Goal: Task Accomplishment & Management: Manage account settings

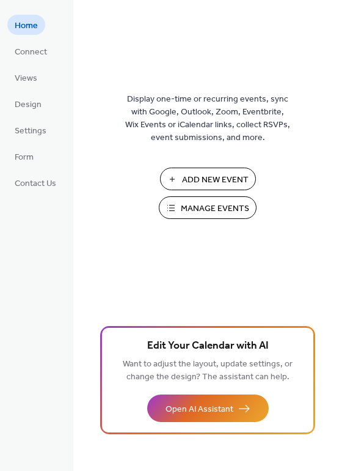
click at [218, 212] on span "Manage Events" at bounding box center [215, 208] width 68 height 13
click at [208, 208] on span "Manage Events" at bounding box center [215, 208] width 68 height 13
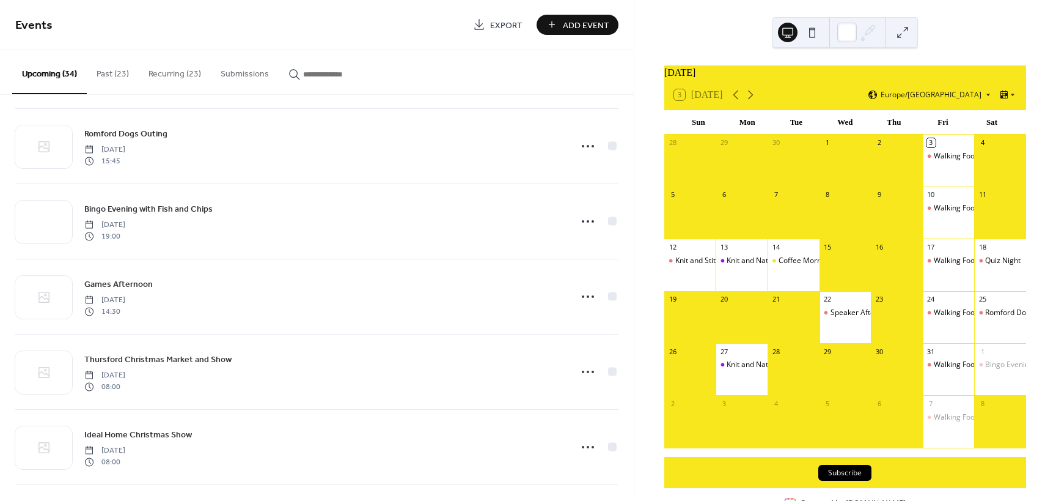
scroll to position [245, 0]
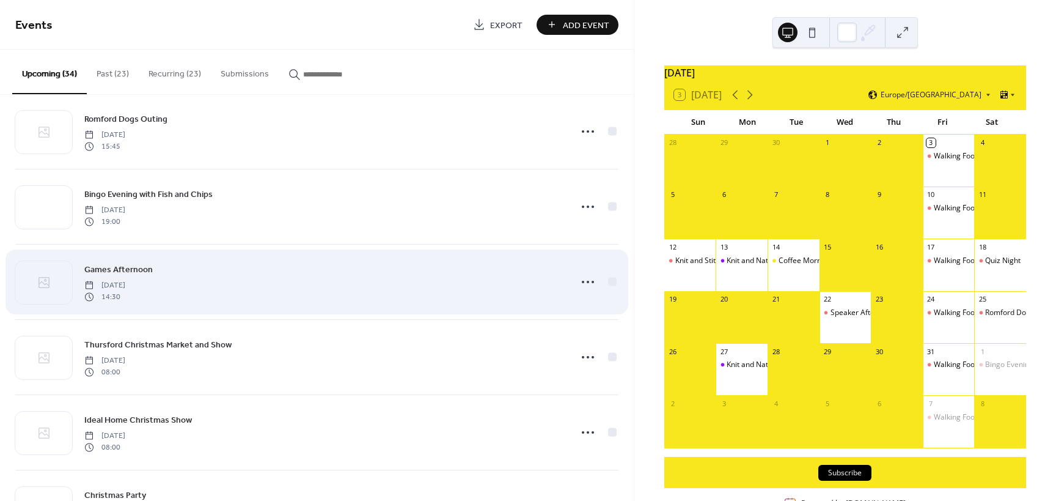
click at [117, 269] on span "Games Afternoon" at bounding box center [118, 269] width 68 height 13
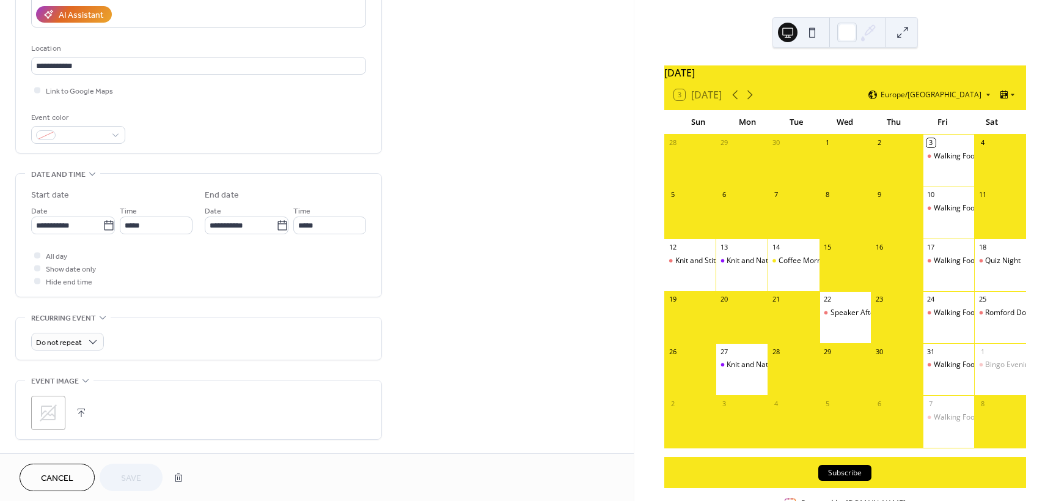
scroll to position [242, 0]
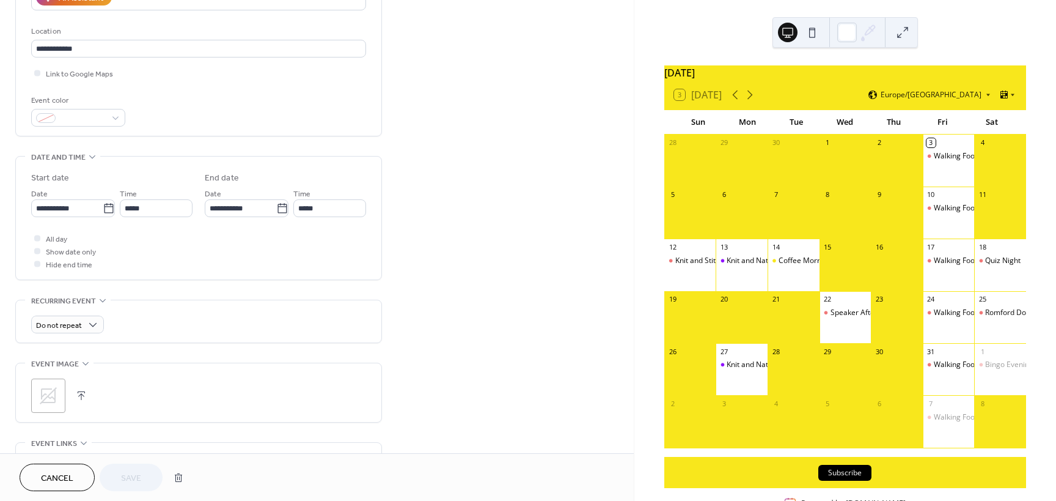
click at [46, 394] on icon at bounding box center [48, 395] width 17 height 17
drag, startPoint x: 46, startPoint y: 394, endPoint x: 929, endPoint y: 470, distance: 886.1
click at [929, 470] on div "Subscribe" at bounding box center [846, 472] width 362 height 31
click at [127, 475] on span "Save" at bounding box center [131, 478] width 20 height 13
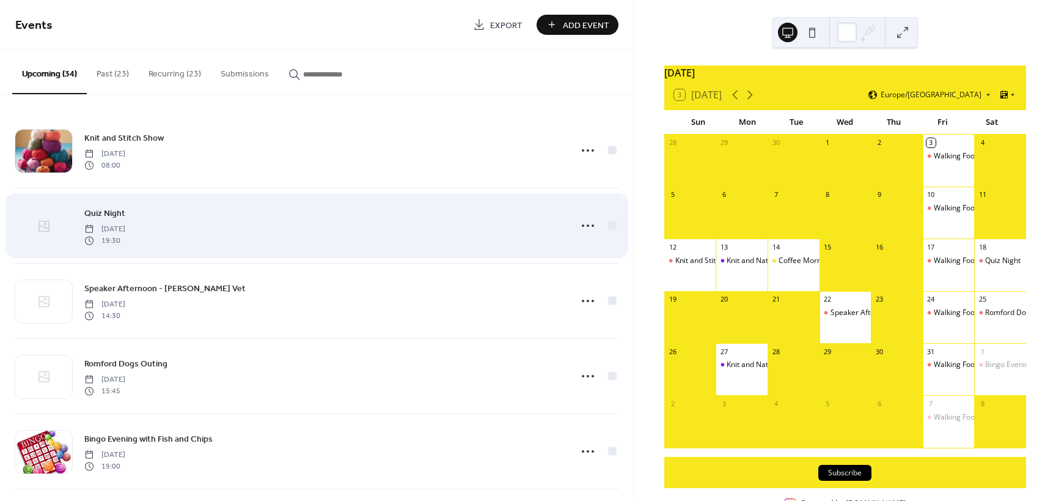
click at [42, 224] on icon at bounding box center [44, 226] width 15 height 15
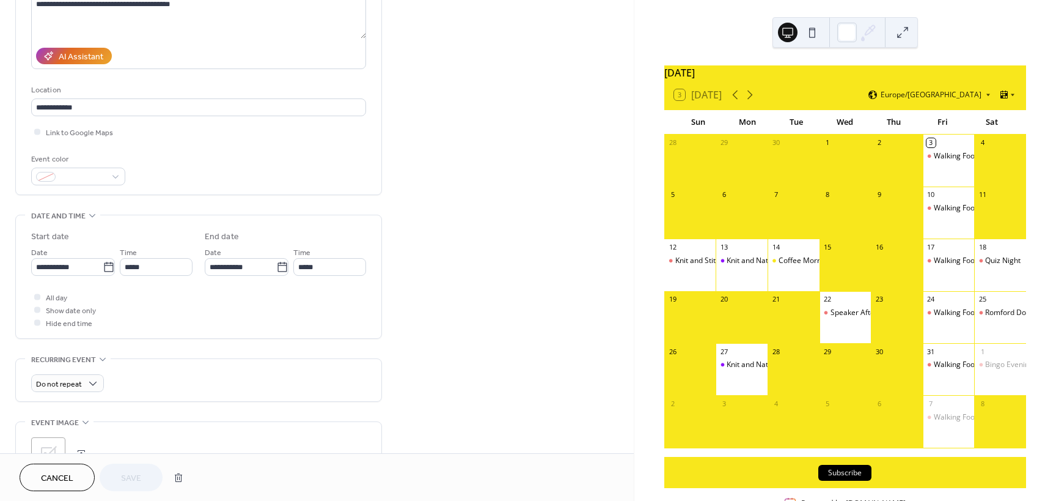
scroll to position [306, 0]
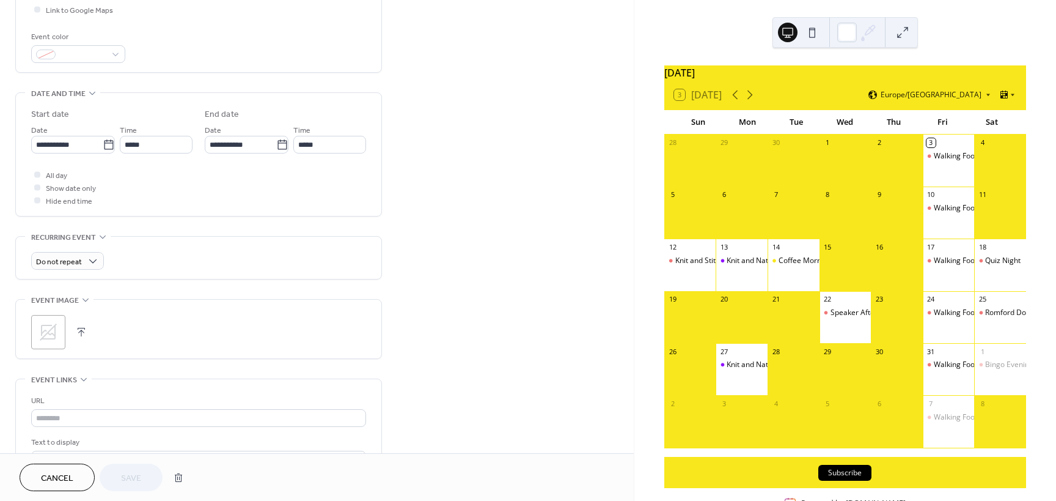
click at [48, 326] on icon at bounding box center [49, 332] width 20 height 20
click at [126, 476] on span "Save" at bounding box center [131, 478] width 20 height 13
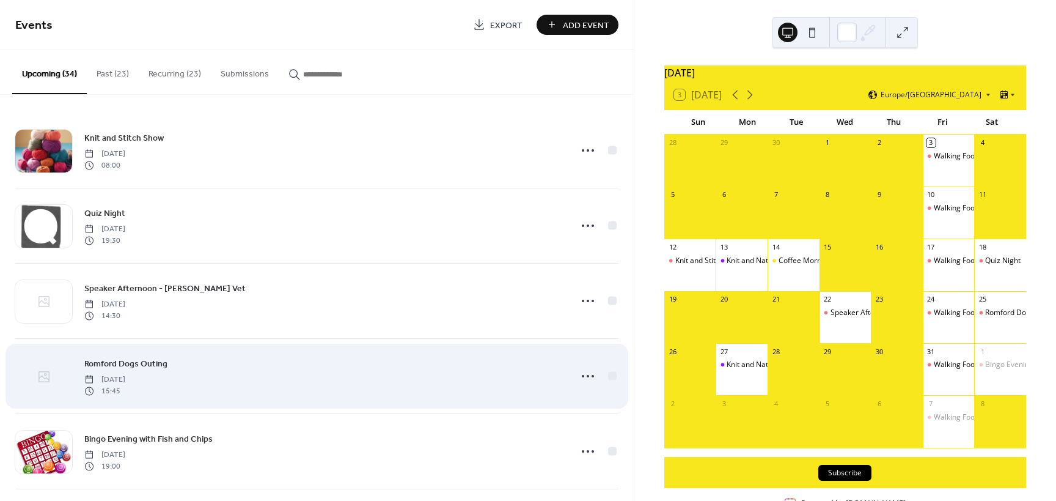
click at [42, 374] on icon at bounding box center [44, 376] width 15 height 15
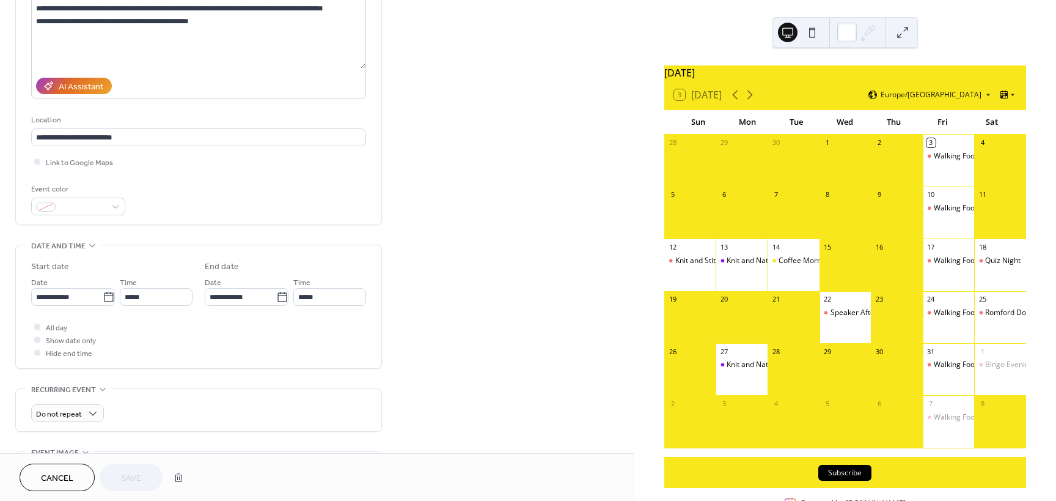
scroll to position [268, 0]
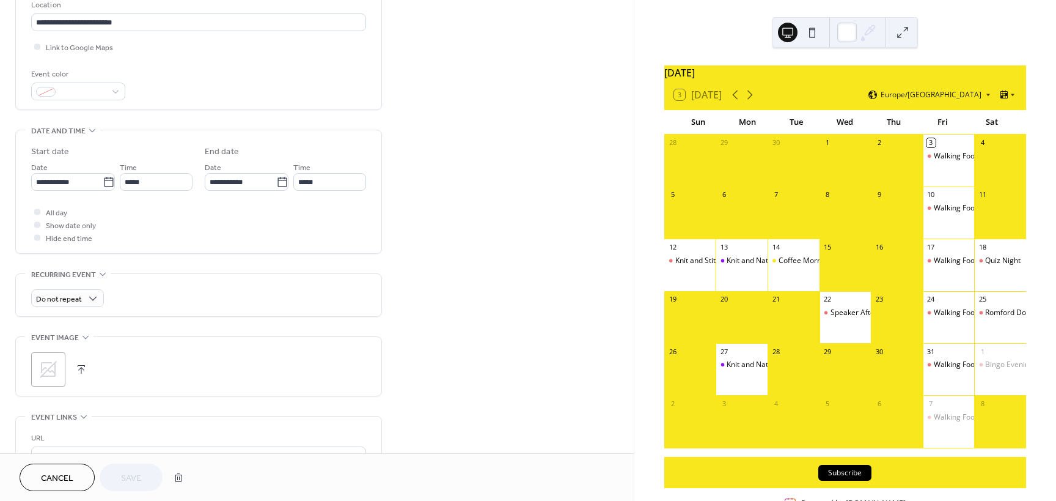
click at [46, 366] on icon at bounding box center [49, 369] width 20 height 20
click at [136, 477] on span "Save" at bounding box center [131, 478] width 20 height 13
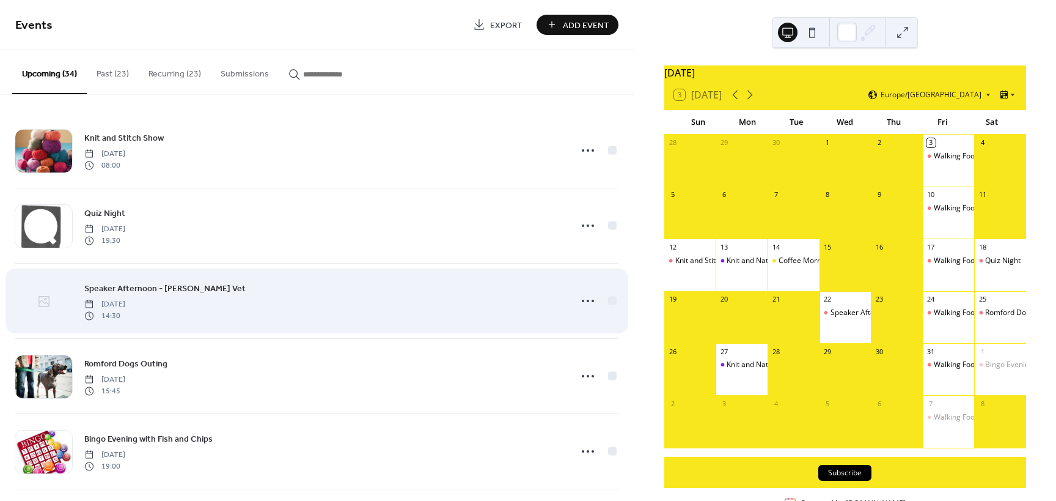
click at [43, 301] on icon at bounding box center [44, 301] width 15 height 15
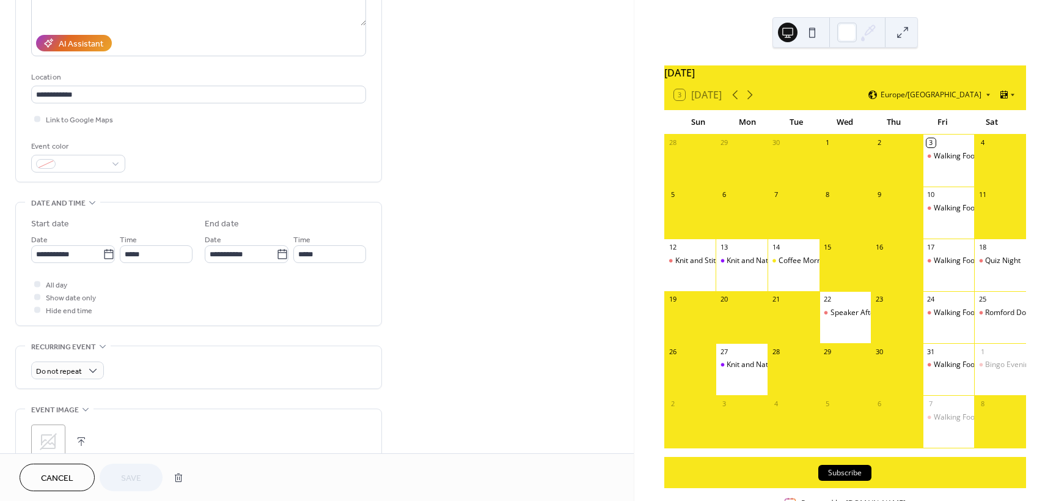
scroll to position [245, 0]
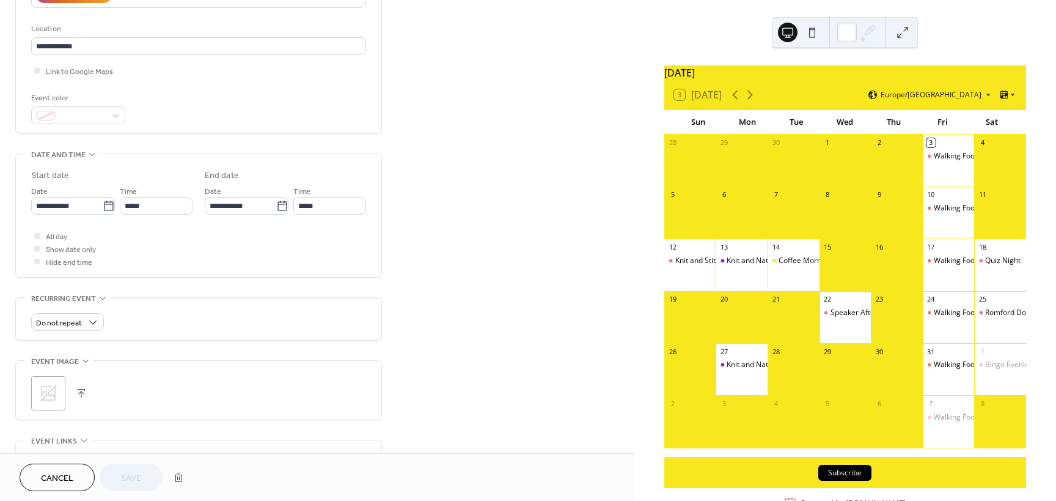
click at [48, 390] on icon at bounding box center [49, 393] width 20 height 20
click at [125, 484] on span "Save" at bounding box center [131, 478] width 20 height 13
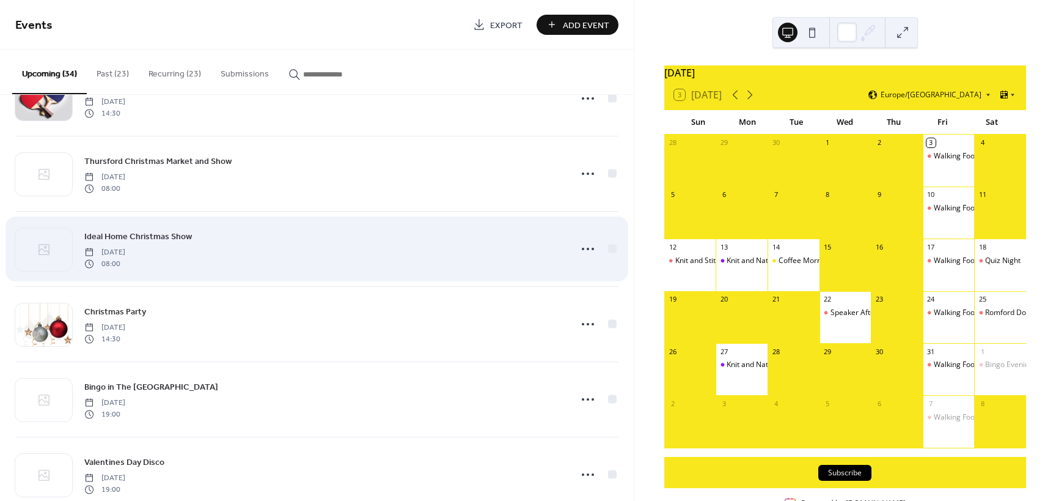
scroll to position [550, 0]
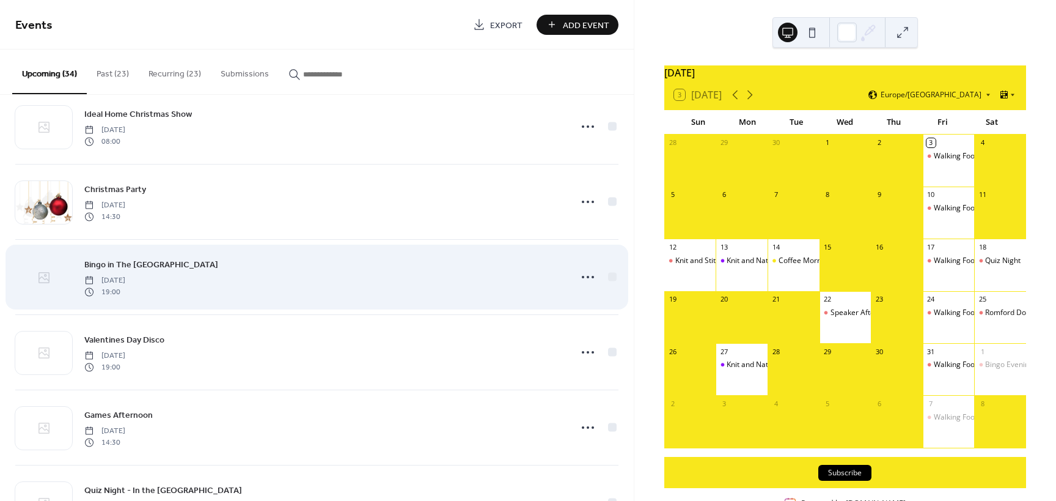
click at [43, 276] on icon at bounding box center [44, 277] width 15 height 15
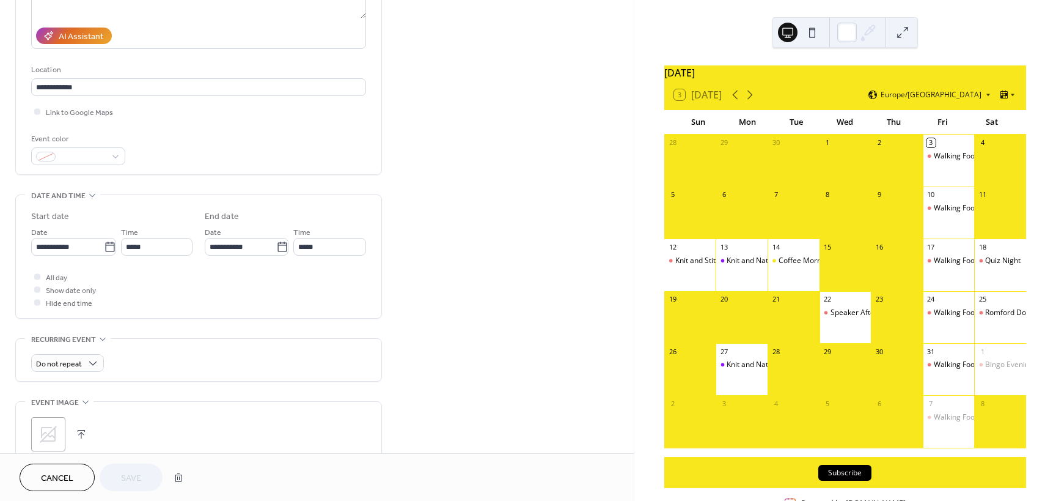
scroll to position [306, 0]
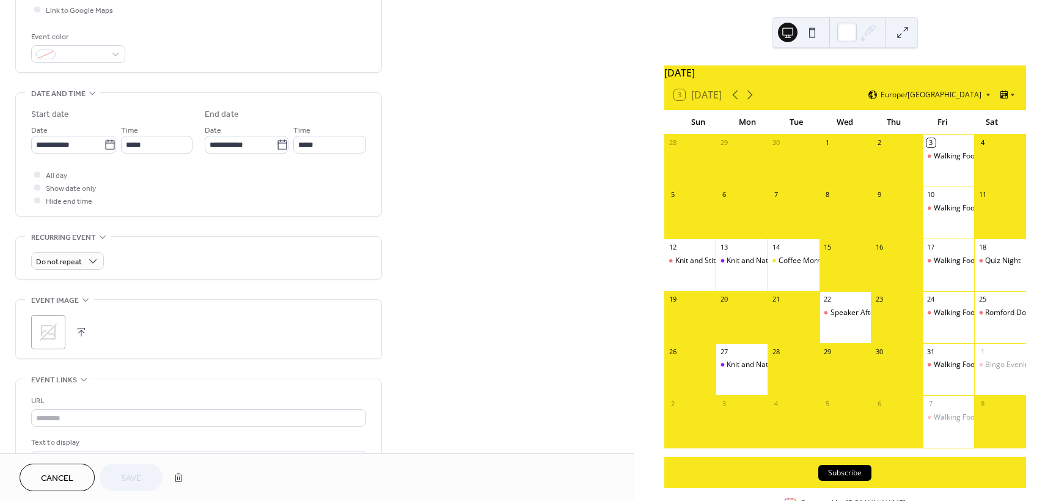
click at [48, 329] on icon at bounding box center [49, 332] width 20 height 20
click at [134, 477] on span "Save" at bounding box center [131, 478] width 20 height 13
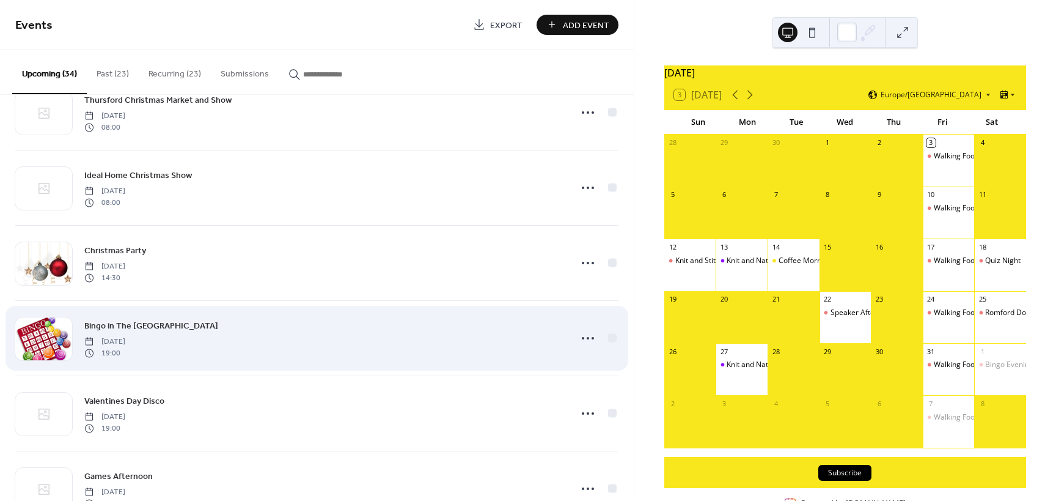
scroll to position [611, 0]
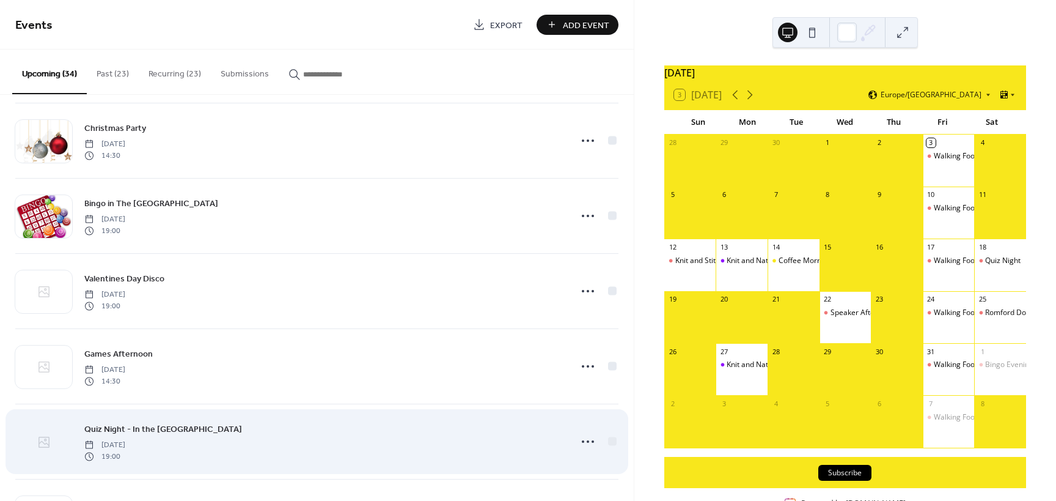
click at [41, 443] on icon at bounding box center [44, 442] width 15 height 15
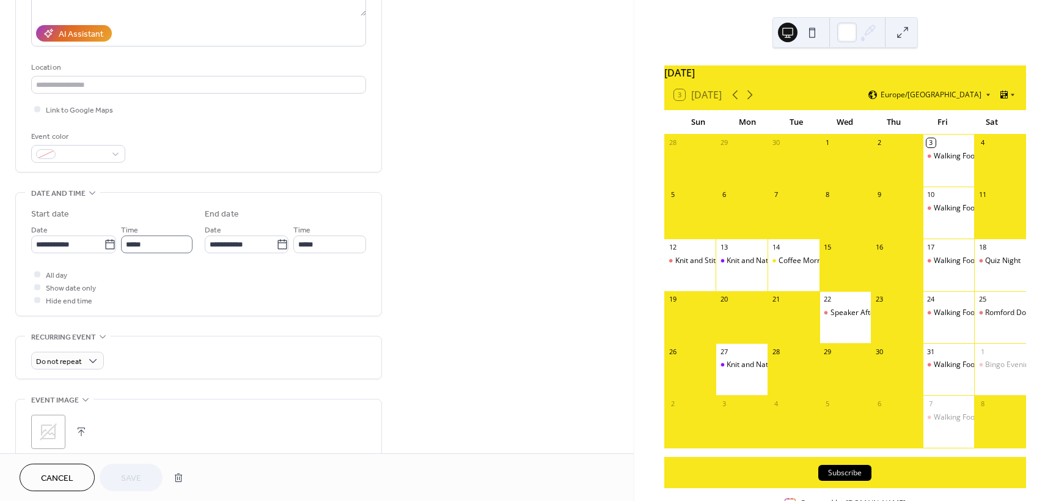
scroll to position [245, 0]
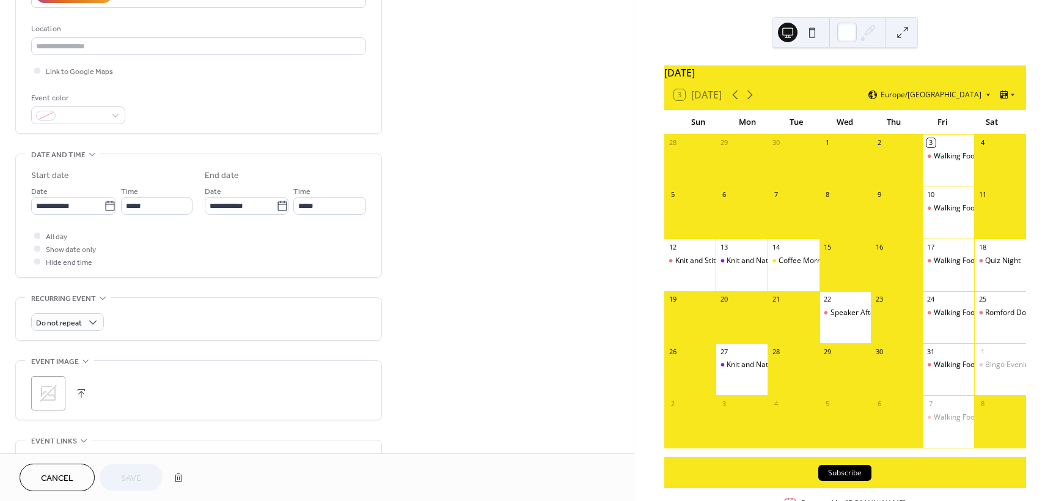
click at [44, 394] on icon at bounding box center [49, 393] width 20 height 20
click at [131, 473] on span "Save" at bounding box center [131, 478] width 20 height 13
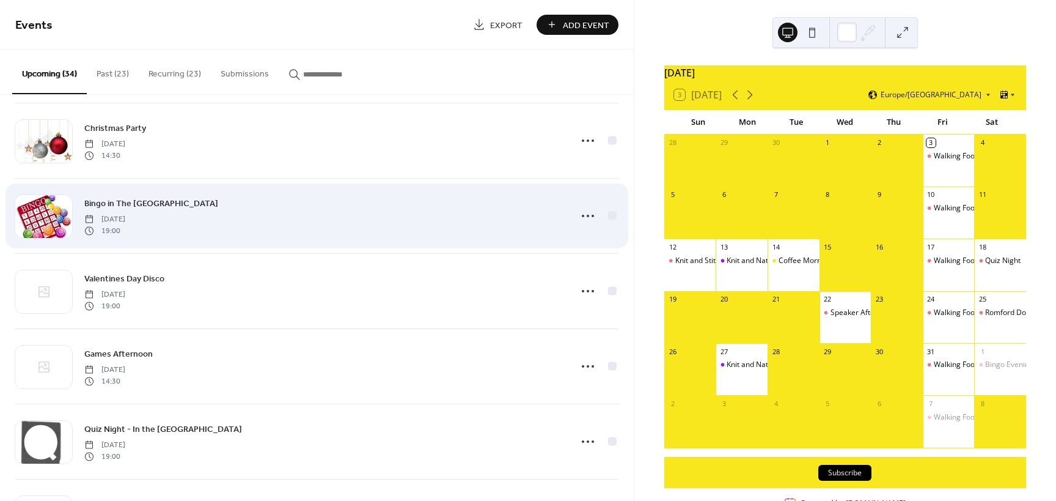
scroll to position [672, 0]
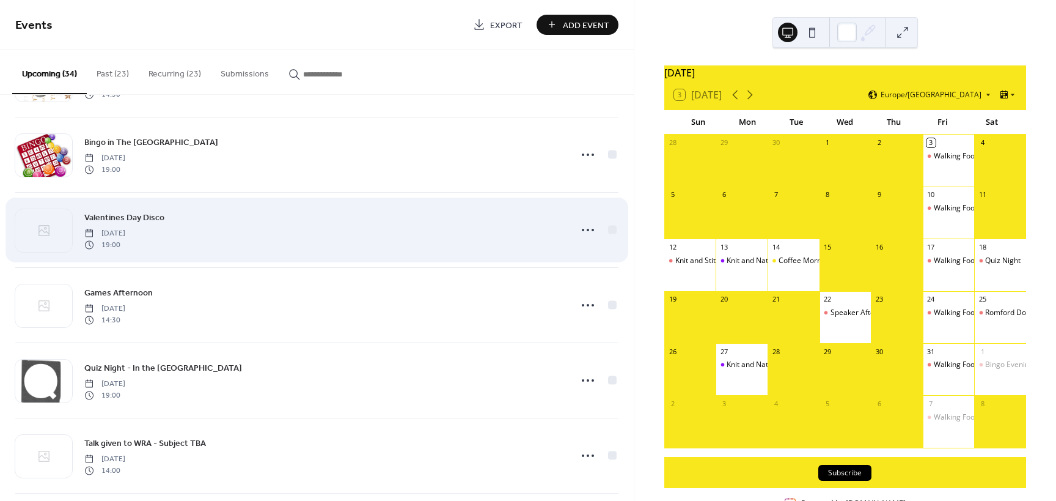
click at [121, 218] on span "Valentines Day Disco" at bounding box center [124, 218] width 80 height 13
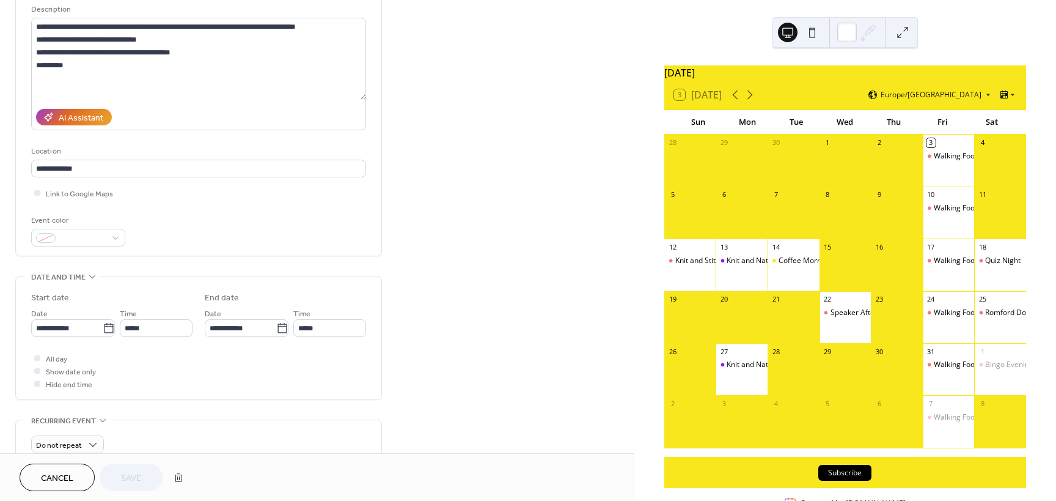
scroll to position [245, 0]
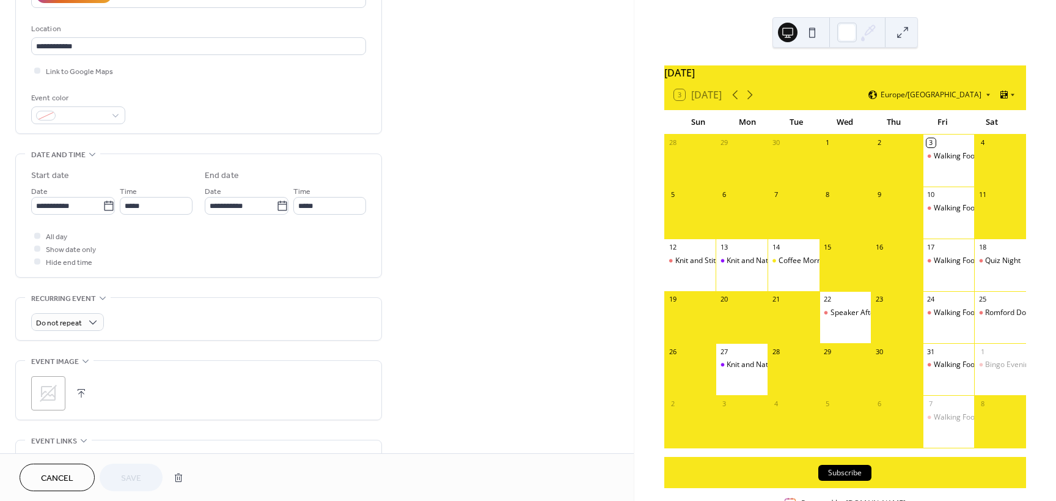
click at [47, 396] on icon at bounding box center [49, 393] width 20 height 20
click at [131, 481] on span "Save" at bounding box center [131, 478] width 20 height 13
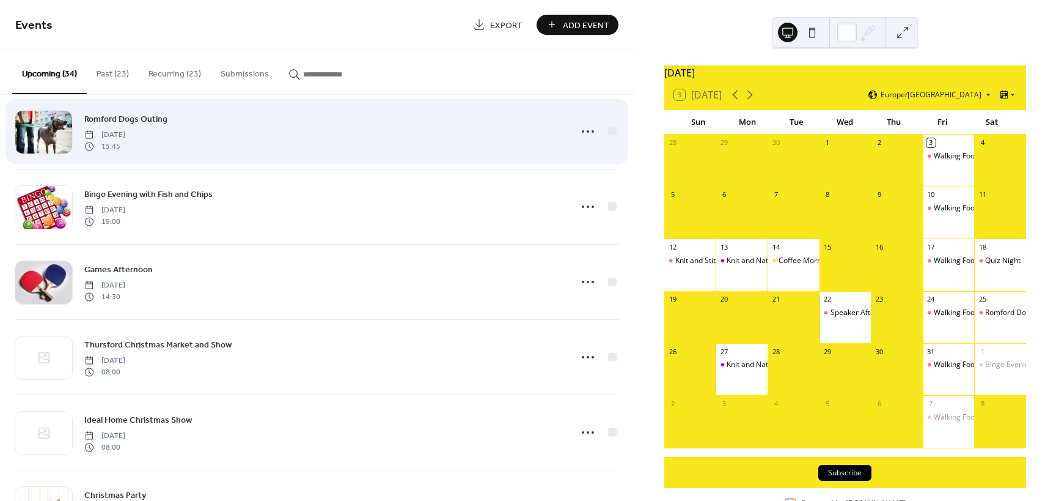
scroll to position [306, 0]
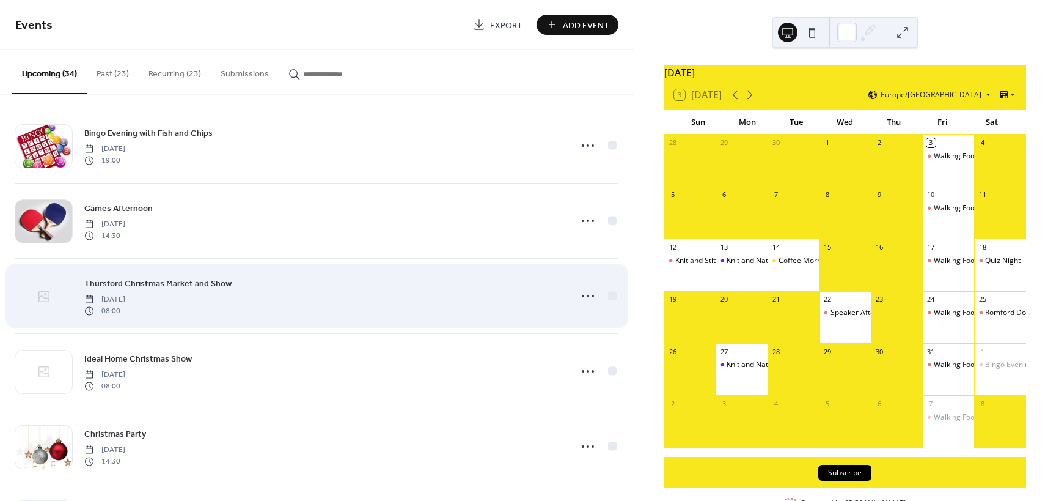
click at [43, 294] on icon at bounding box center [44, 296] width 15 height 15
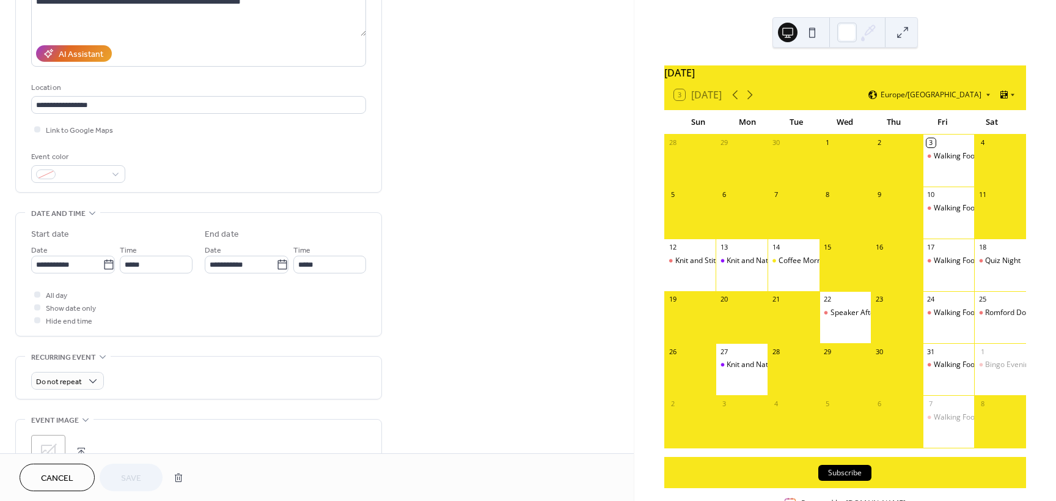
scroll to position [245, 0]
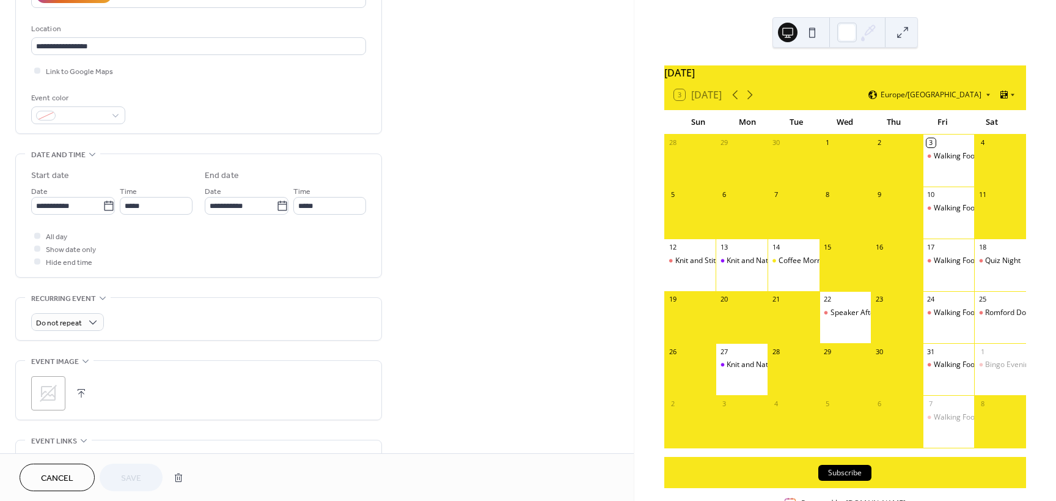
click at [47, 393] on icon at bounding box center [49, 393] width 20 height 20
click at [136, 476] on span "Save" at bounding box center [131, 478] width 20 height 13
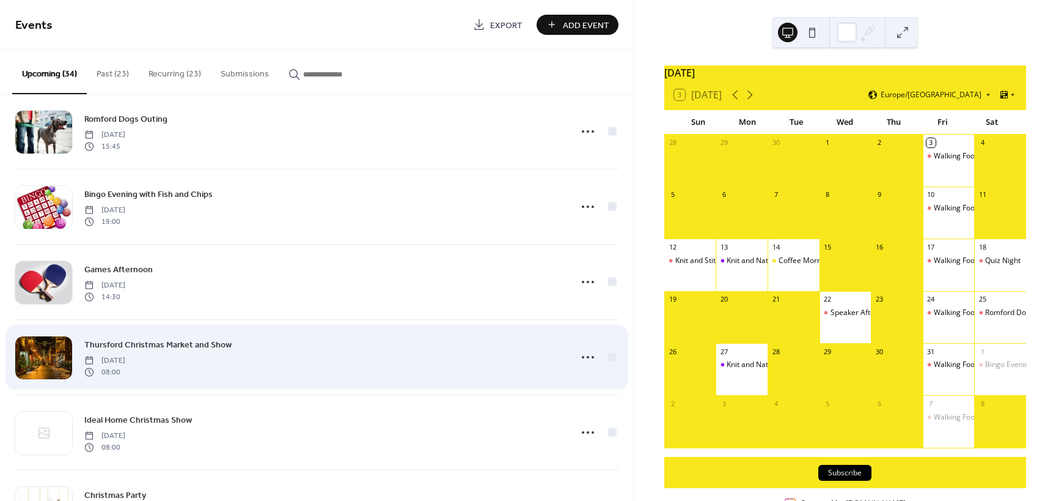
scroll to position [367, 0]
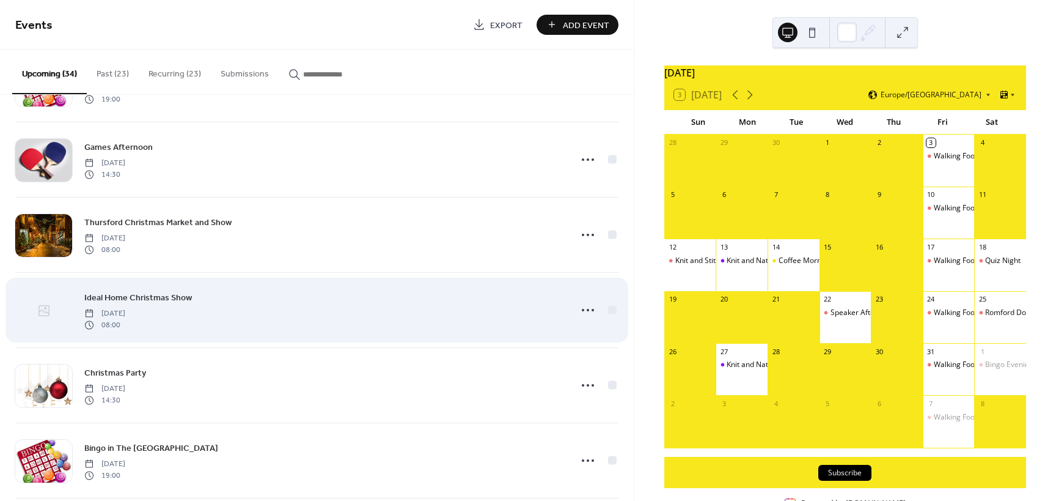
click at [45, 309] on icon at bounding box center [45, 308] width 3 height 3
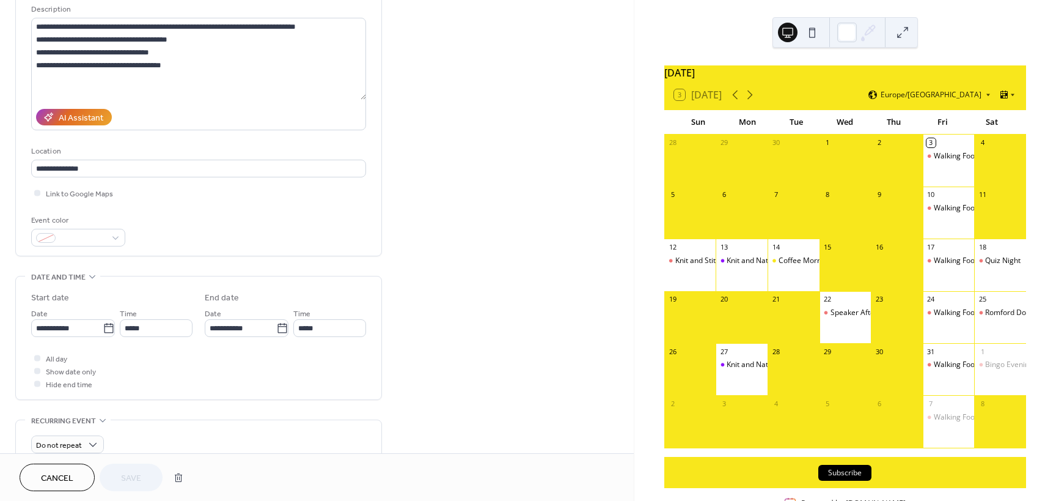
scroll to position [245, 0]
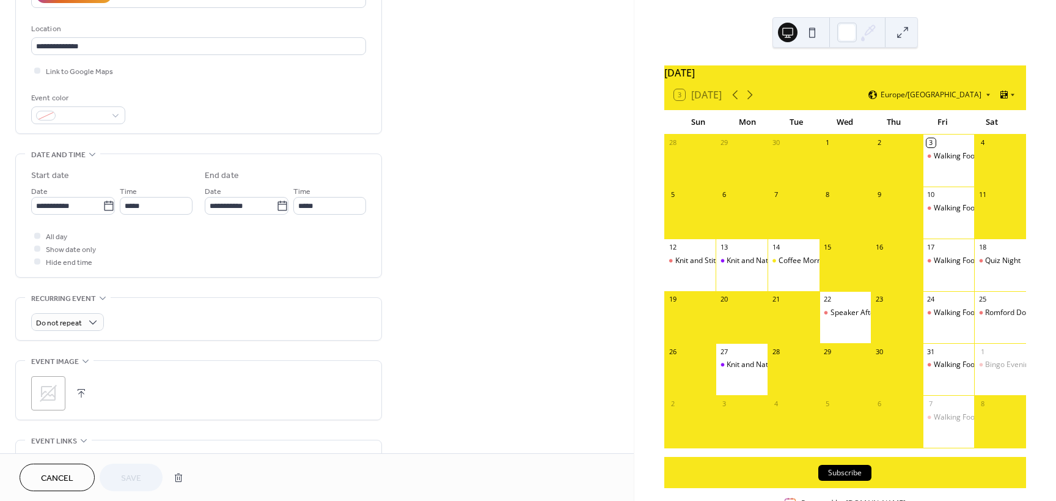
click at [43, 390] on icon at bounding box center [49, 393] width 20 height 20
click at [133, 478] on span "Save" at bounding box center [131, 478] width 20 height 13
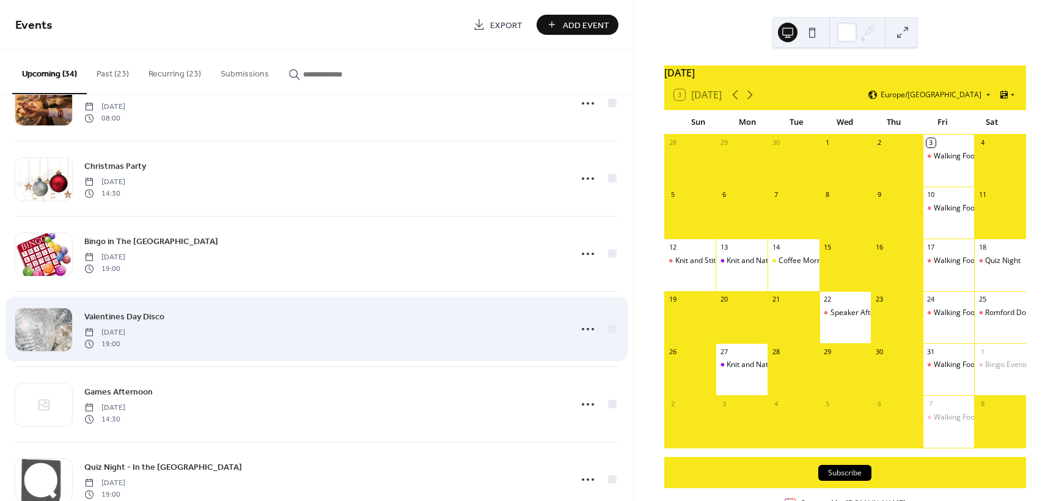
scroll to position [611, 0]
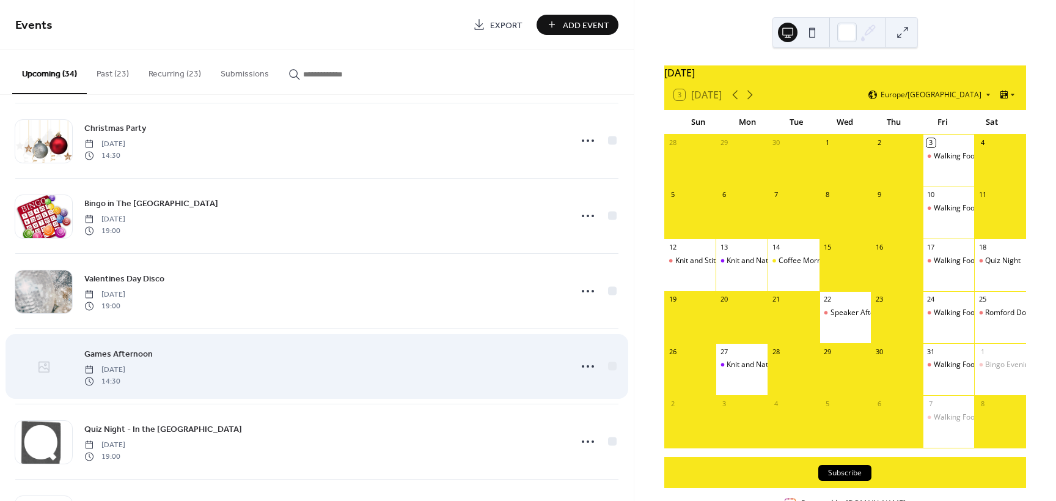
click at [42, 368] on icon at bounding box center [44, 366] width 15 height 15
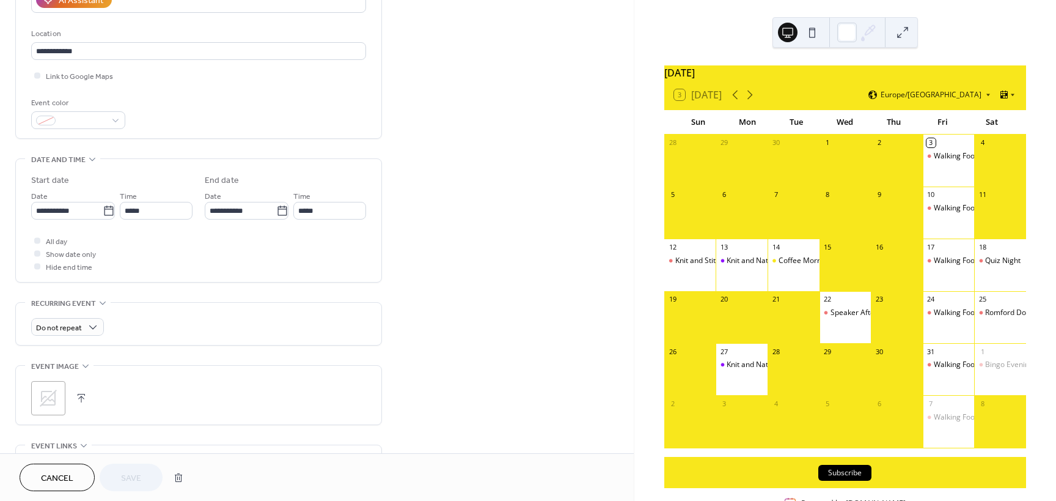
scroll to position [245, 0]
click at [48, 391] on icon at bounding box center [49, 393] width 20 height 20
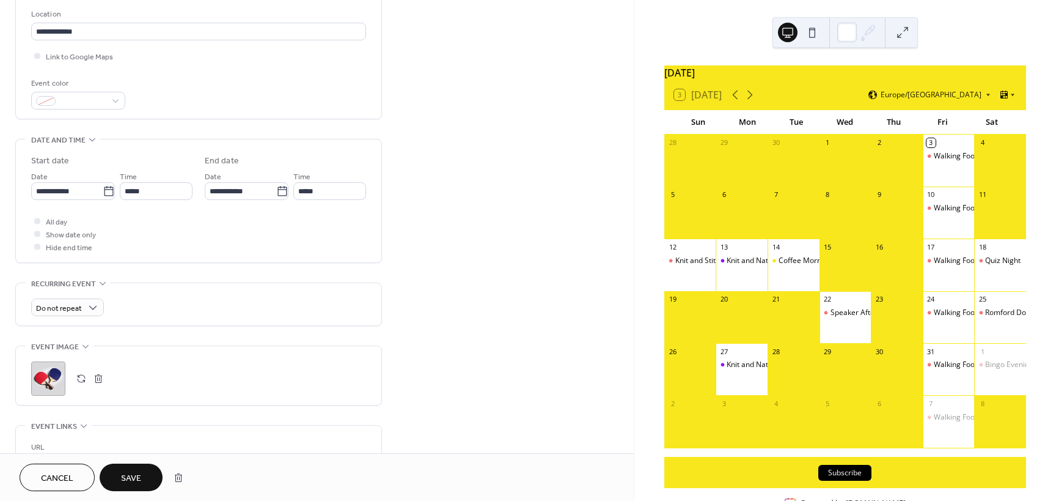
scroll to position [306, 0]
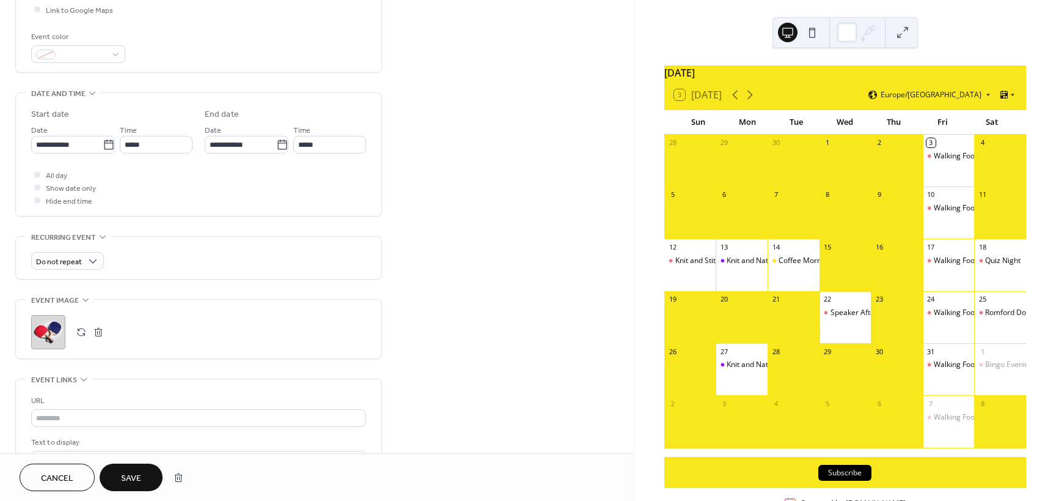
click at [125, 477] on span "Save" at bounding box center [131, 478] width 20 height 13
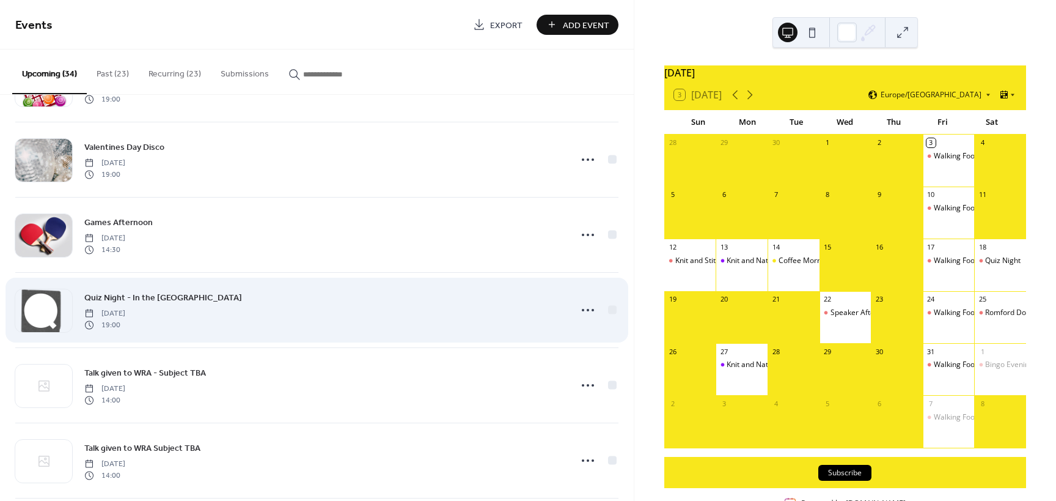
scroll to position [795, 0]
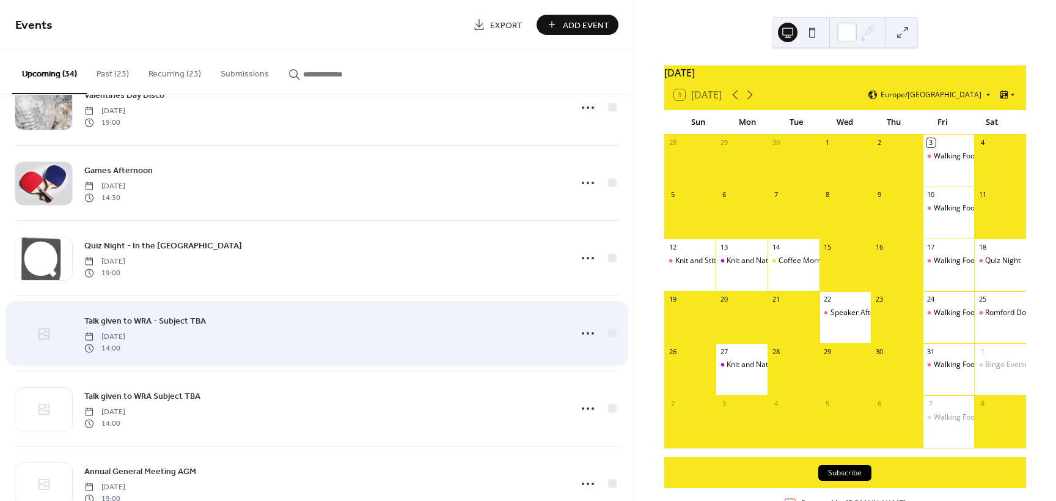
click at [44, 335] on icon at bounding box center [44, 333] width 11 height 11
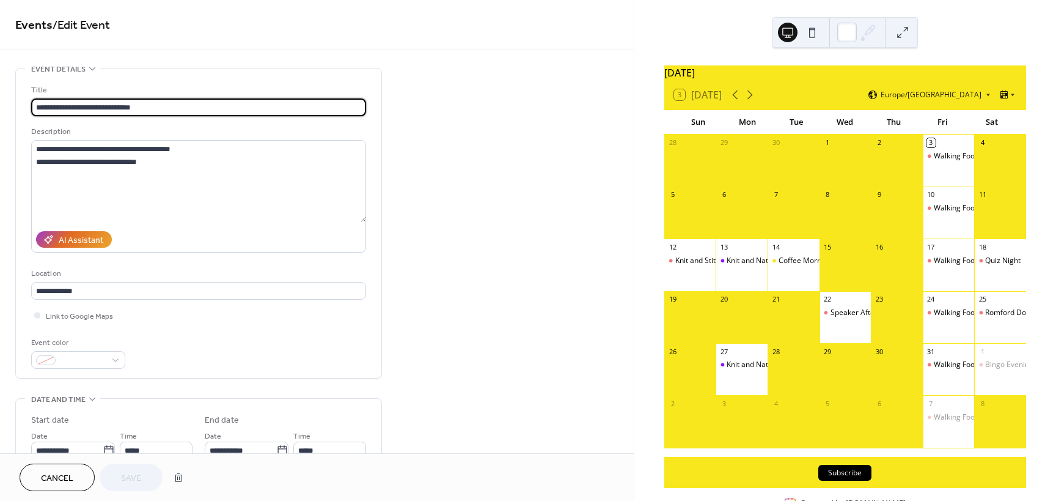
scroll to position [245, 0]
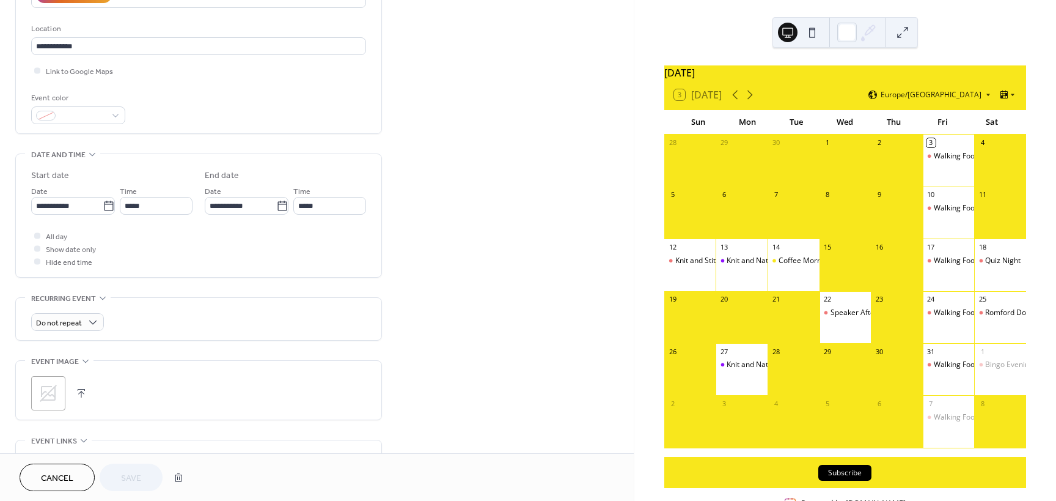
click at [43, 395] on icon at bounding box center [49, 393] width 20 height 20
click at [141, 472] on span "Save" at bounding box center [131, 478] width 20 height 13
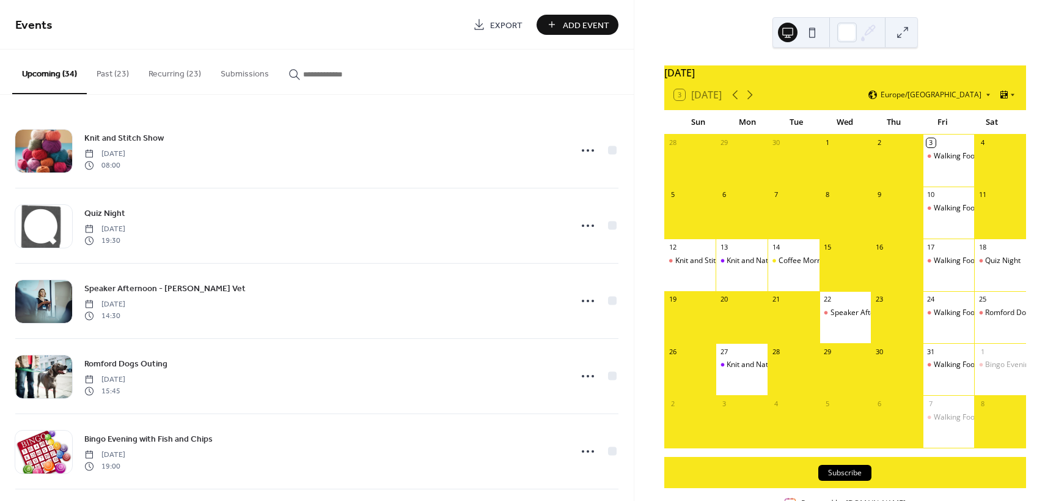
drag, startPoint x: 634, startPoint y: 153, endPoint x: 637, endPoint y: 172, distance: 18.6
click at [637, 173] on div "October 2025 3 Today Europe/London Sun Mon Tue Wed Thu Fri Sat 28 29 30 1 2 3 W…" at bounding box center [846, 250] width 422 height 501
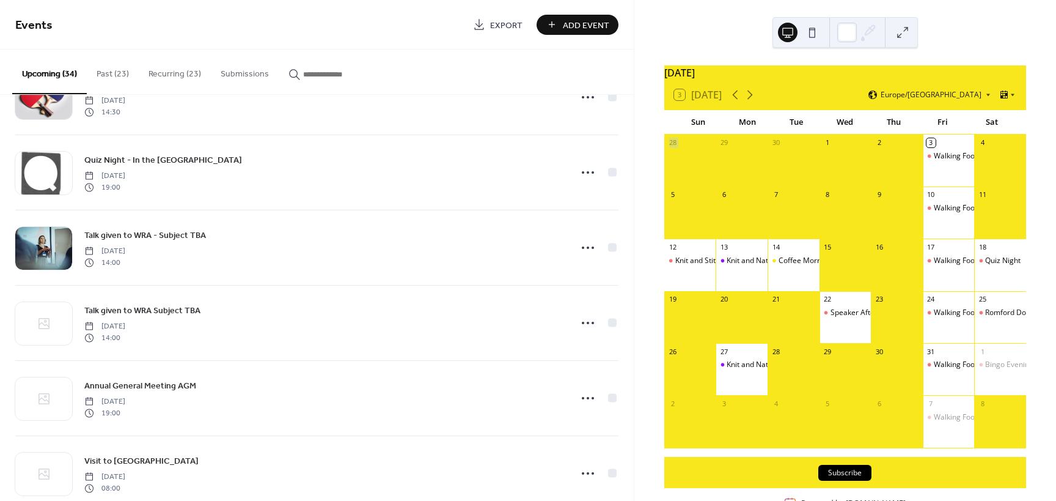
scroll to position [917, 0]
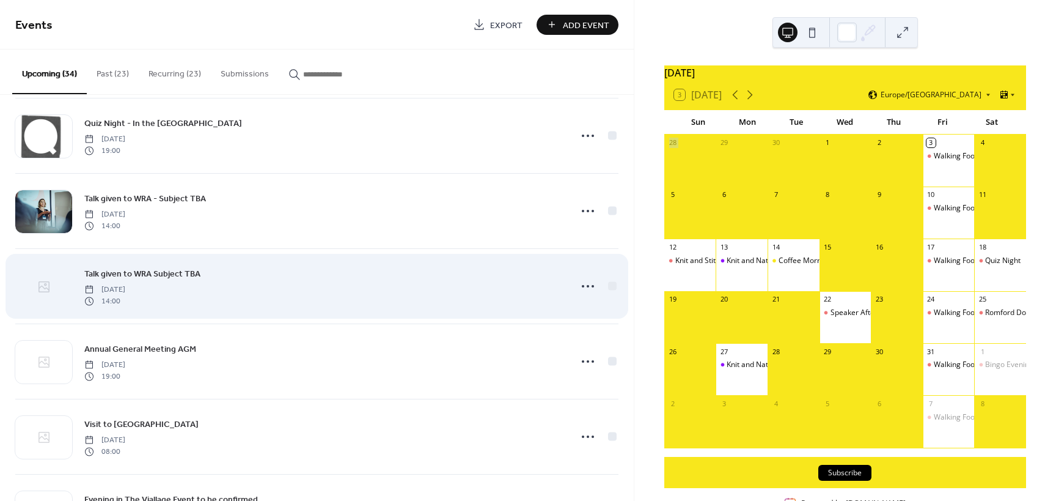
click at [44, 284] on icon at bounding box center [44, 286] width 15 height 15
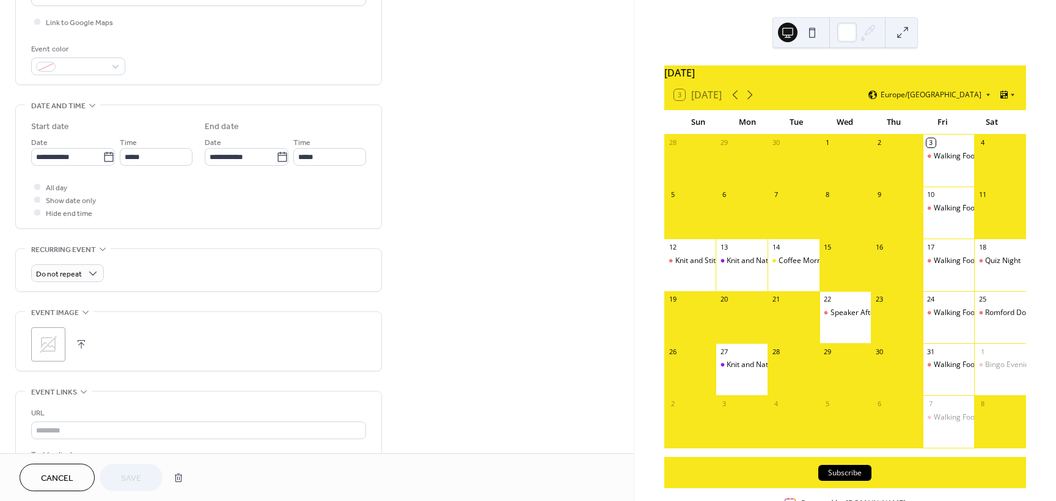
scroll to position [306, 0]
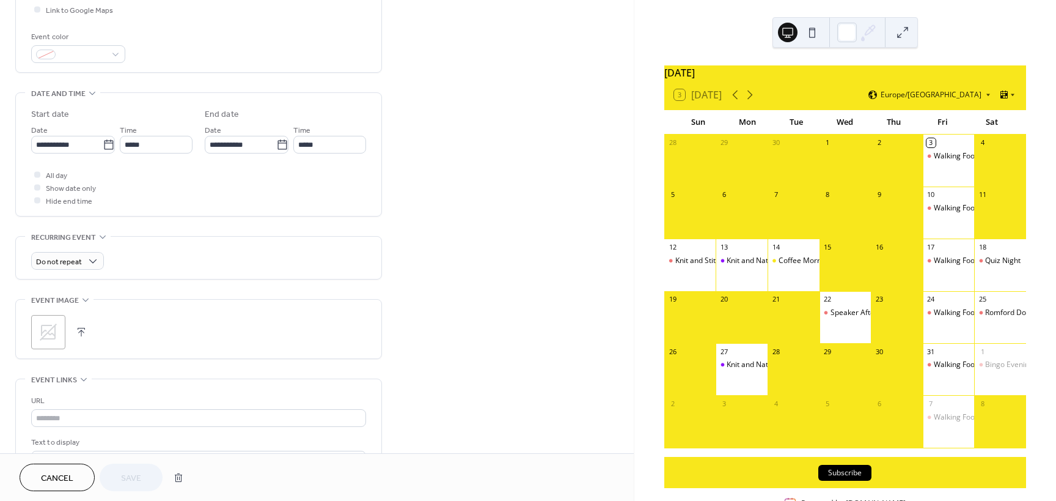
click at [42, 330] on icon at bounding box center [48, 331] width 17 height 17
click at [128, 476] on span "Save" at bounding box center [131, 478] width 20 height 13
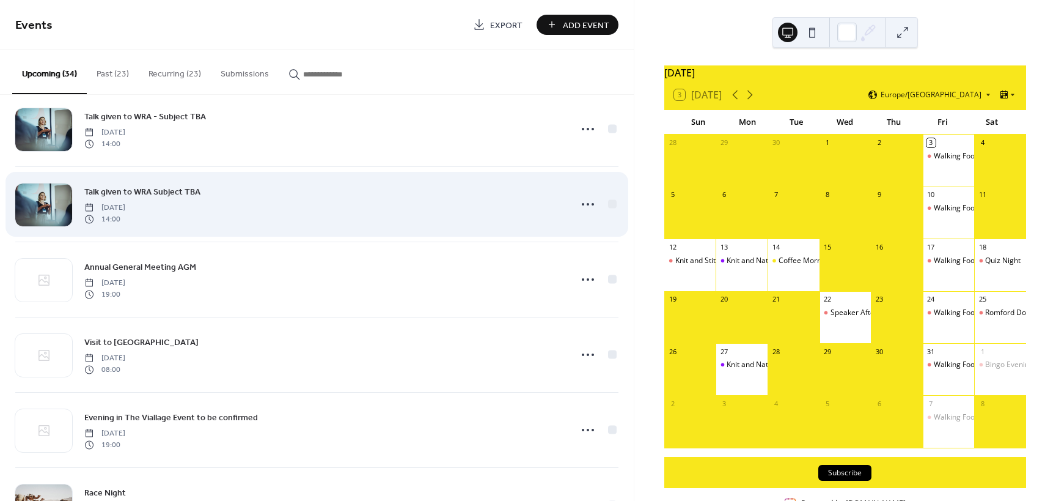
scroll to position [1050, 0]
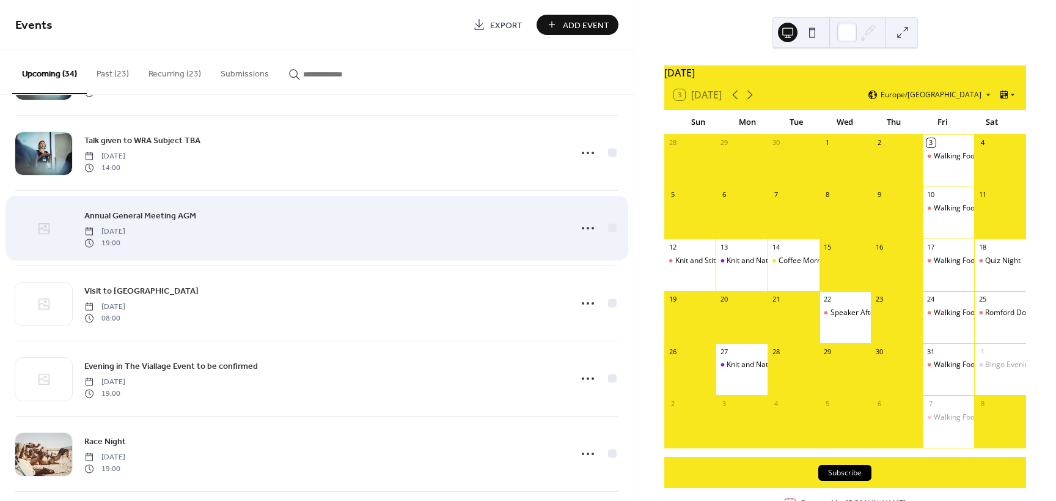
click at [44, 228] on icon at bounding box center [44, 228] width 15 height 15
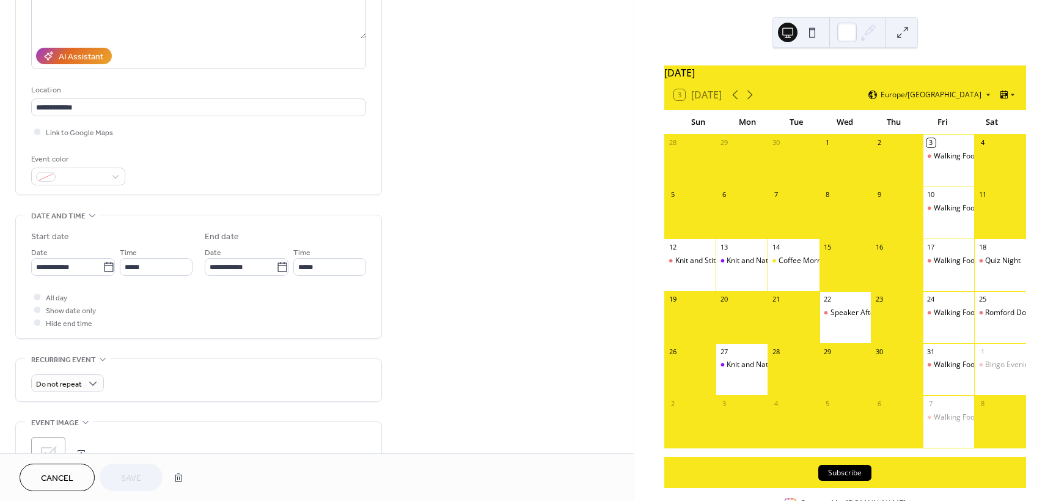
scroll to position [306, 0]
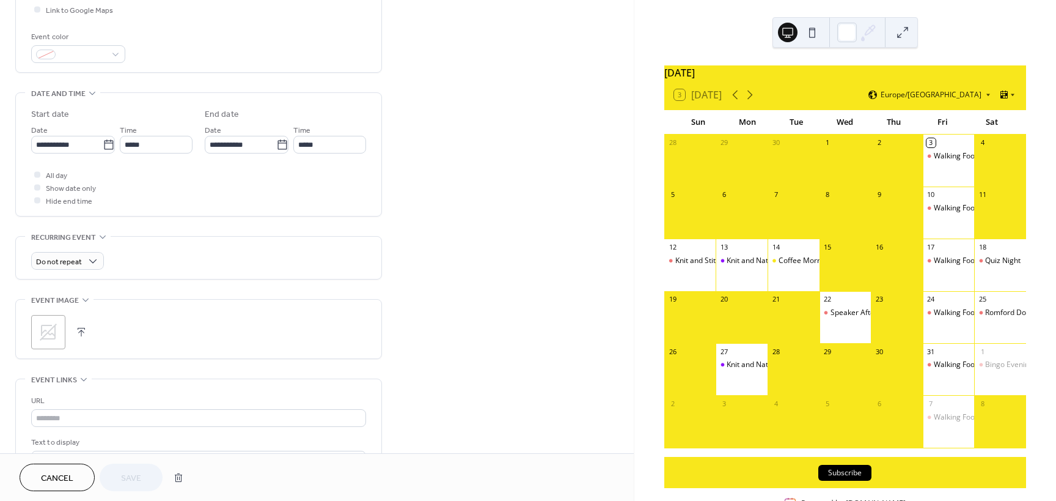
click at [43, 328] on icon at bounding box center [49, 332] width 20 height 20
click at [129, 475] on span "Save" at bounding box center [131, 478] width 20 height 13
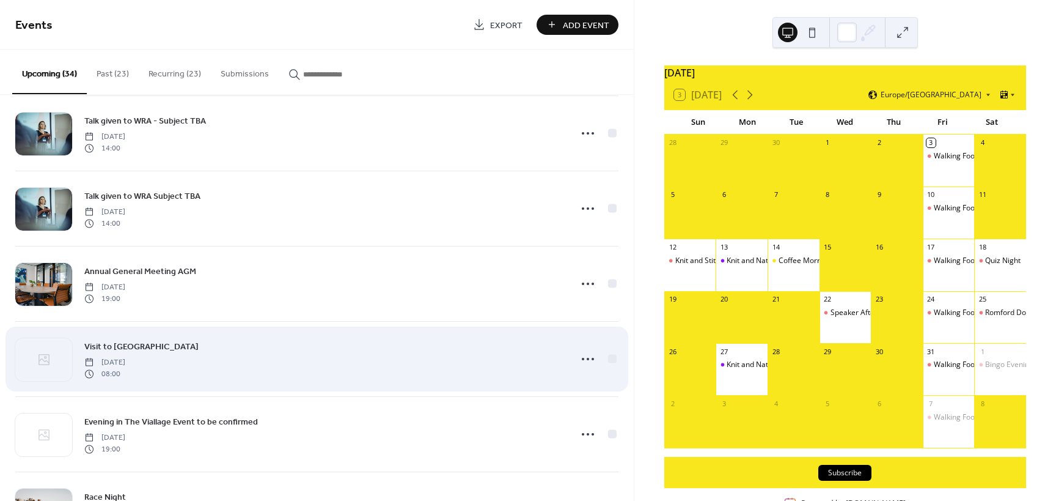
scroll to position [1039, 0]
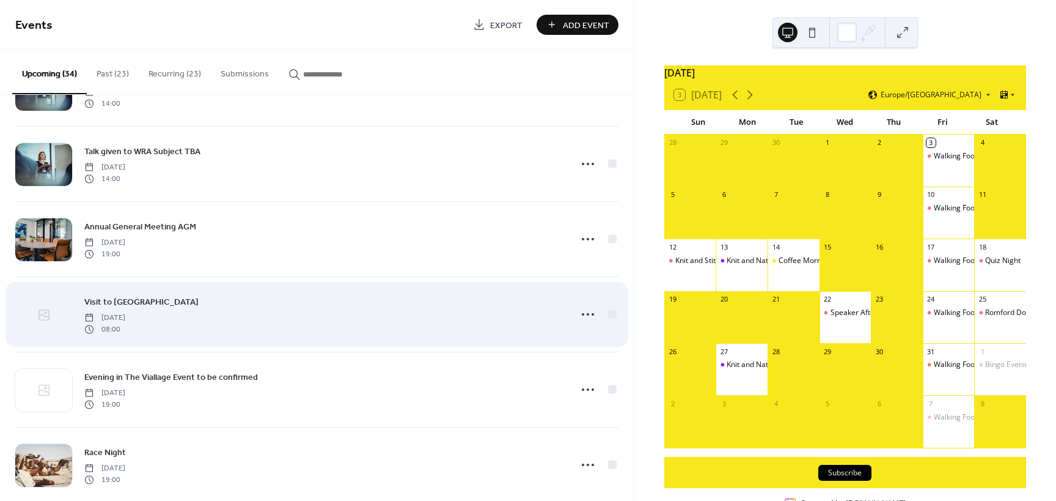
click at [42, 317] on icon at bounding box center [44, 314] width 15 height 15
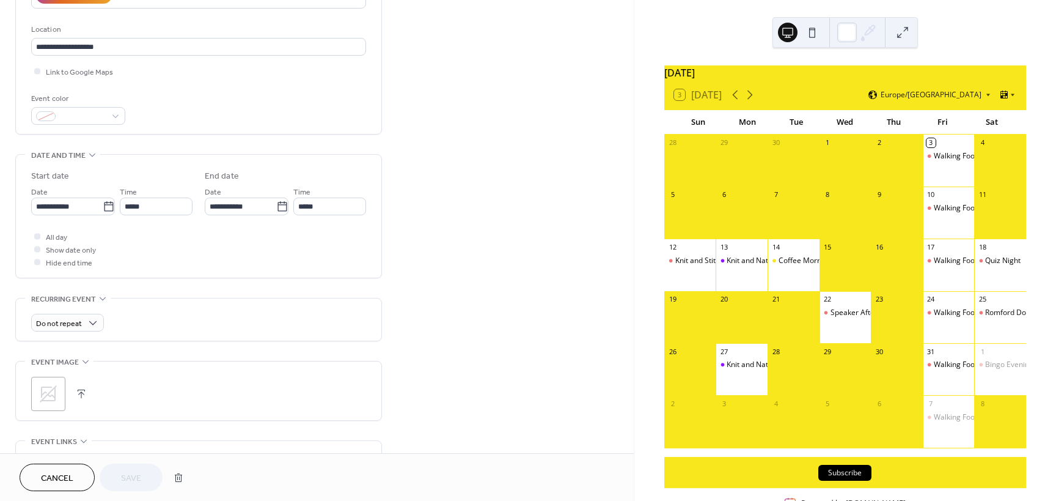
scroll to position [245, 0]
click at [47, 390] on icon at bounding box center [49, 393] width 20 height 20
click at [138, 478] on span "Save" at bounding box center [131, 478] width 20 height 13
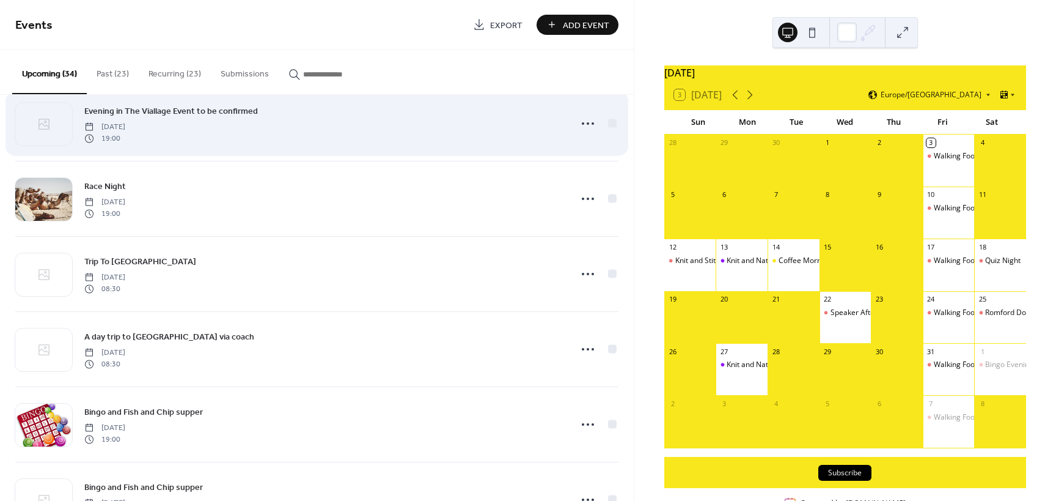
scroll to position [1317, 0]
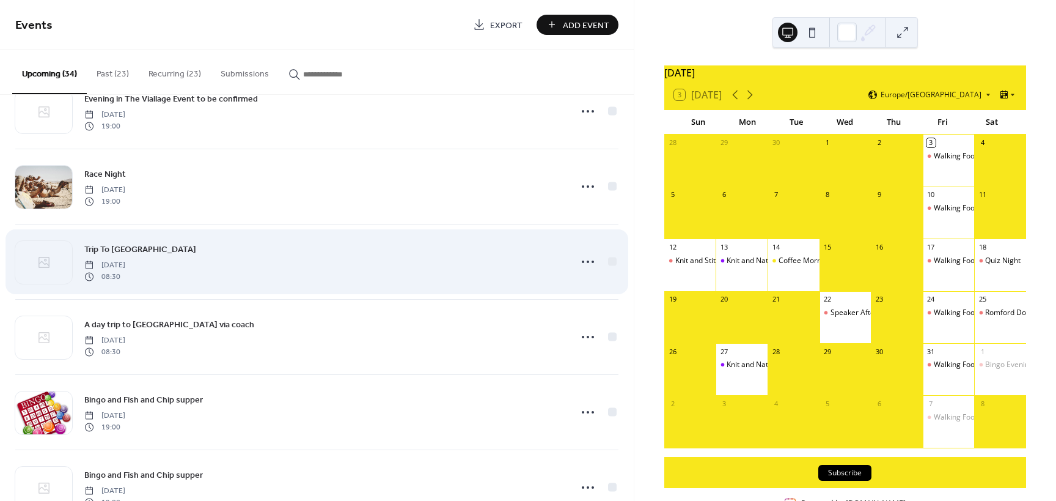
click at [463, 263] on div "Trip To [GEOGRAPHIC_DATA] [DATE] 08:30" at bounding box center [323, 261] width 479 height 39
click at [463, 264] on div "Trip To [GEOGRAPHIC_DATA] [DATE] 08:30" at bounding box center [323, 261] width 479 height 39
click at [462, 265] on div "Trip To [GEOGRAPHIC_DATA] [DATE] 08:30" at bounding box center [323, 261] width 479 height 39
click at [142, 248] on span "Trip To [GEOGRAPHIC_DATA]" at bounding box center [140, 249] width 112 height 13
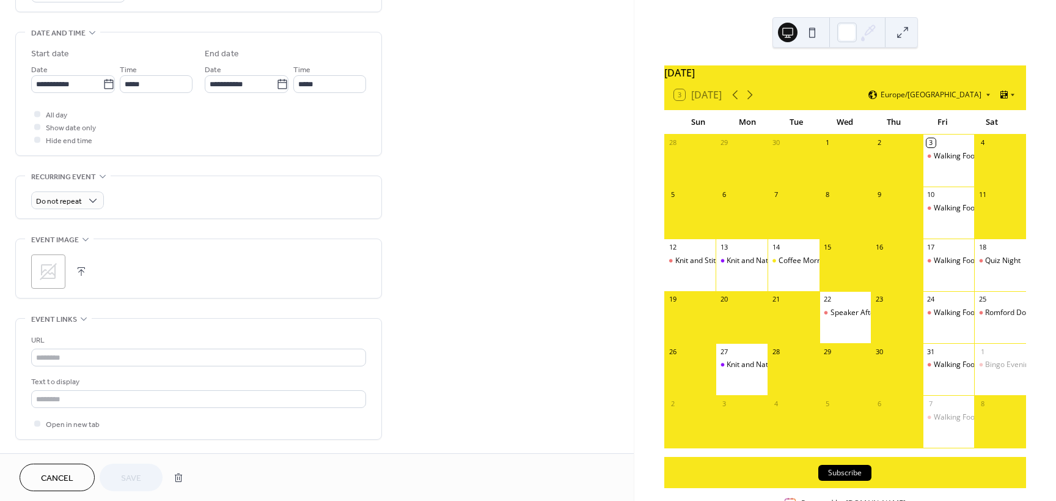
scroll to position [367, 0]
click at [45, 269] on icon at bounding box center [48, 270] width 17 height 17
click at [131, 481] on span "Save" at bounding box center [131, 478] width 20 height 13
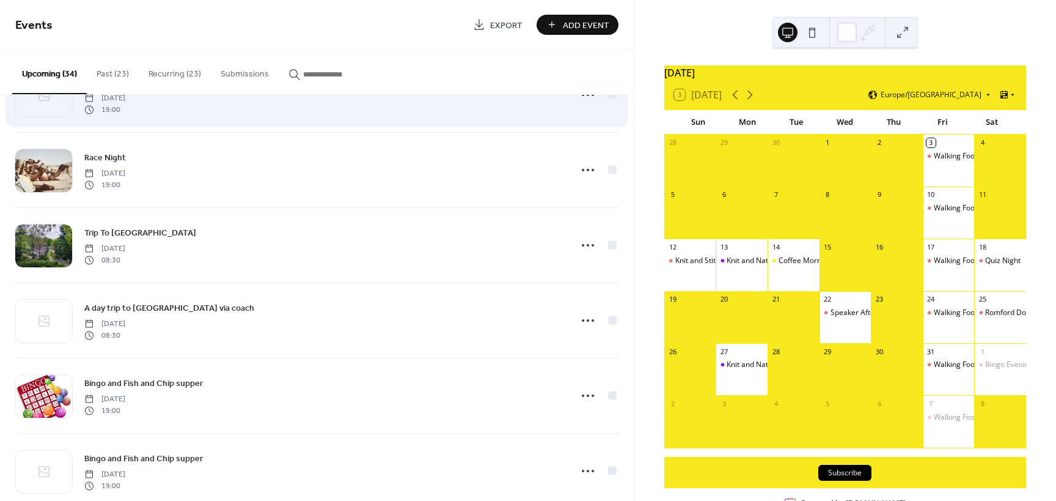
scroll to position [1345, 0]
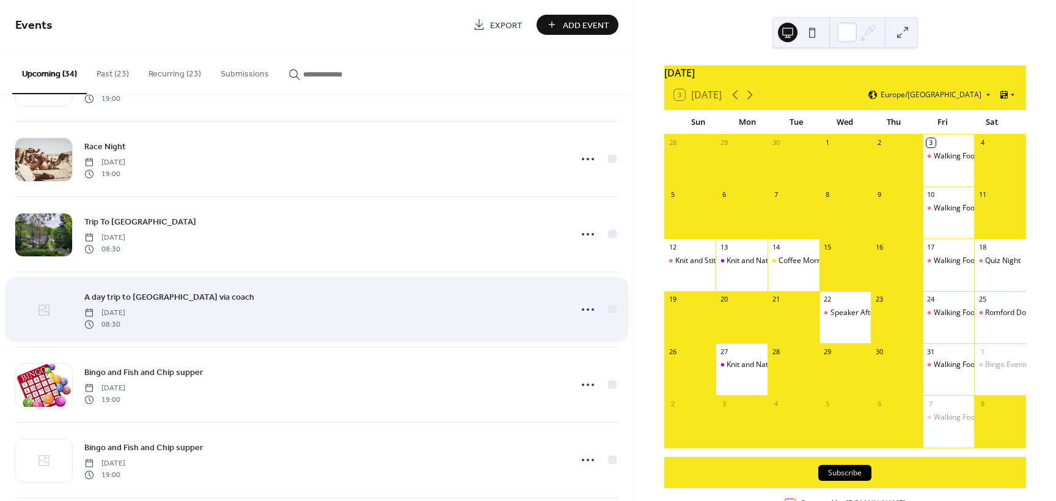
click at [43, 310] on icon at bounding box center [44, 310] width 15 height 15
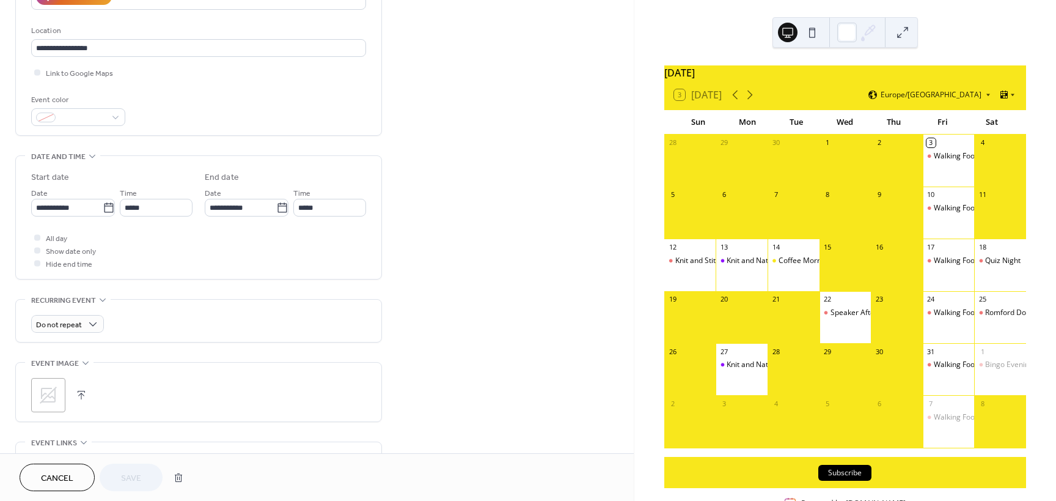
scroll to position [245, 0]
click at [49, 390] on icon at bounding box center [49, 393] width 20 height 20
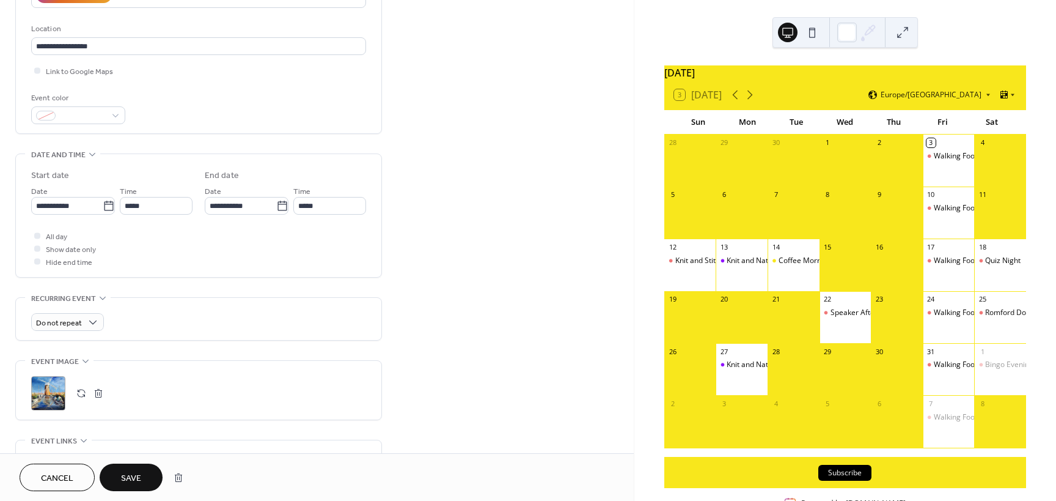
click at [139, 474] on span "Save" at bounding box center [131, 478] width 20 height 13
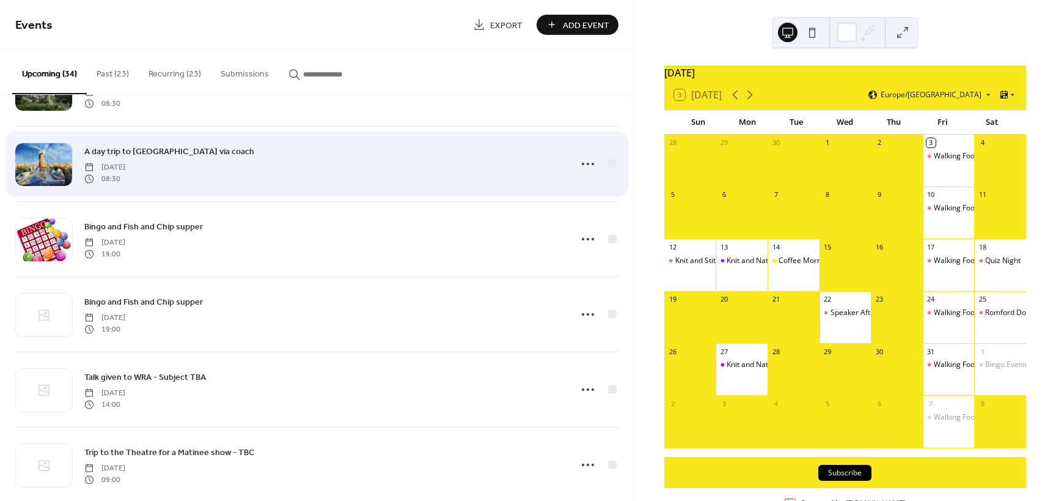
scroll to position [1572, 0]
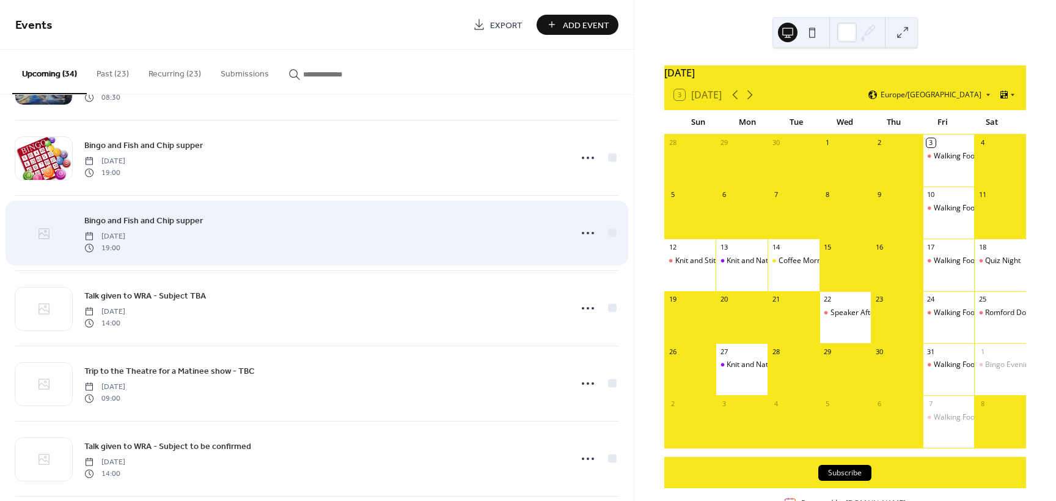
click at [43, 231] on icon at bounding box center [44, 233] width 15 height 15
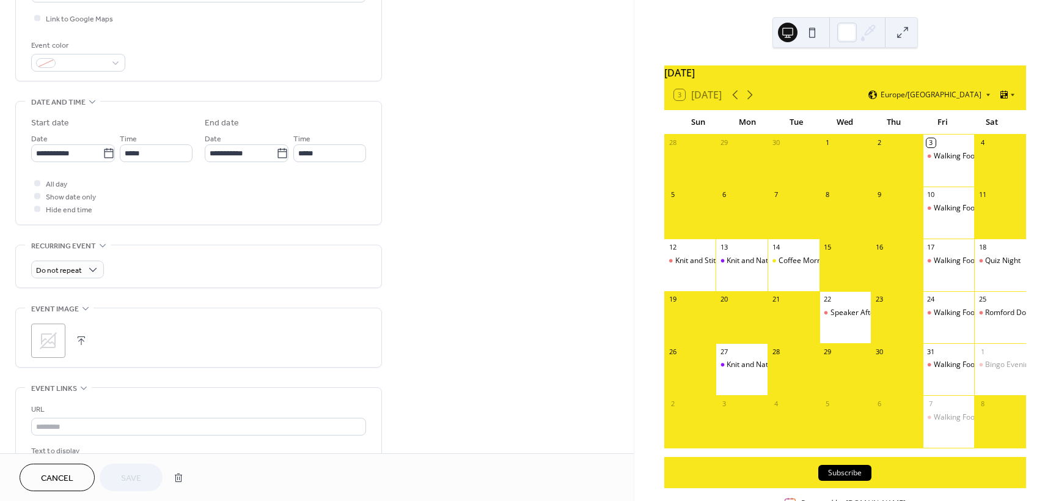
scroll to position [306, 0]
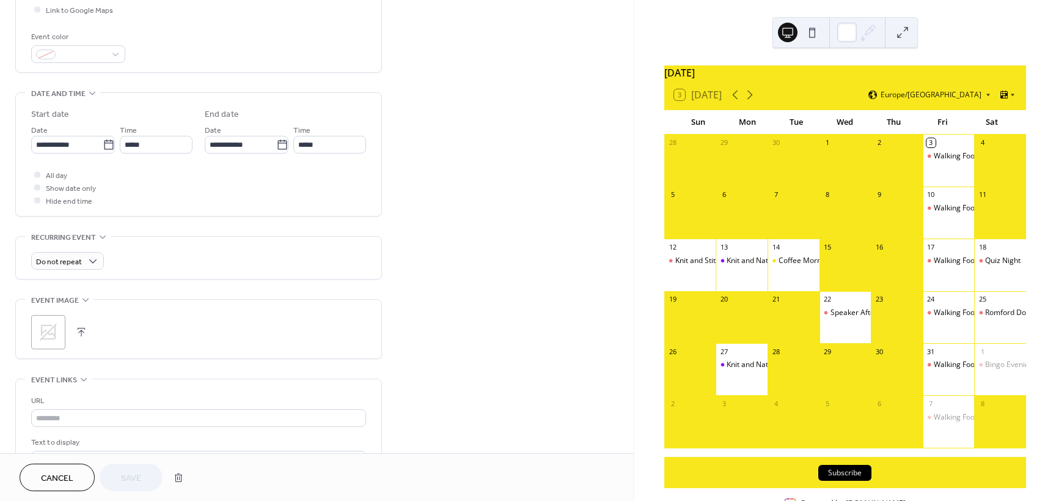
click at [50, 331] on icon at bounding box center [49, 332] width 20 height 20
drag, startPoint x: 49, startPoint y: 331, endPoint x: 293, endPoint y: 251, distance: 257.5
click at [990, 477] on div "Subscribe" at bounding box center [846, 472] width 362 height 31
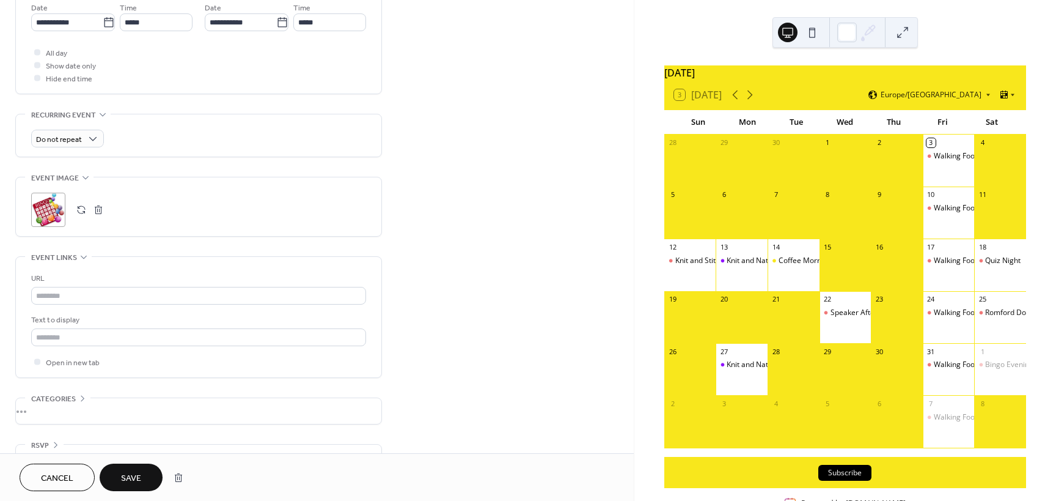
click at [122, 477] on span "Save" at bounding box center [131, 478] width 20 height 13
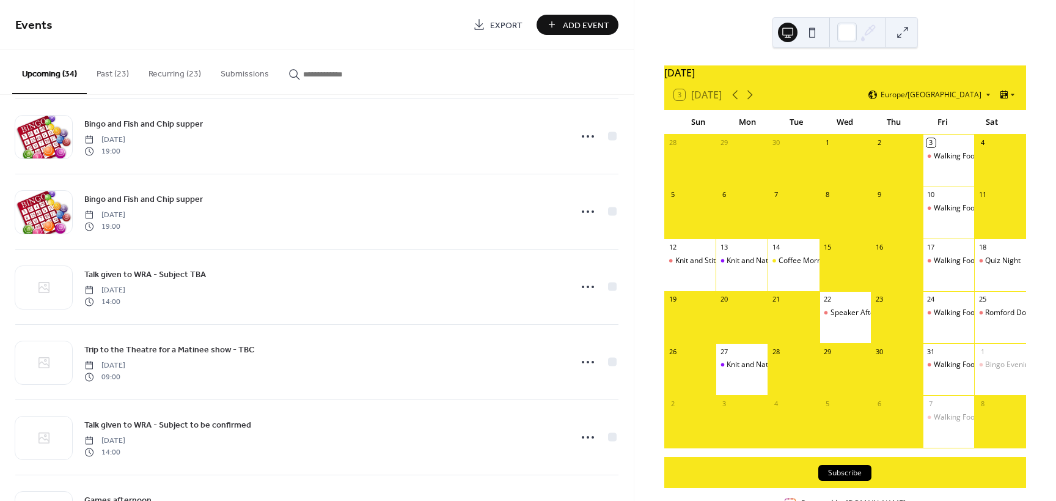
scroll to position [1694, 0]
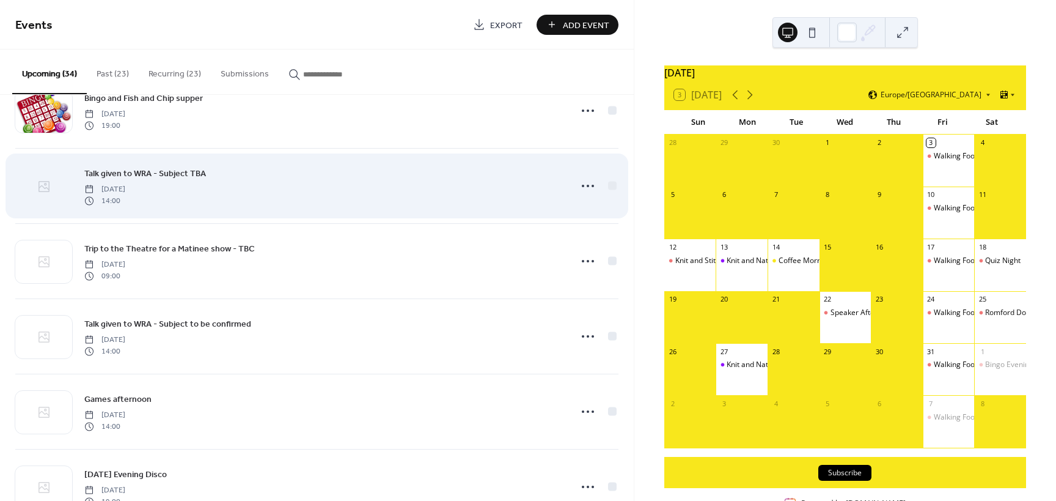
click at [42, 186] on icon at bounding box center [44, 186] width 11 height 11
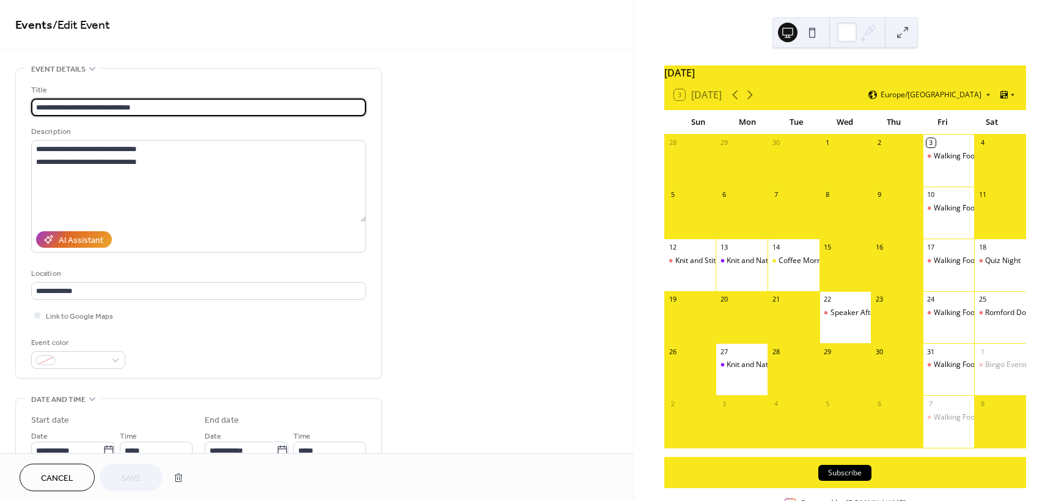
scroll to position [183, 0]
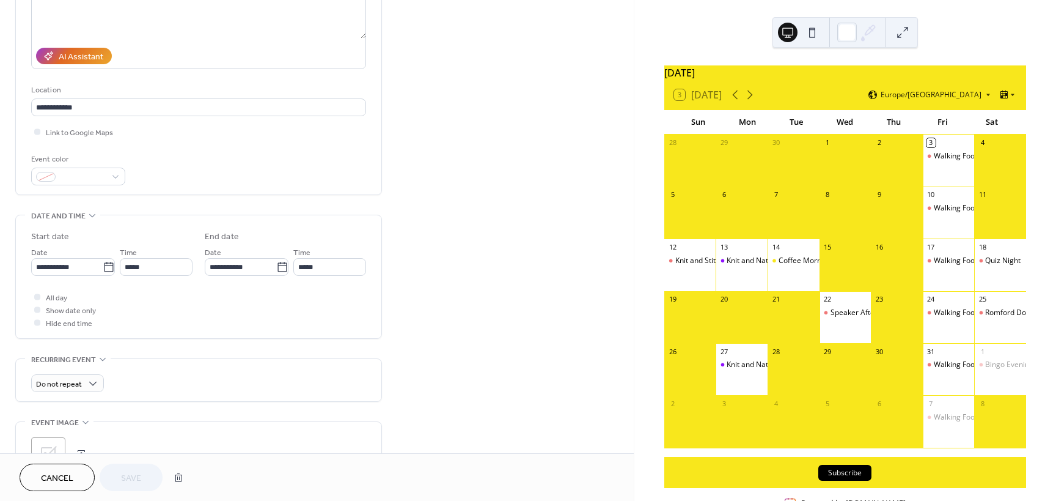
click at [50, 446] on icon at bounding box center [49, 454] width 20 height 20
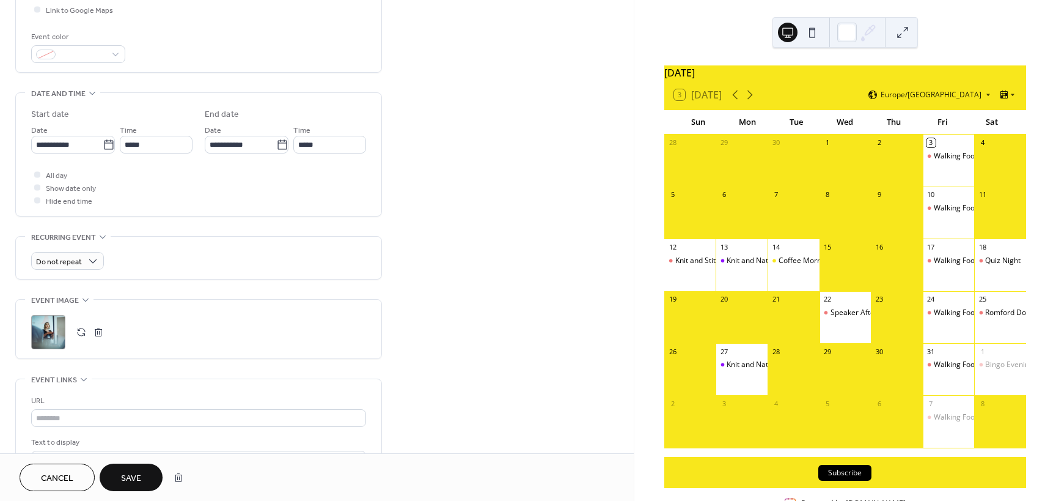
click at [133, 472] on span "Save" at bounding box center [131, 478] width 20 height 13
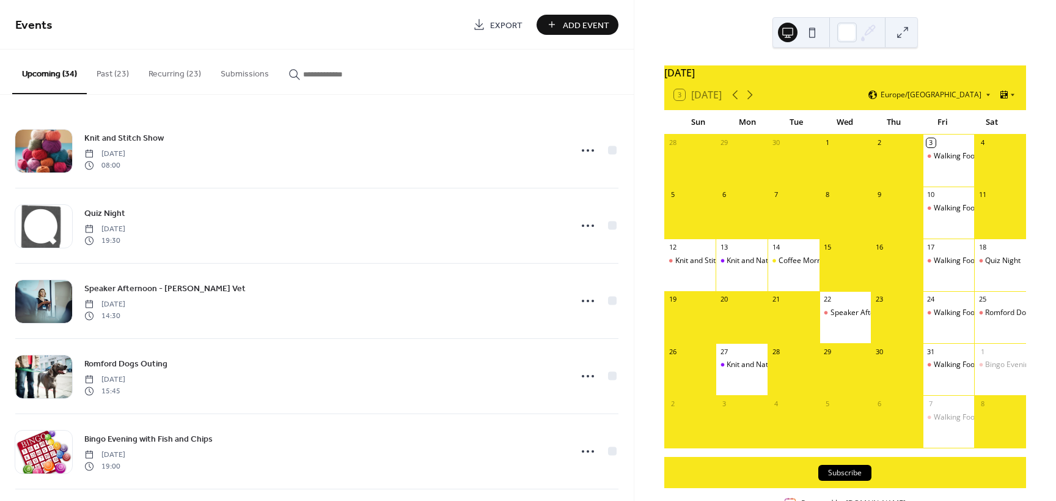
scroll to position [995, 0]
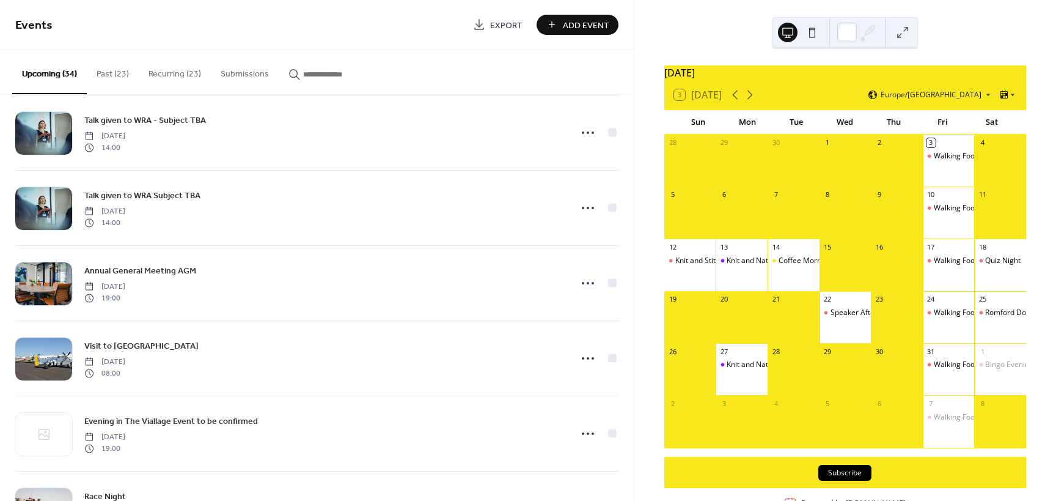
click at [630, 330] on div "Knit and Stitch Show [DATE] 08:00 Quiz Night [DATE] 19:30 Speaker Afternoon - […" at bounding box center [317, 298] width 634 height 406
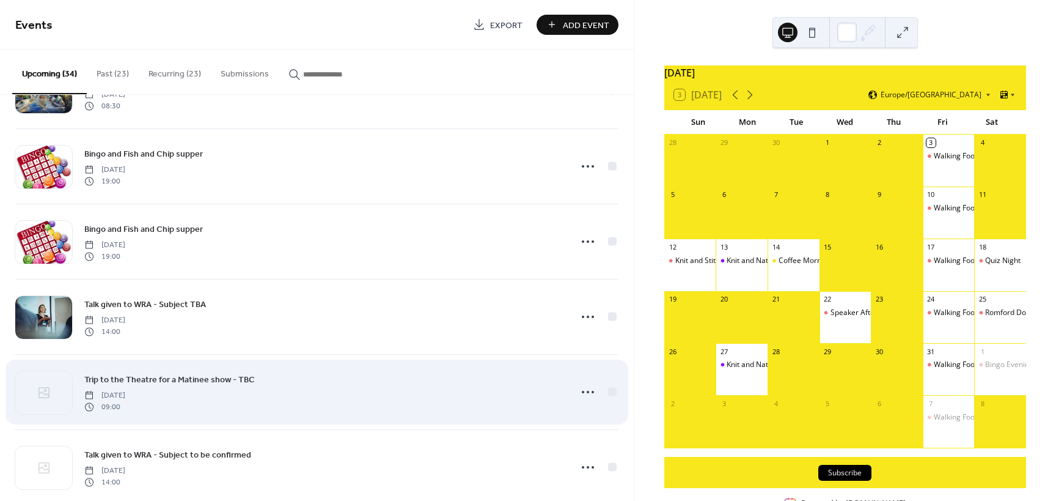
scroll to position [1595, 0]
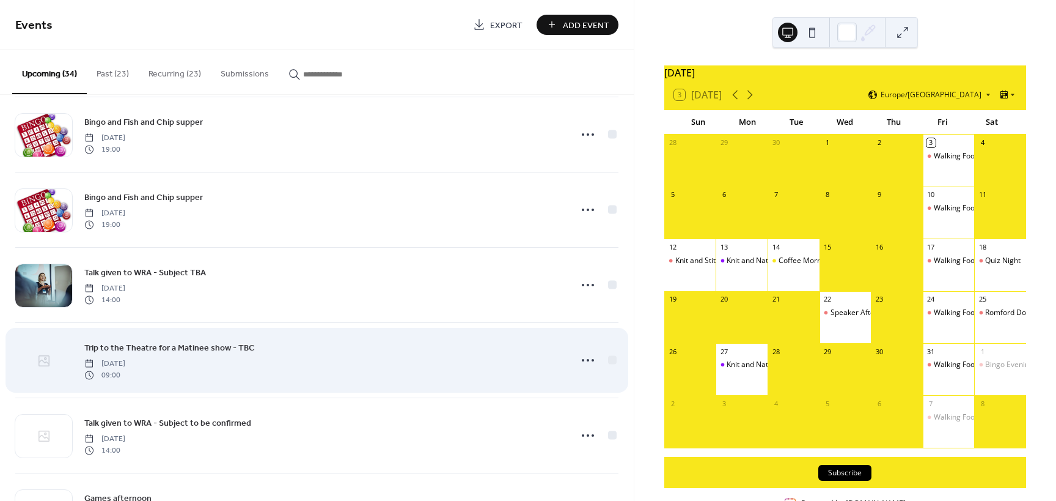
click at [45, 357] on icon at bounding box center [44, 360] width 15 height 15
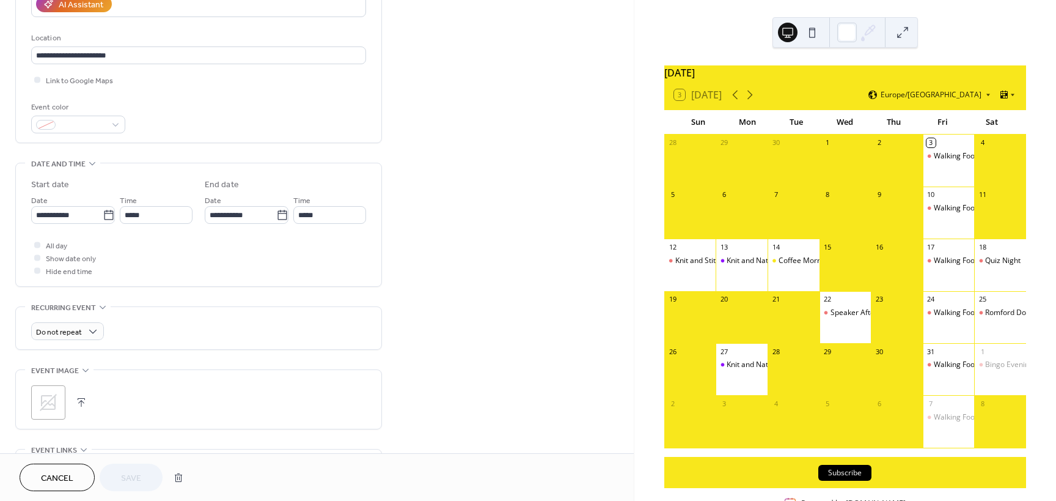
scroll to position [306, 0]
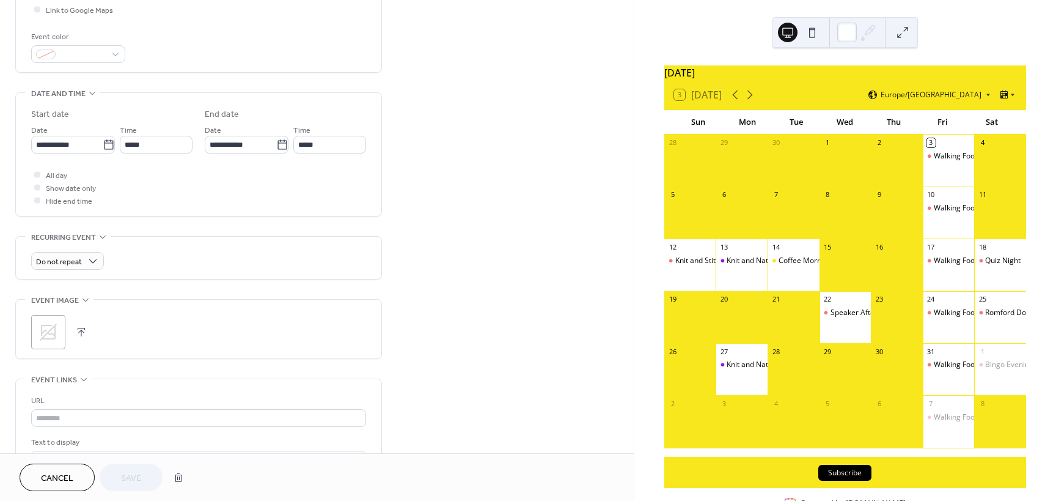
click at [50, 334] on icon at bounding box center [49, 332] width 20 height 20
click at [135, 477] on span "Save" at bounding box center [131, 478] width 20 height 13
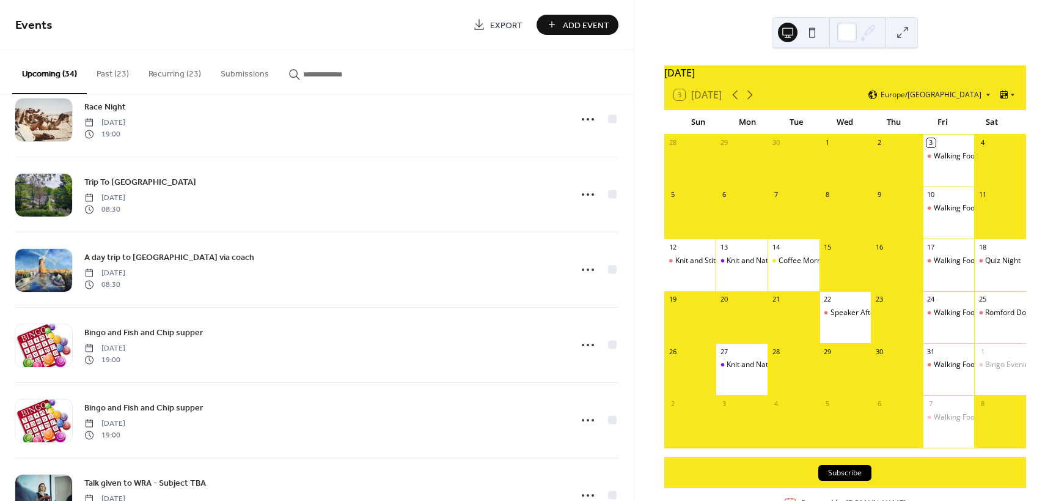
scroll to position [1629, 0]
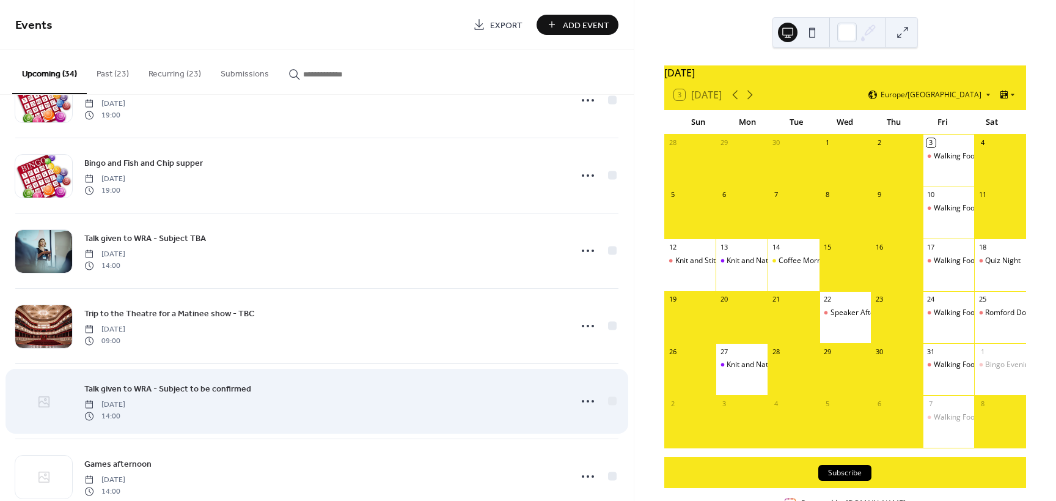
click at [41, 400] on icon at bounding box center [44, 401] width 15 height 15
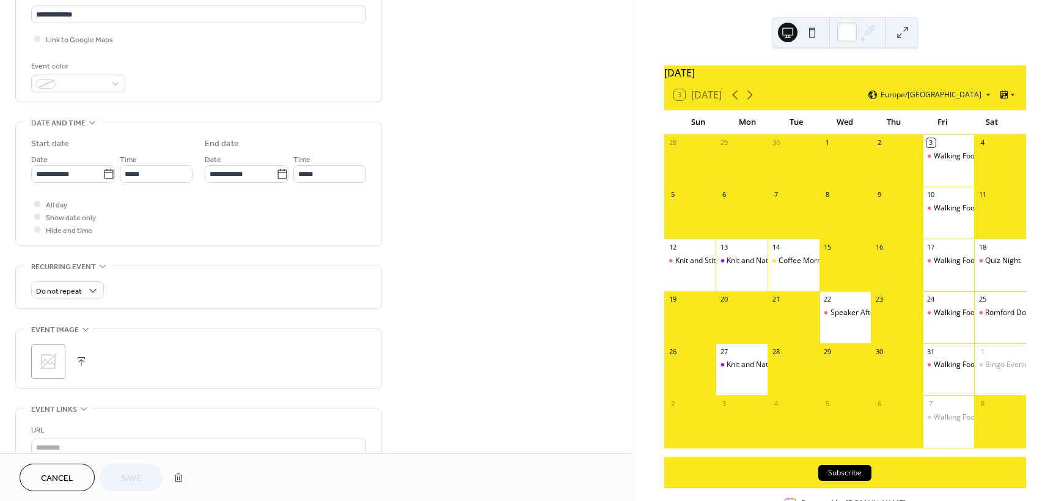
scroll to position [306, 0]
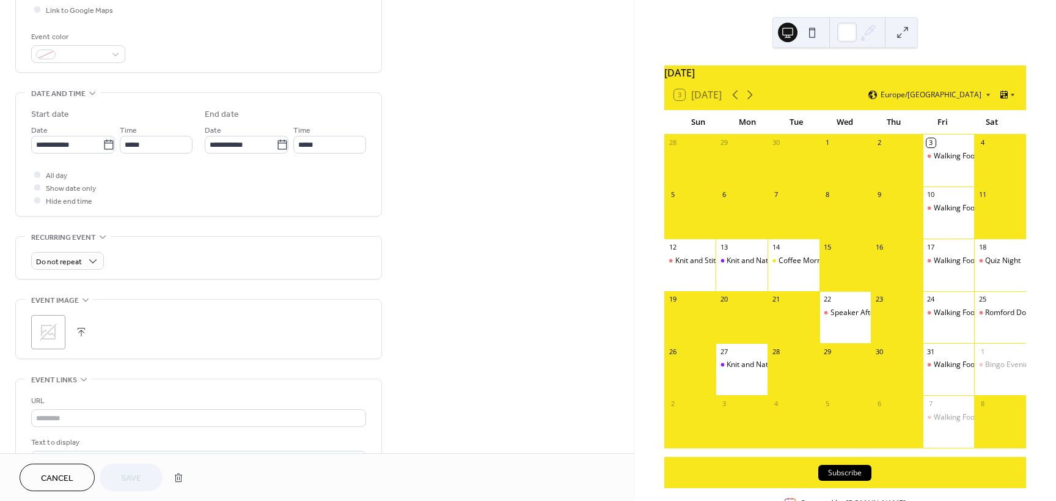
click at [46, 330] on icon at bounding box center [49, 332] width 20 height 20
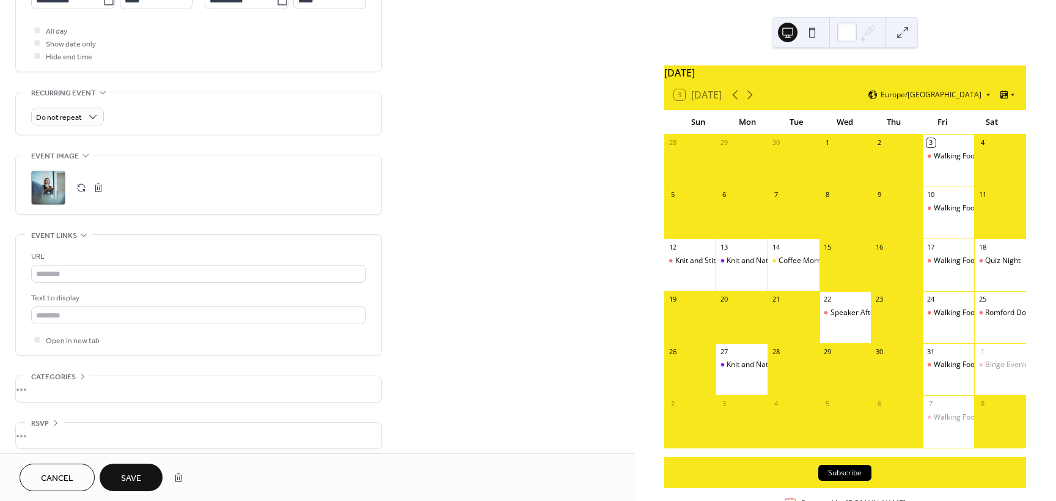
scroll to position [458, 0]
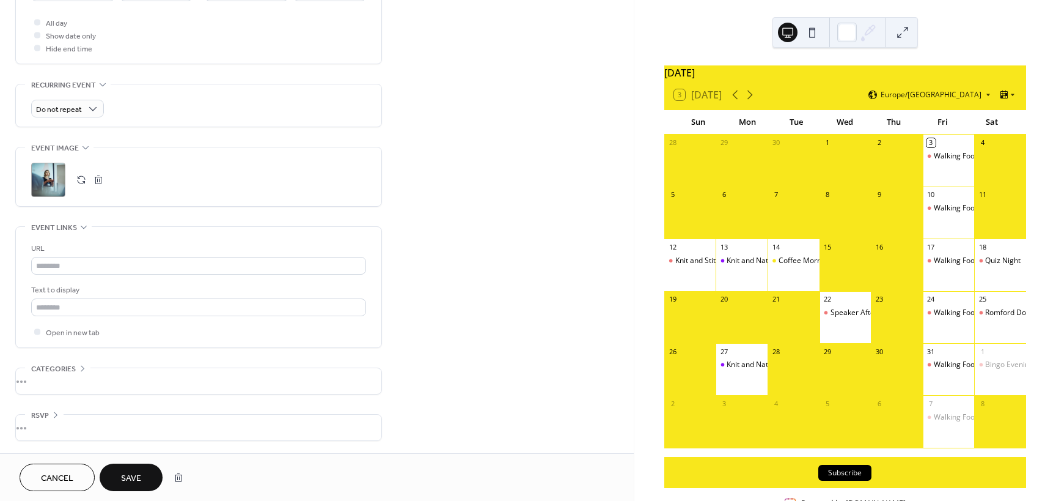
click at [127, 478] on span "Save" at bounding box center [131, 478] width 20 height 13
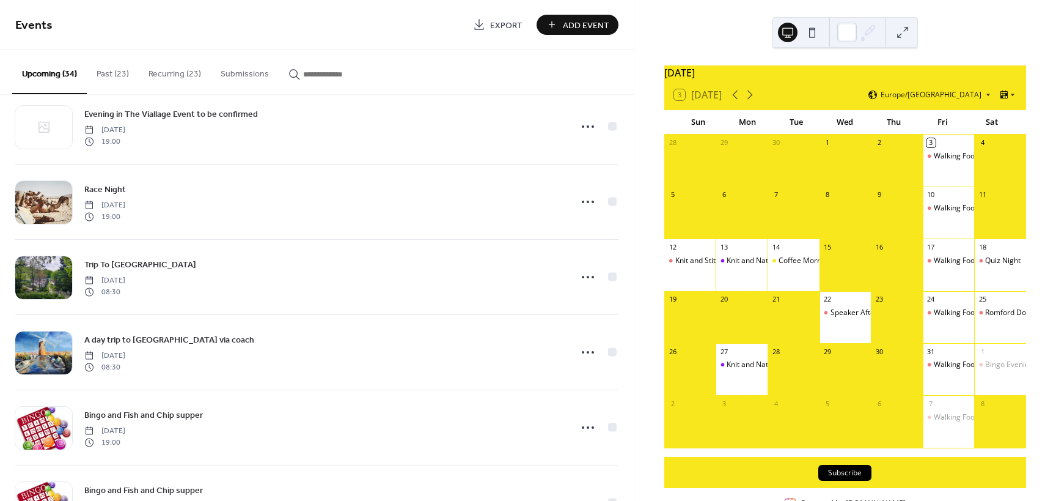
scroll to position [1852, 0]
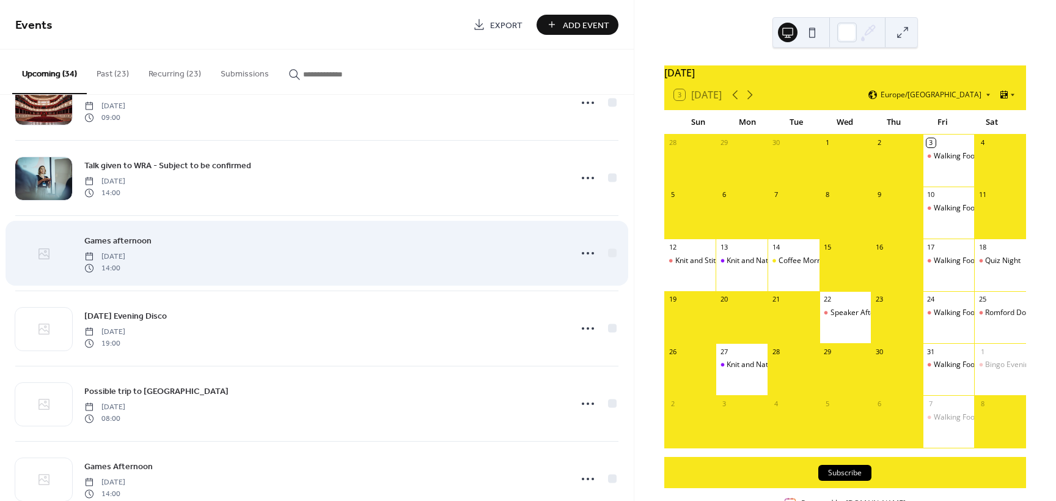
click at [45, 251] on icon at bounding box center [45, 251] width 3 height 3
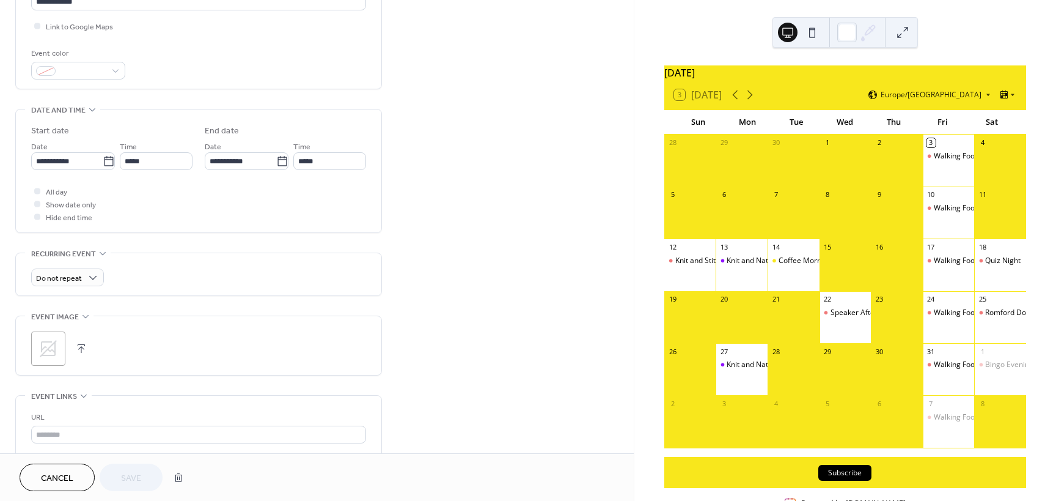
scroll to position [306, 0]
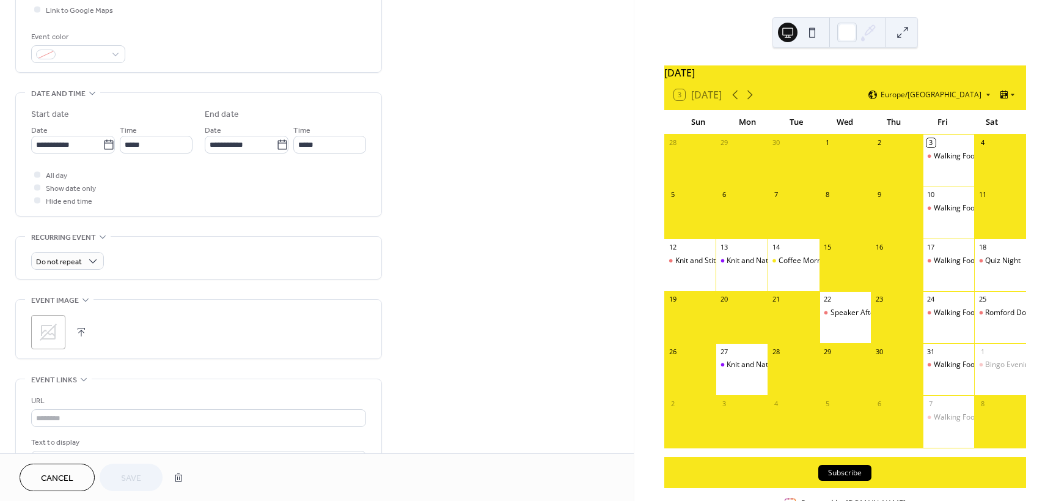
click at [48, 330] on icon at bounding box center [49, 332] width 20 height 20
click at [131, 479] on span "Save" at bounding box center [131, 478] width 20 height 13
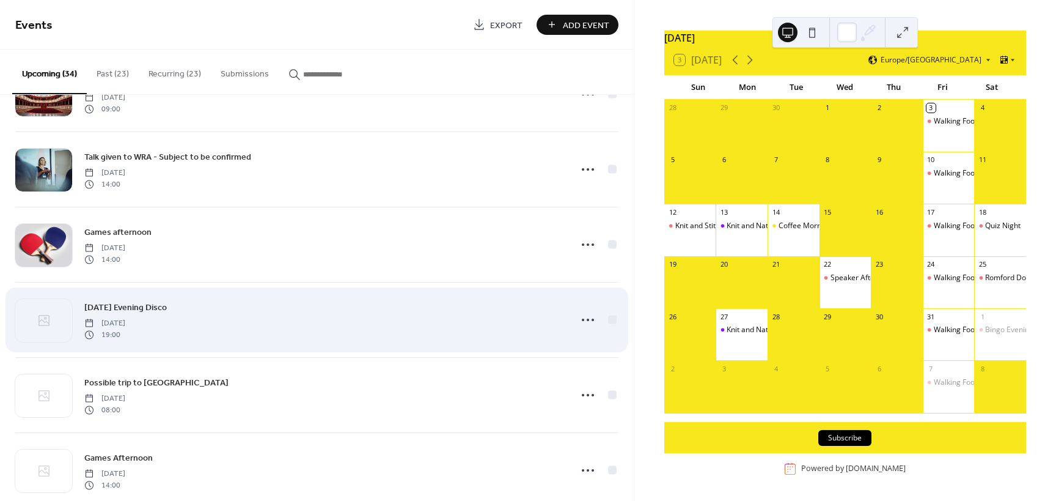
scroll to position [1886, 0]
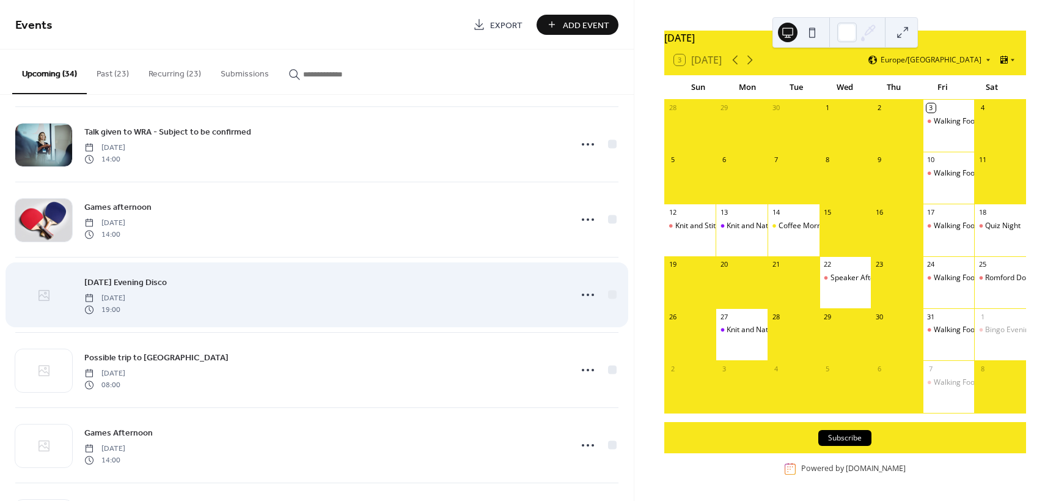
click at [42, 295] on icon at bounding box center [44, 295] width 15 height 15
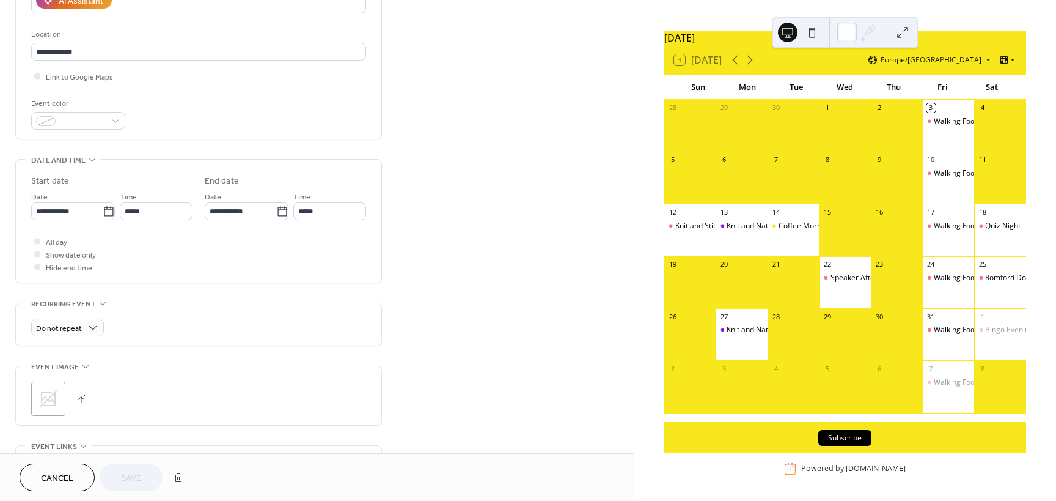
scroll to position [245, 0]
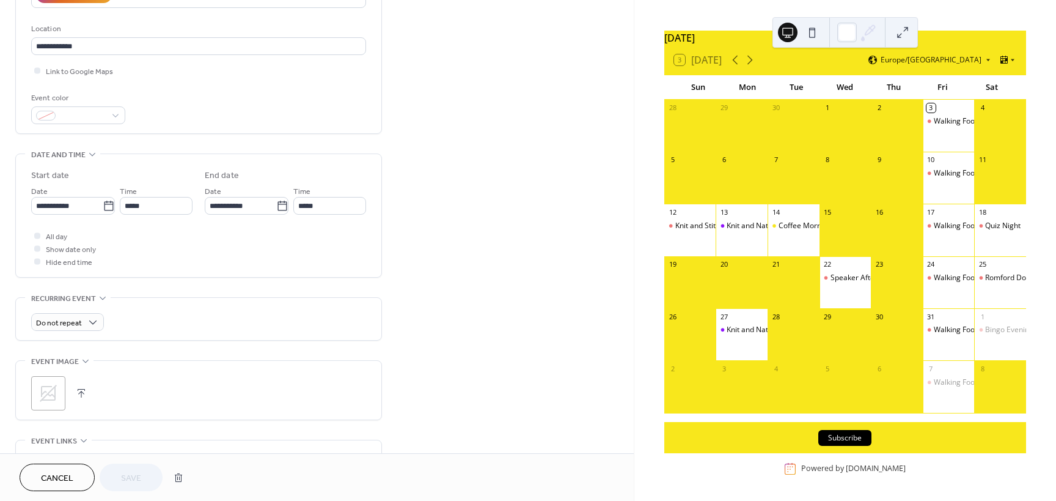
click at [45, 390] on icon at bounding box center [49, 393] width 20 height 20
click at [131, 478] on span "Save" at bounding box center [131, 478] width 20 height 13
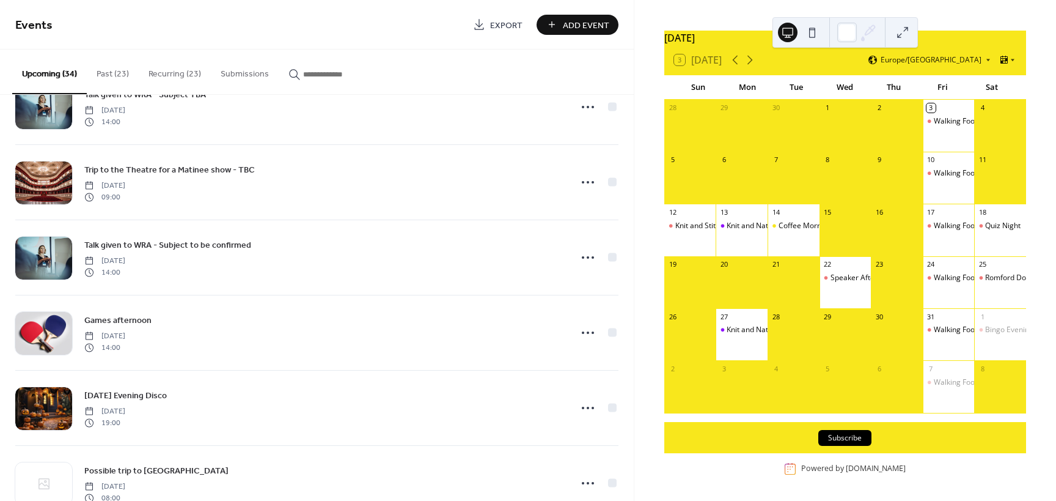
scroll to position [1886, 0]
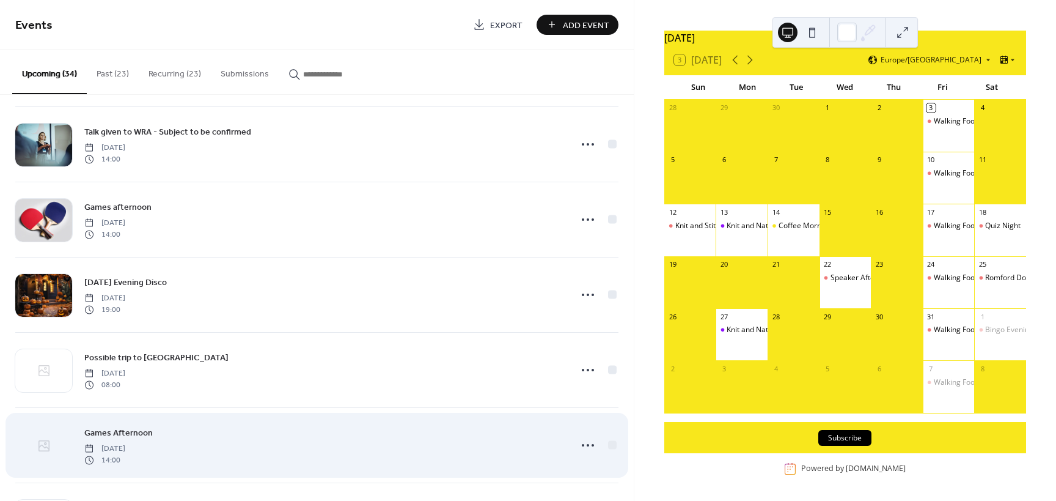
click at [42, 444] on icon at bounding box center [44, 445] width 15 height 15
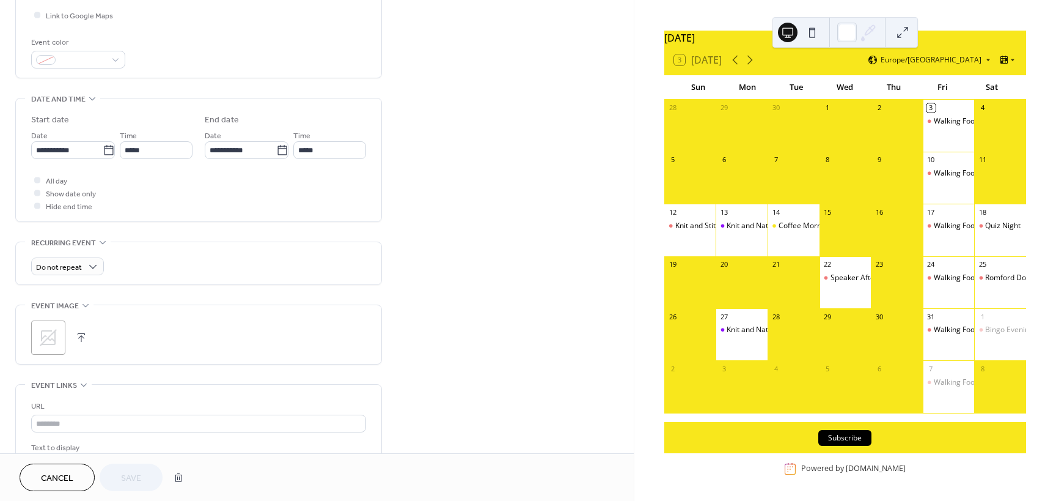
scroll to position [306, 0]
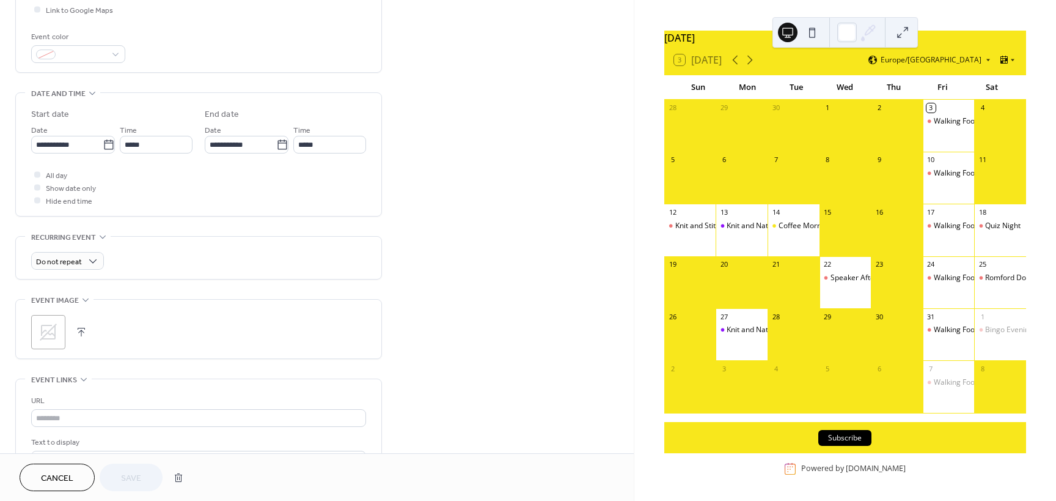
click at [48, 328] on icon at bounding box center [49, 332] width 20 height 20
click at [127, 476] on span "Save" at bounding box center [131, 478] width 20 height 13
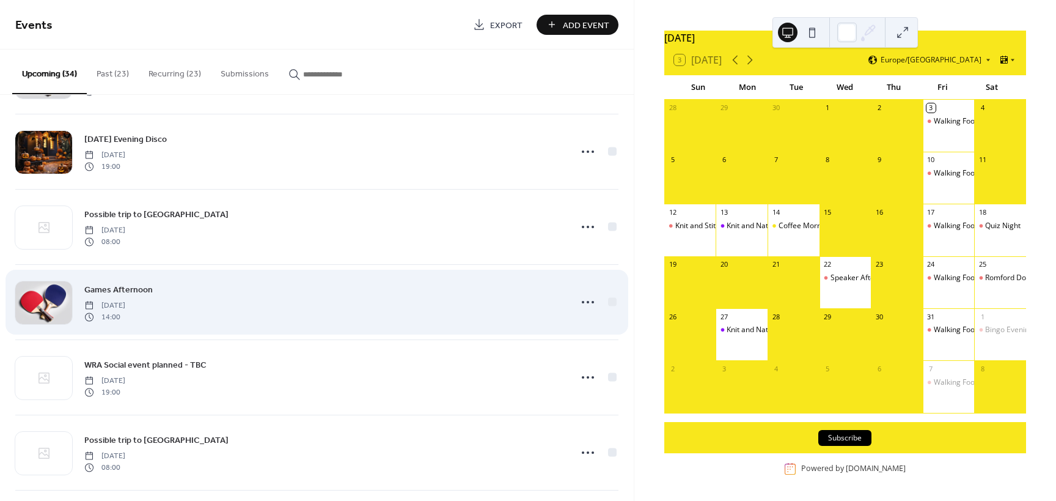
scroll to position [2003, 0]
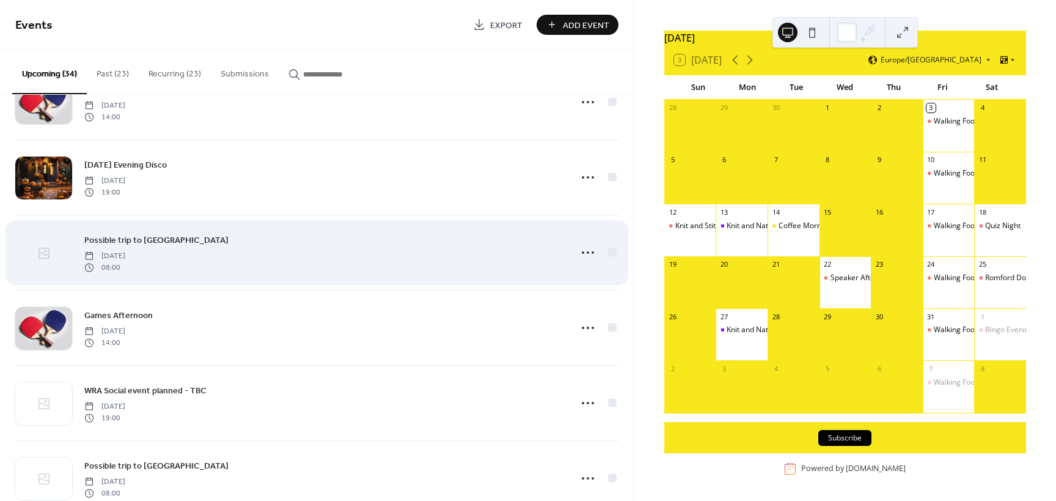
click at [45, 254] on icon at bounding box center [44, 253] width 15 height 15
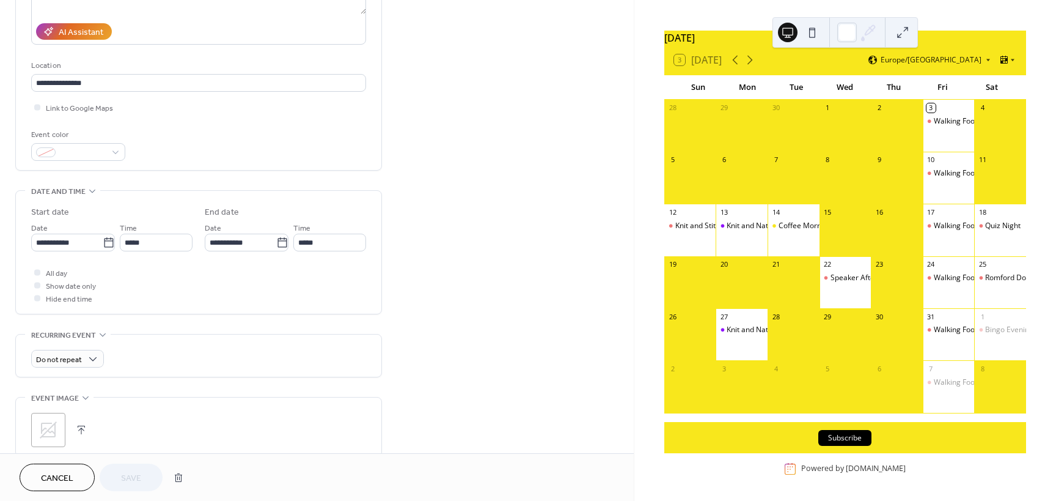
scroll to position [367, 0]
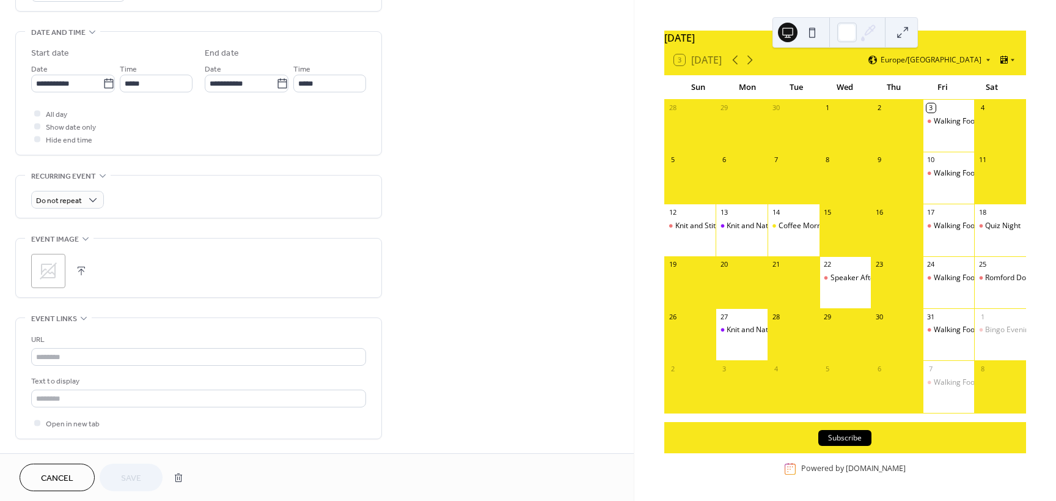
click at [48, 276] on icon at bounding box center [49, 271] width 20 height 20
click at [127, 477] on span "Save" at bounding box center [131, 478] width 20 height 13
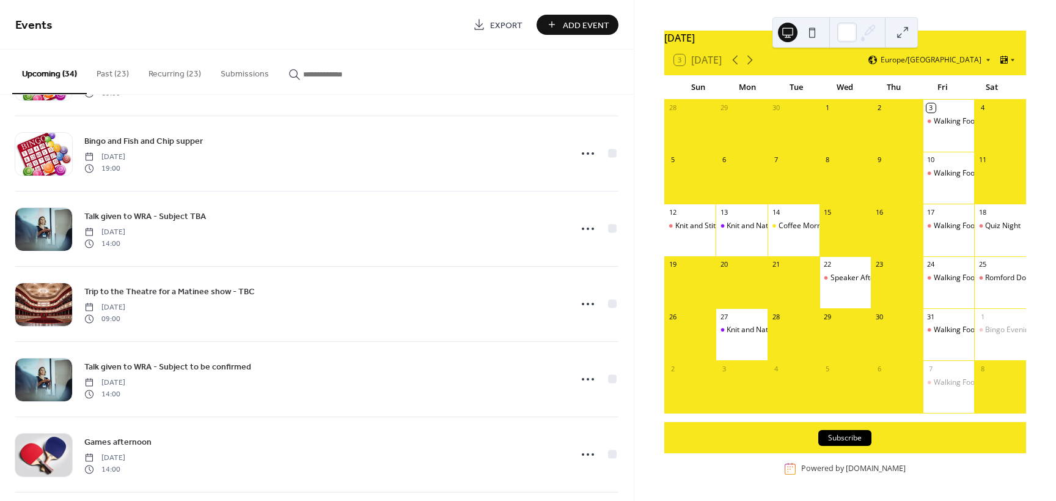
scroll to position [2187, 0]
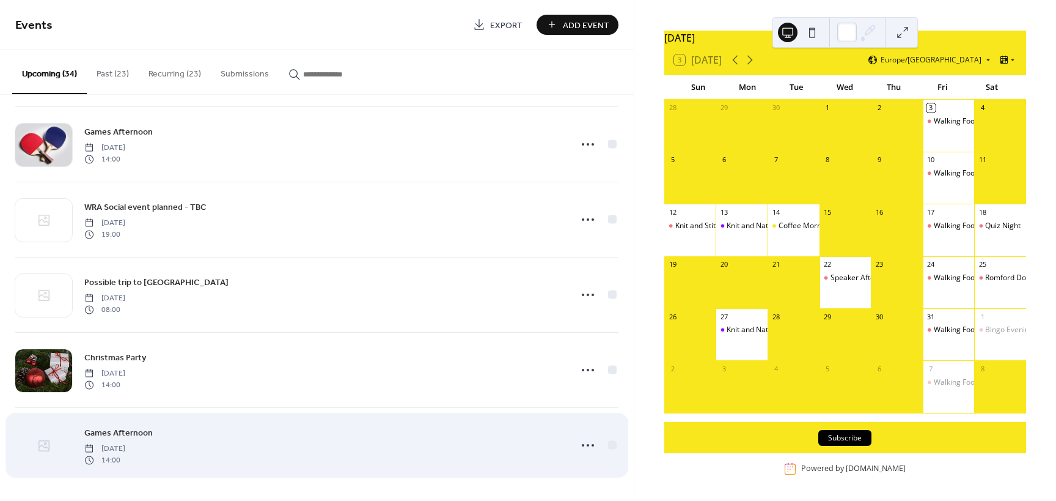
click at [45, 448] on icon at bounding box center [44, 445] width 15 height 15
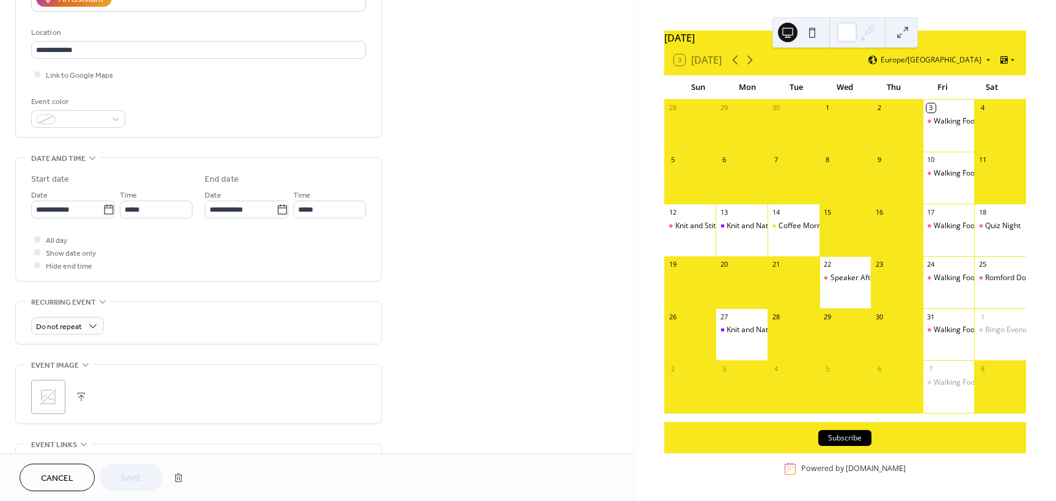
scroll to position [306, 0]
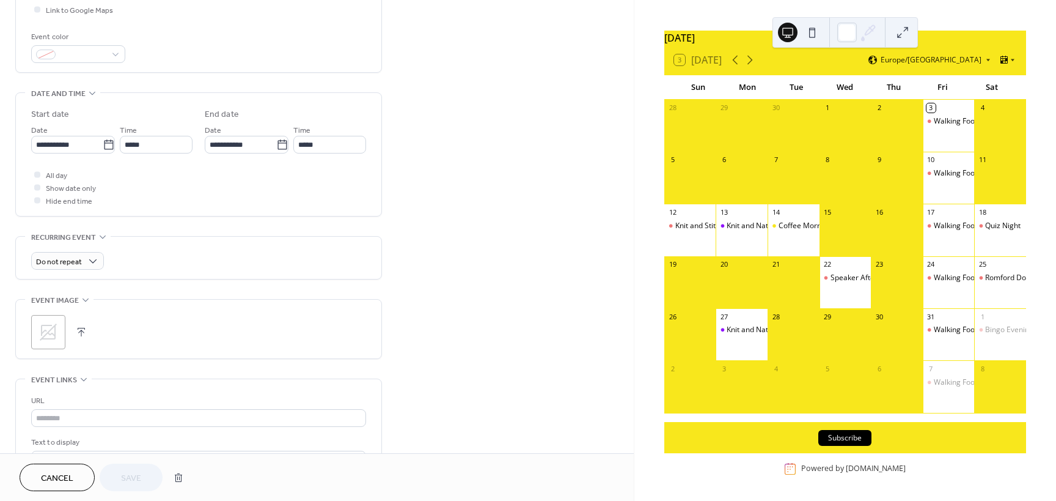
click at [48, 331] on icon at bounding box center [49, 332] width 20 height 20
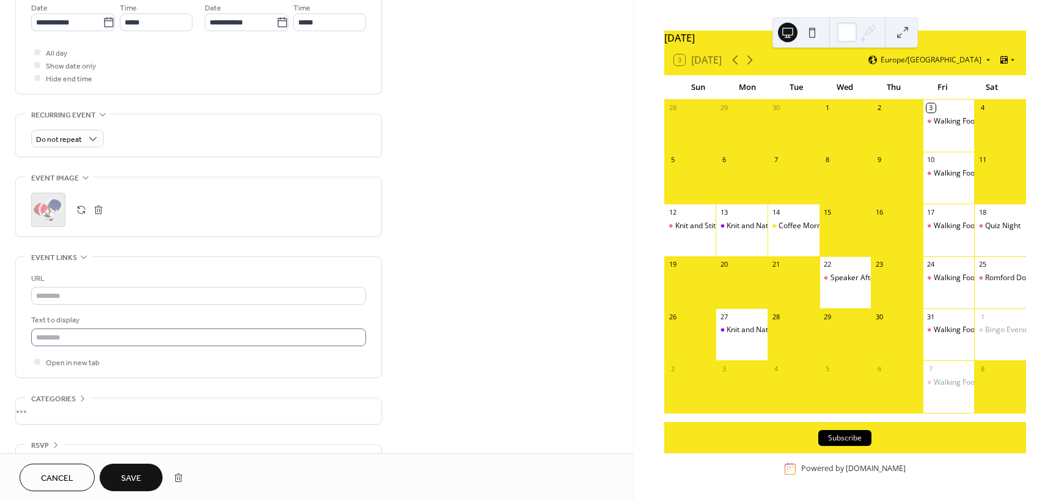
scroll to position [458, 0]
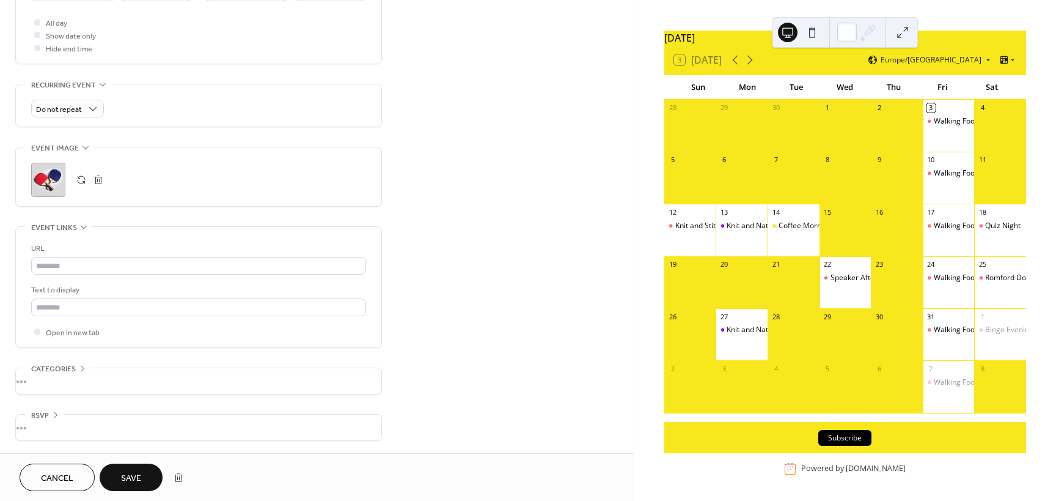
click at [125, 480] on span "Save" at bounding box center [131, 478] width 20 height 13
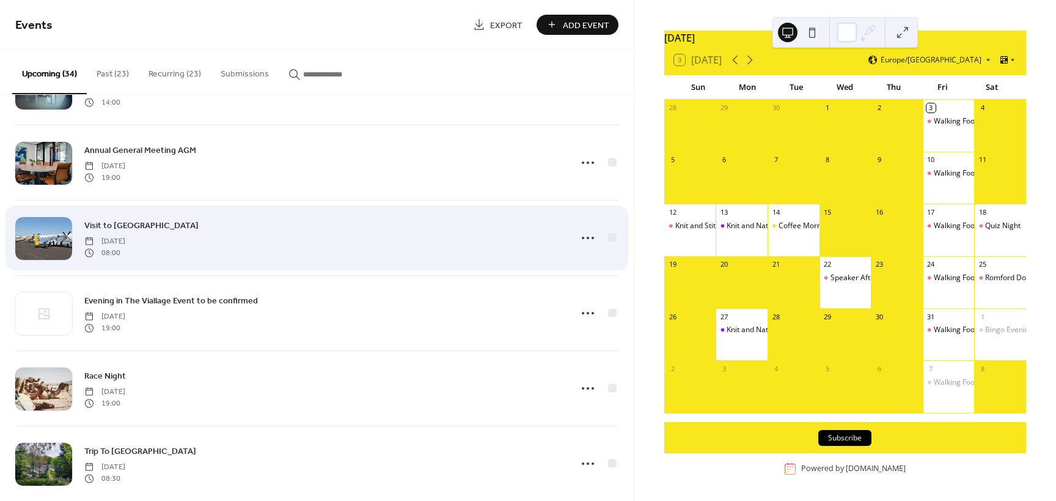
scroll to position [1162, 0]
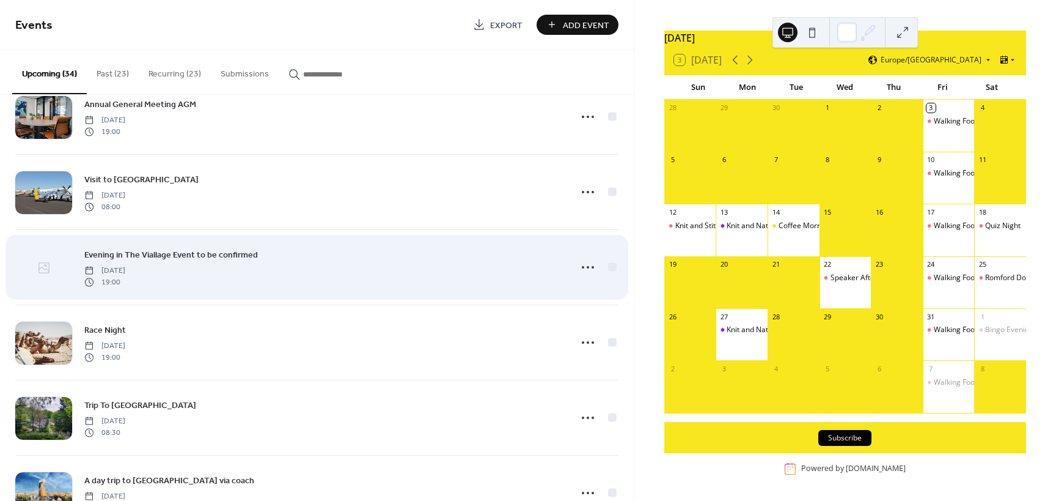
click at [46, 268] on icon at bounding box center [44, 267] width 15 height 15
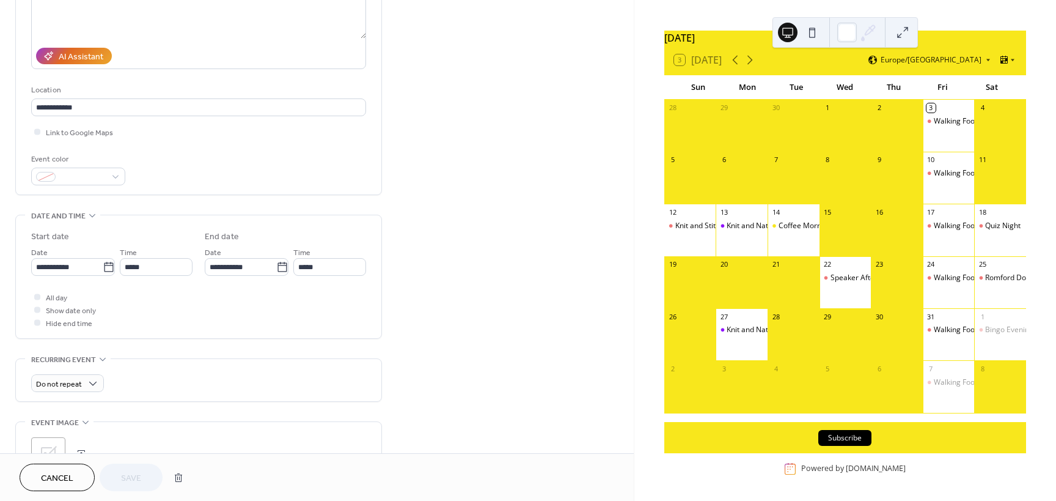
scroll to position [306, 0]
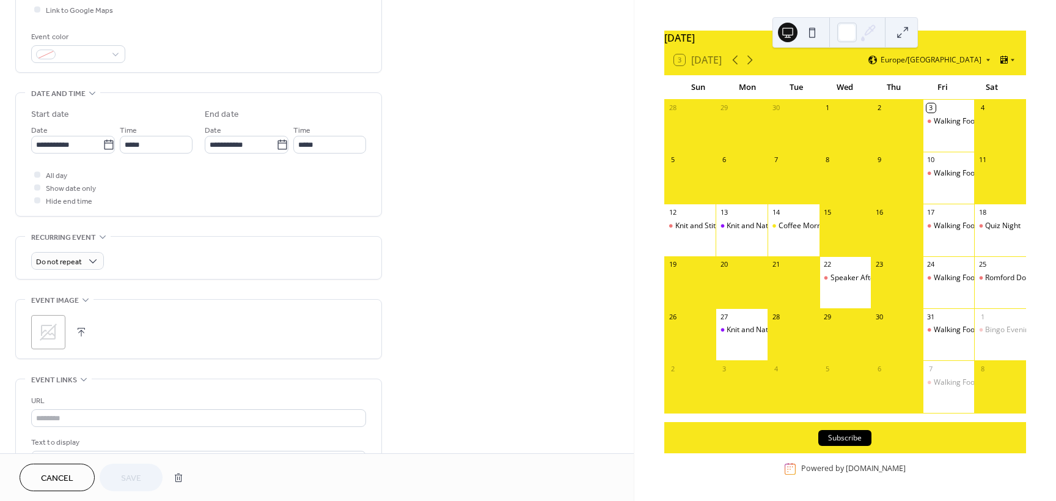
click at [43, 339] on icon at bounding box center [49, 332] width 20 height 20
click at [127, 477] on span "Save" at bounding box center [131, 478] width 20 height 13
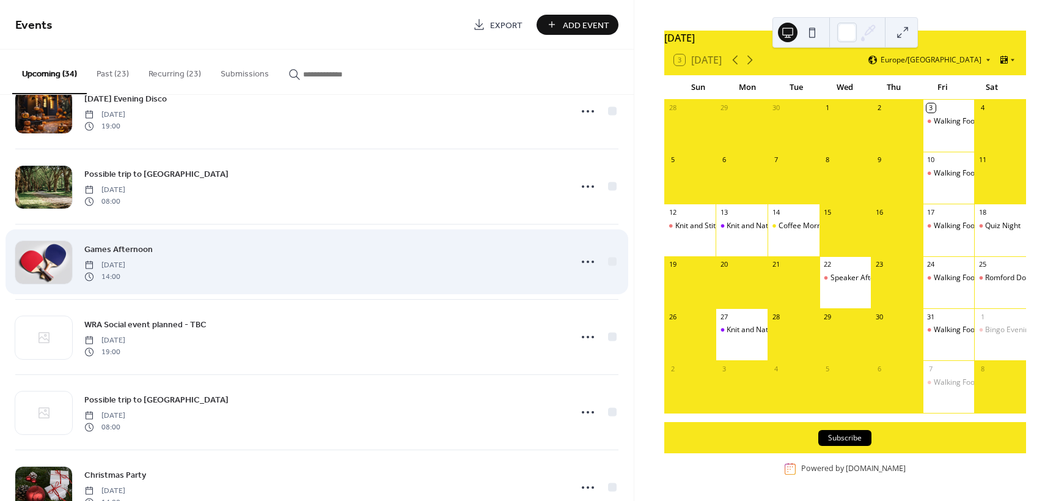
scroll to position [2130, 0]
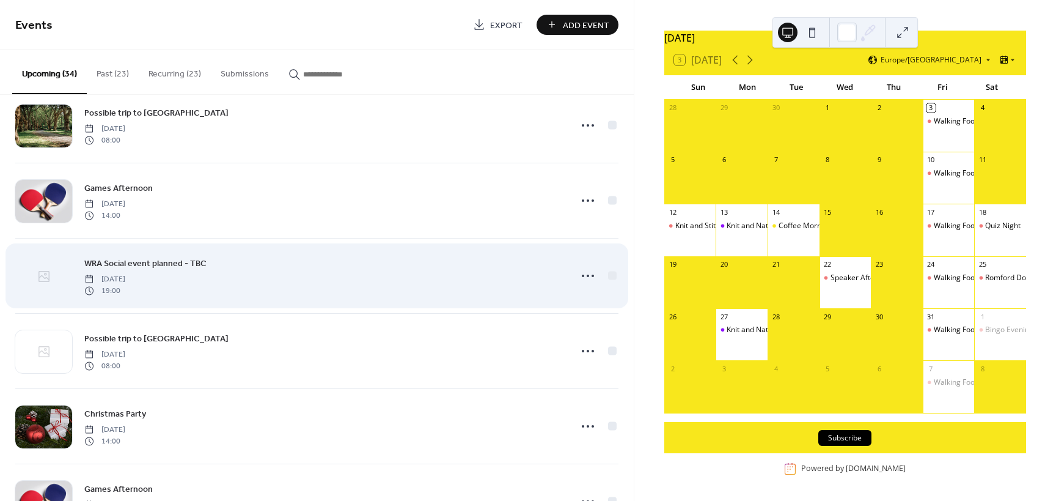
click at [42, 276] on icon at bounding box center [44, 276] width 11 height 11
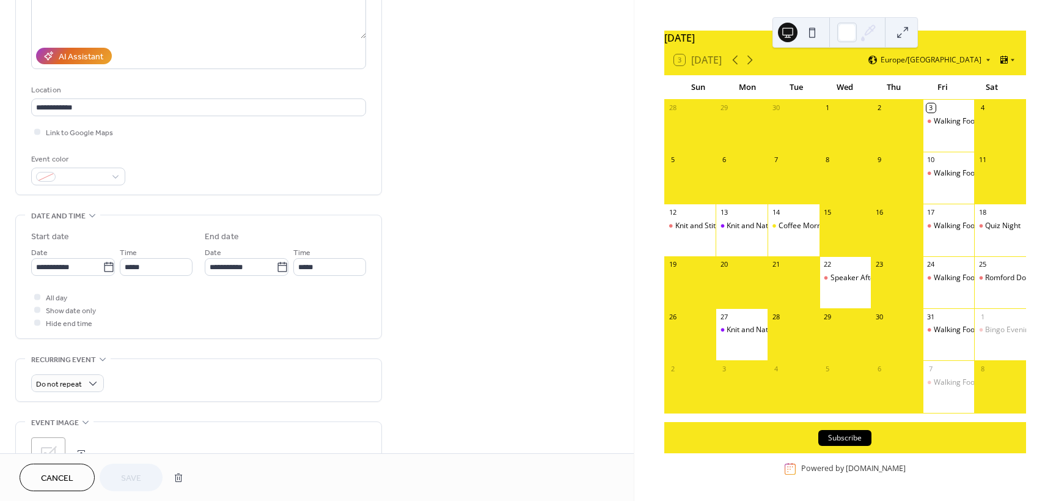
scroll to position [428, 0]
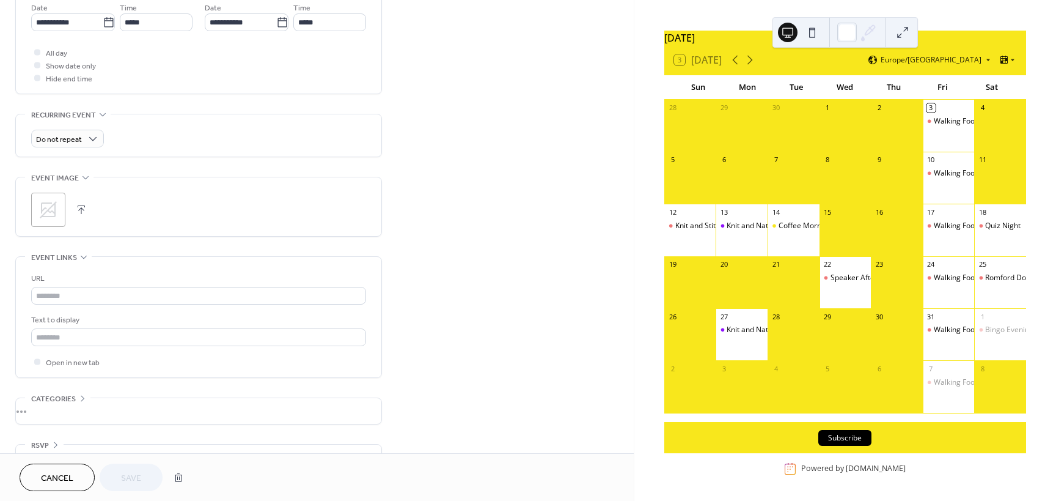
click at [45, 209] on icon at bounding box center [49, 210] width 20 height 20
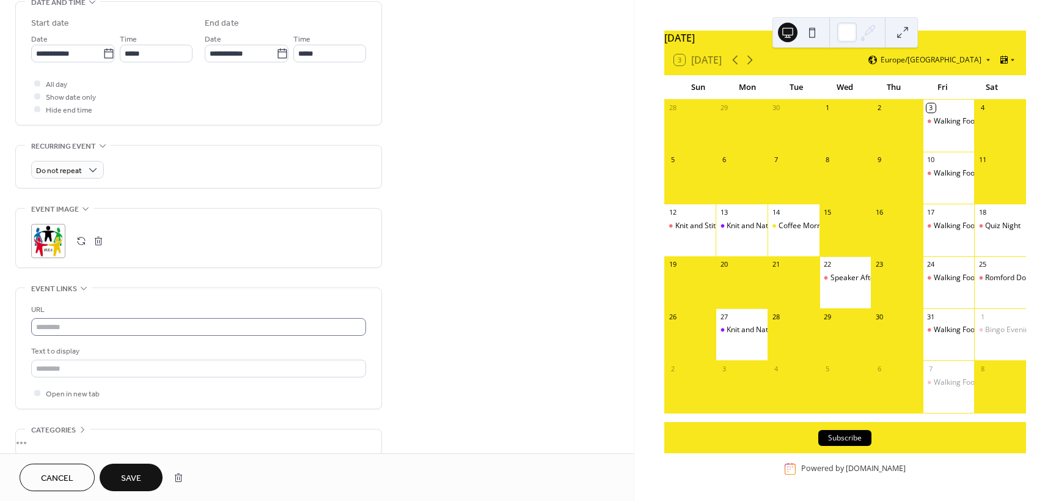
scroll to position [458, 0]
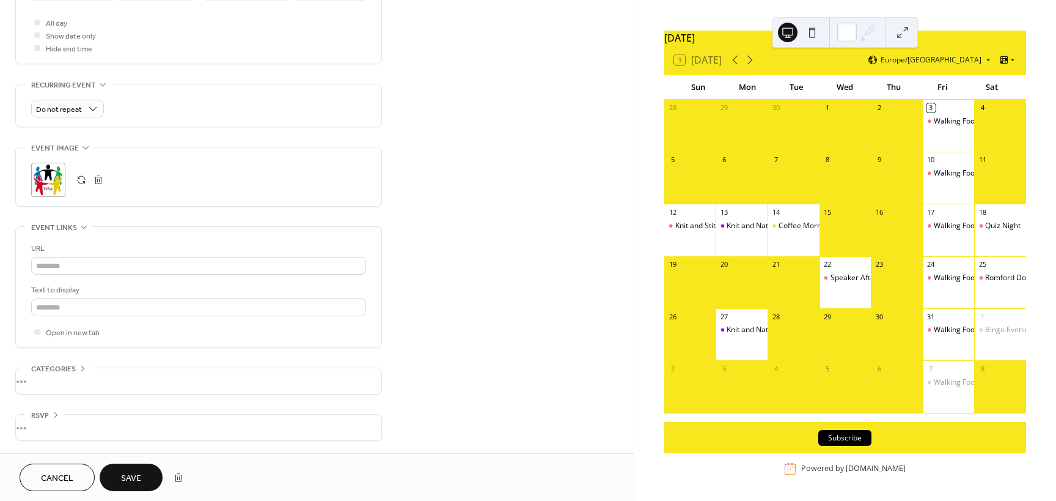
click at [134, 477] on span "Save" at bounding box center [131, 478] width 20 height 13
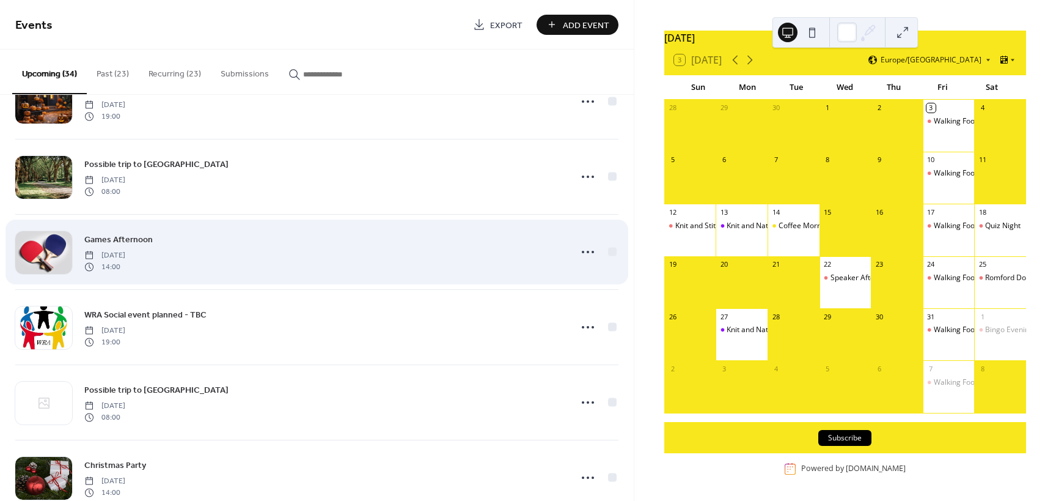
scroll to position [2187, 0]
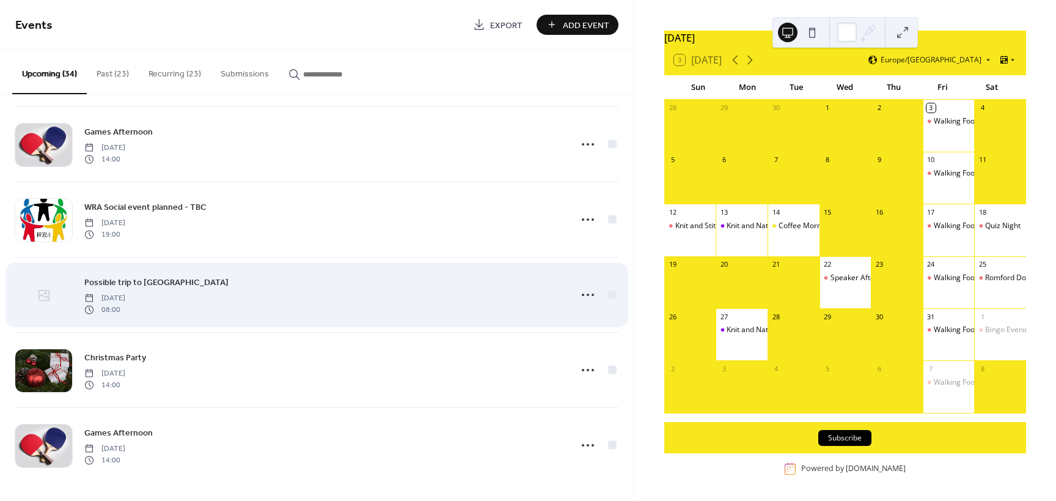
click at [45, 297] on icon at bounding box center [44, 295] width 11 height 11
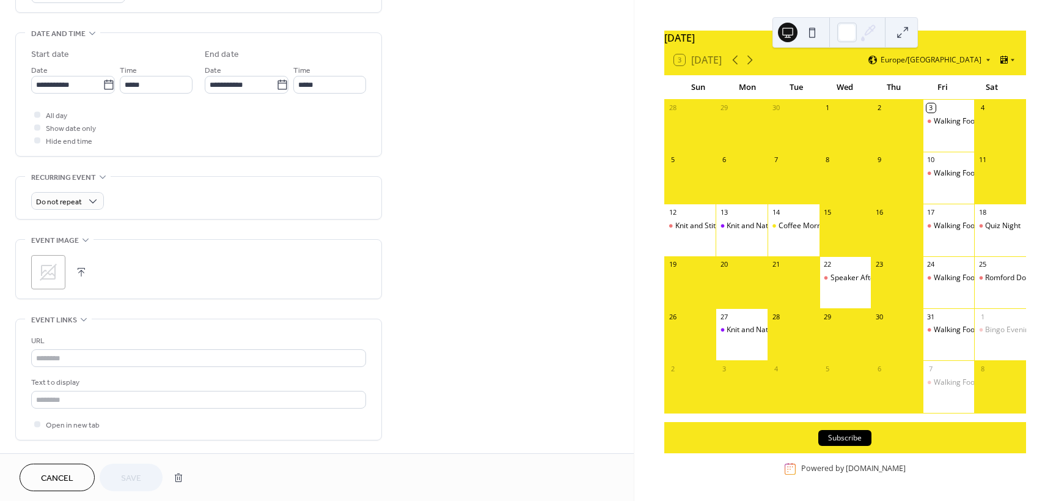
scroll to position [367, 0]
click at [48, 266] on icon at bounding box center [49, 271] width 20 height 20
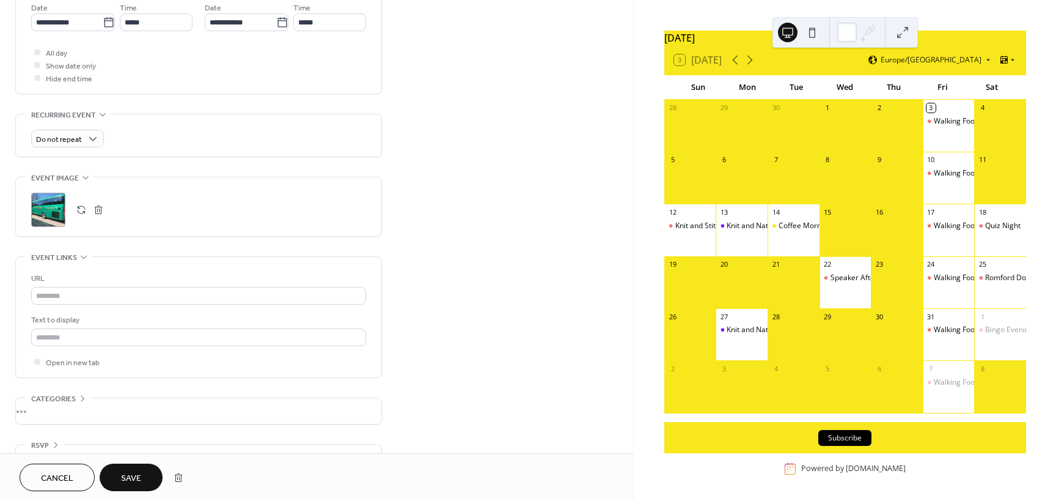
click at [128, 474] on span "Save" at bounding box center [131, 478] width 20 height 13
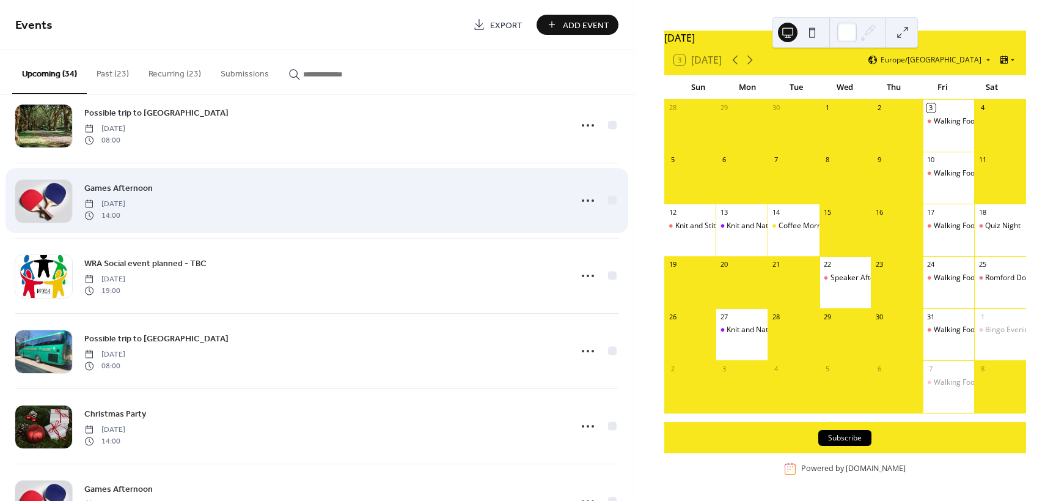
scroll to position [2187, 0]
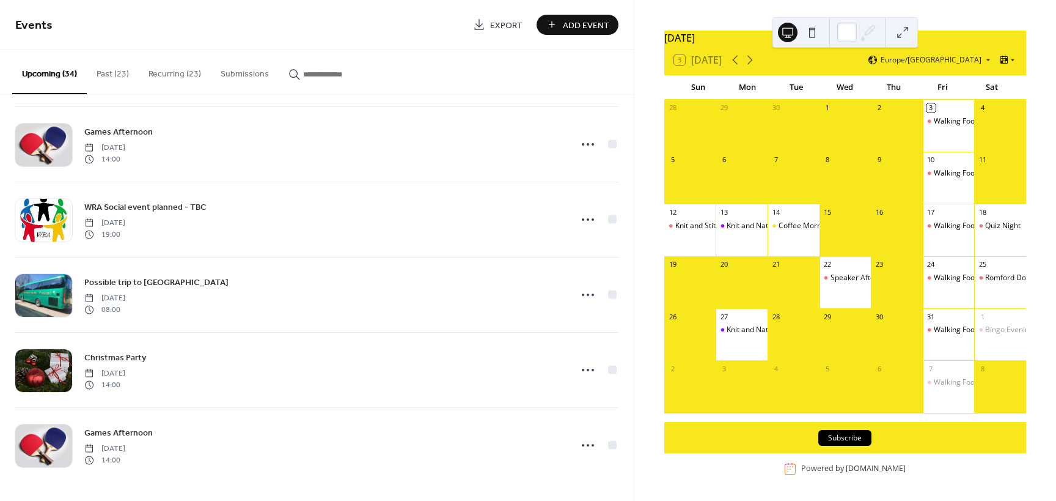
click at [172, 73] on button "Recurring (23)" at bounding box center [175, 71] width 72 height 43
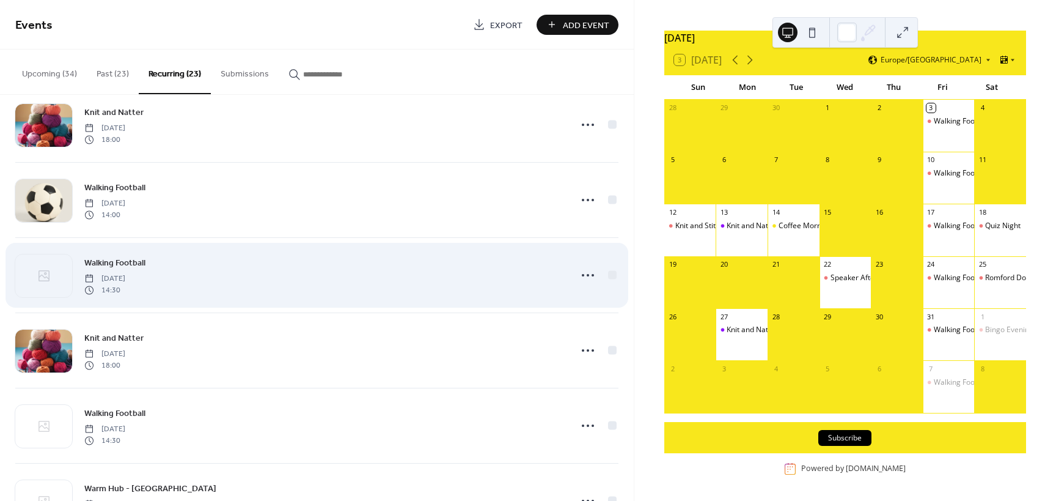
scroll to position [672, 0]
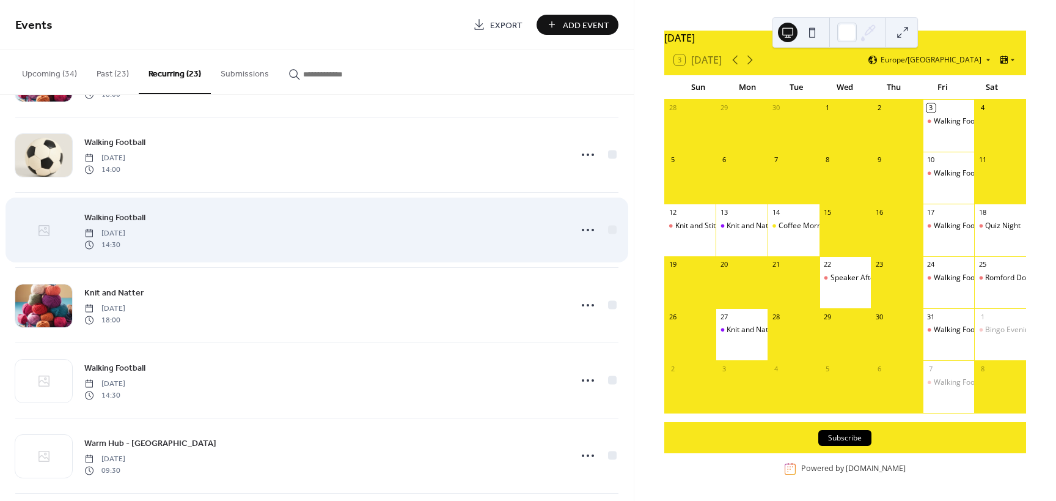
click at [45, 228] on icon at bounding box center [44, 230] width 15 height 15
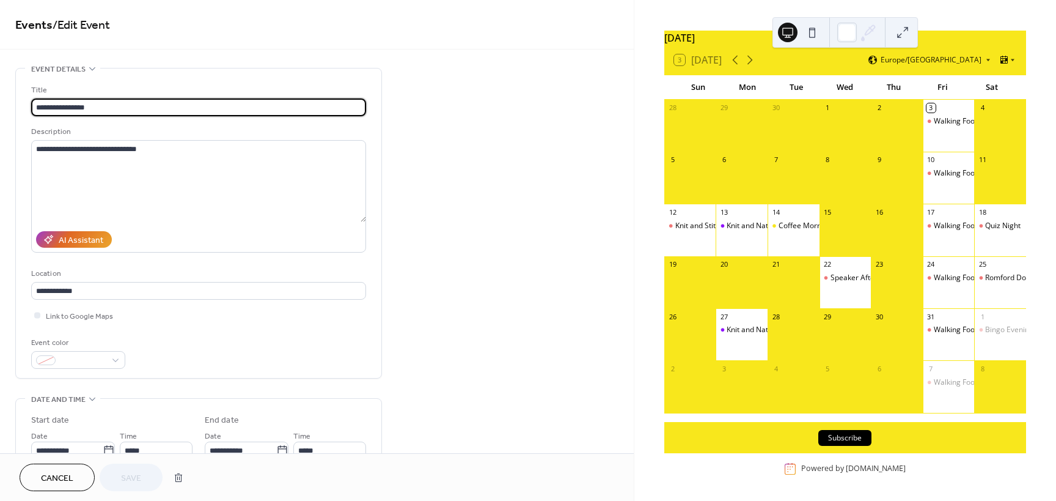
type input "**********"
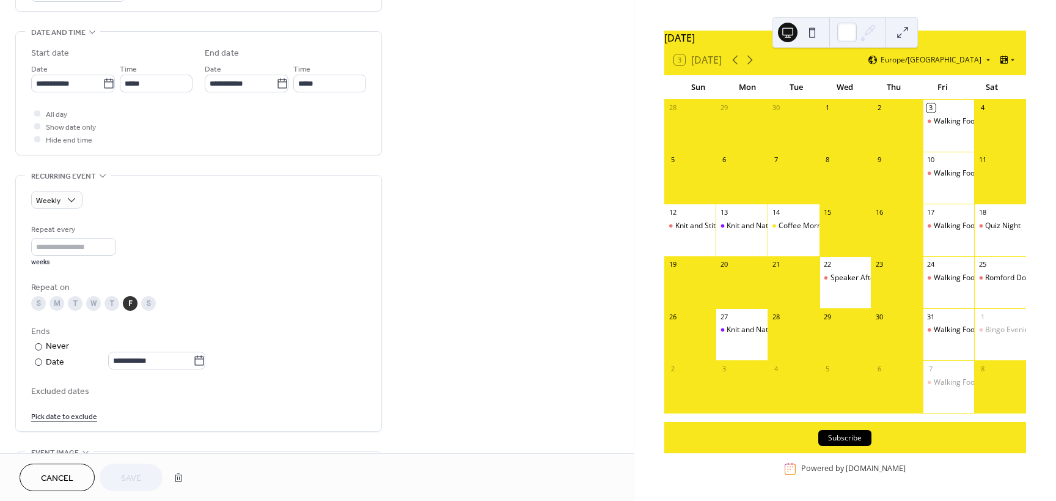
scroll to position [489, 0]
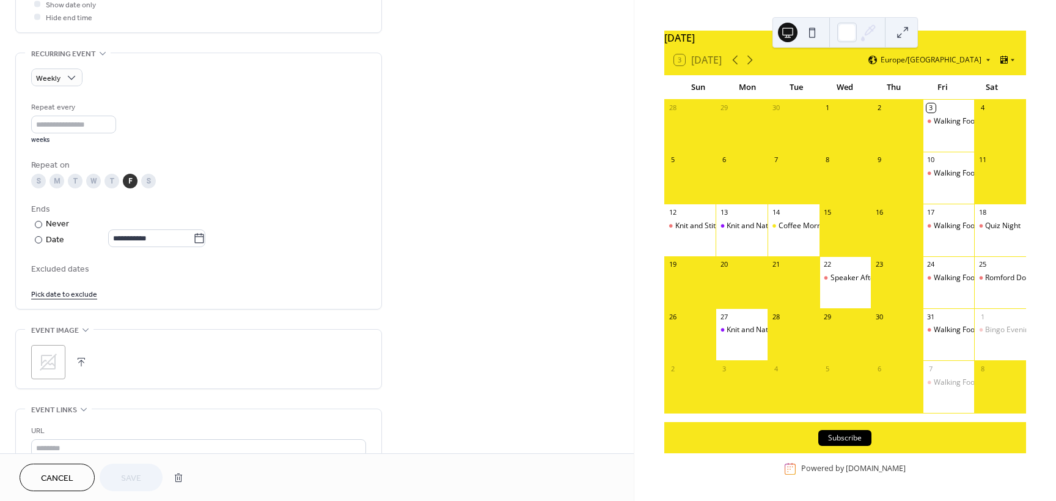
click at [48, 361] on icon at bounding box center [49, 362] width 20 height 20
click at [133, 480] on span "Save" at bounding box center [131, 478] width 20 height 13
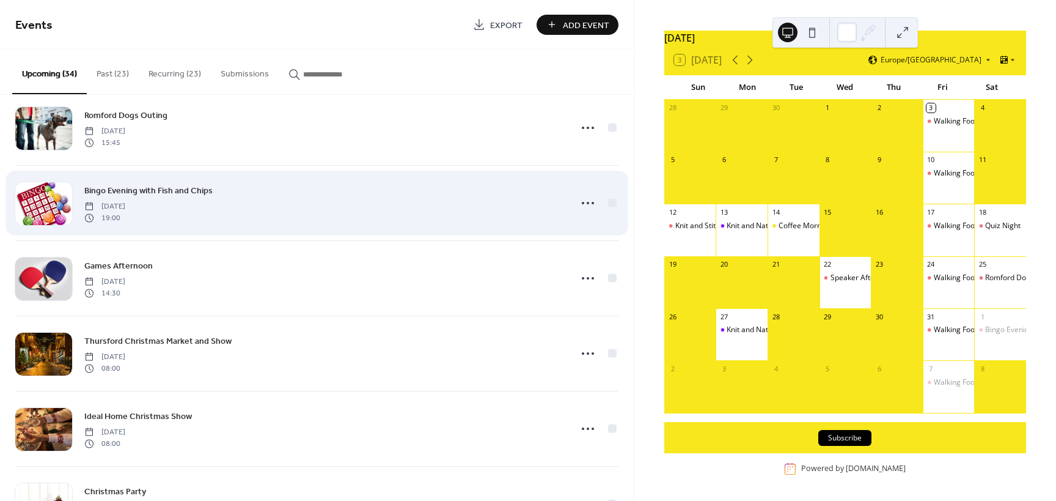
scroll to position [306, 0]
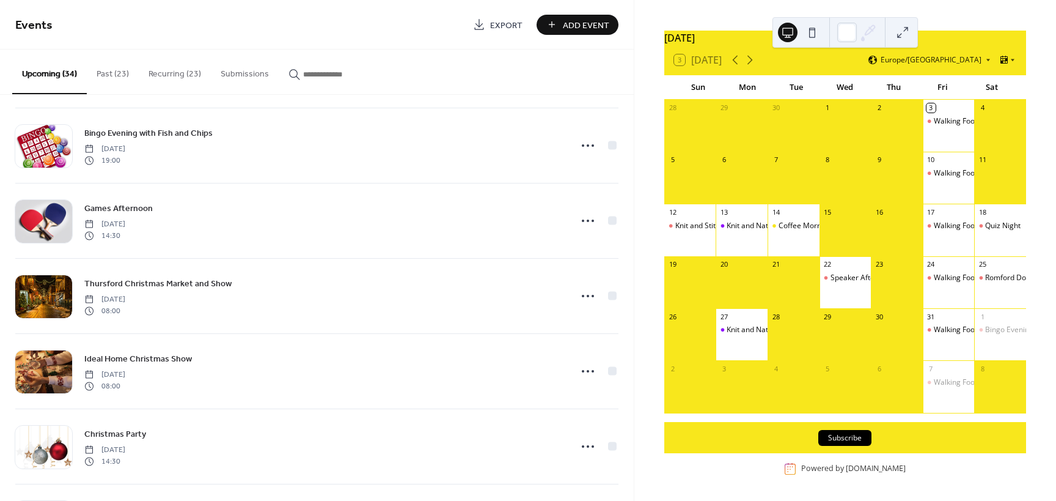
click at [164, 70] on button "Recurring (23)" at bounding box center [175, 71] width 72 height 43
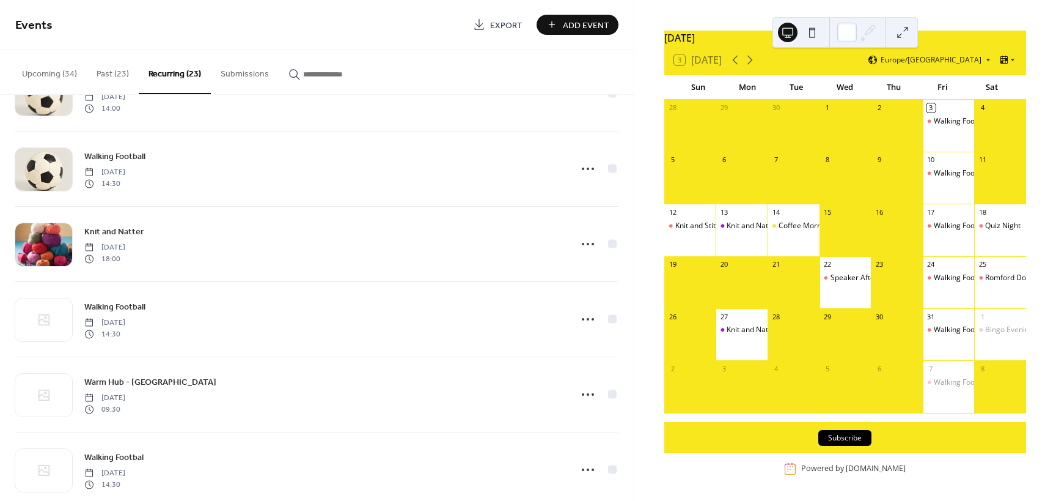
scroll to position [856, 0]
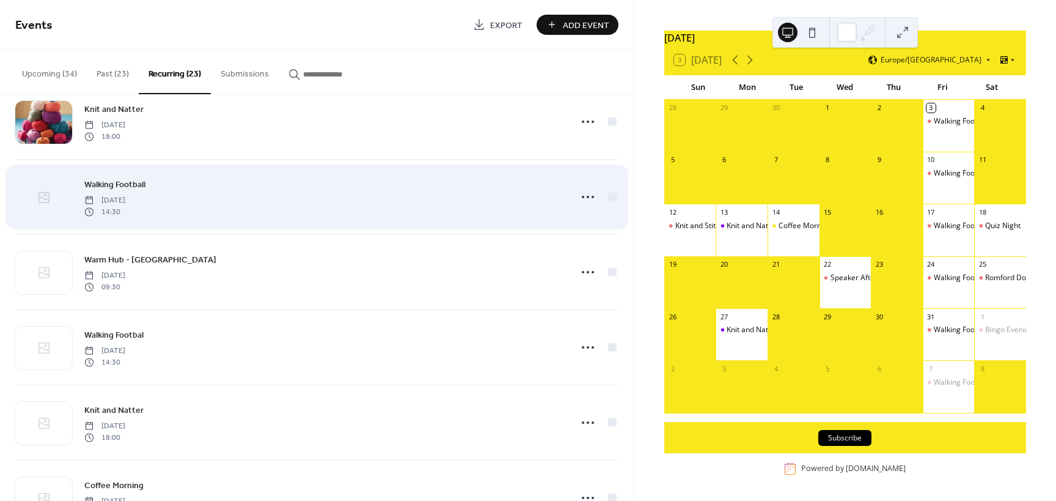
click at [44, 196] on icon at bounding box center [45, 195] width 3 height 3
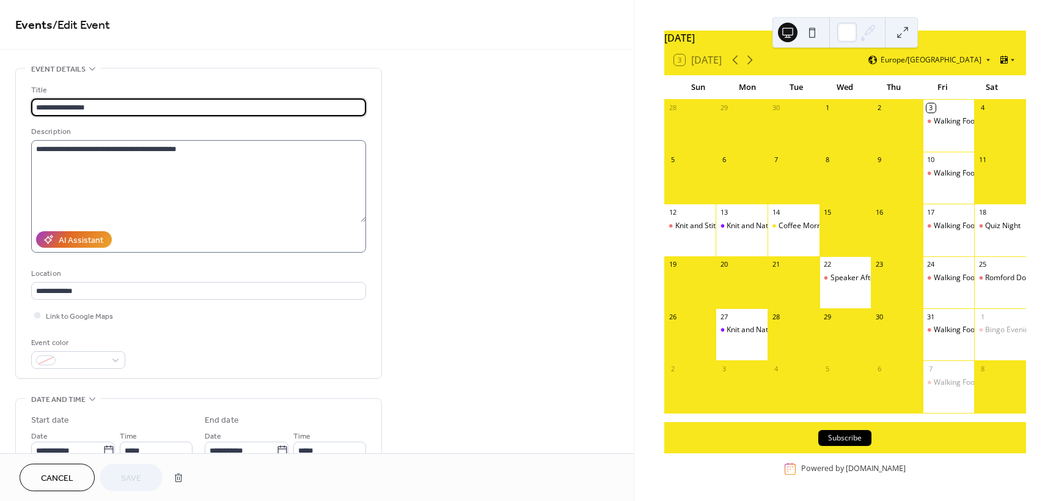
type input "**********"
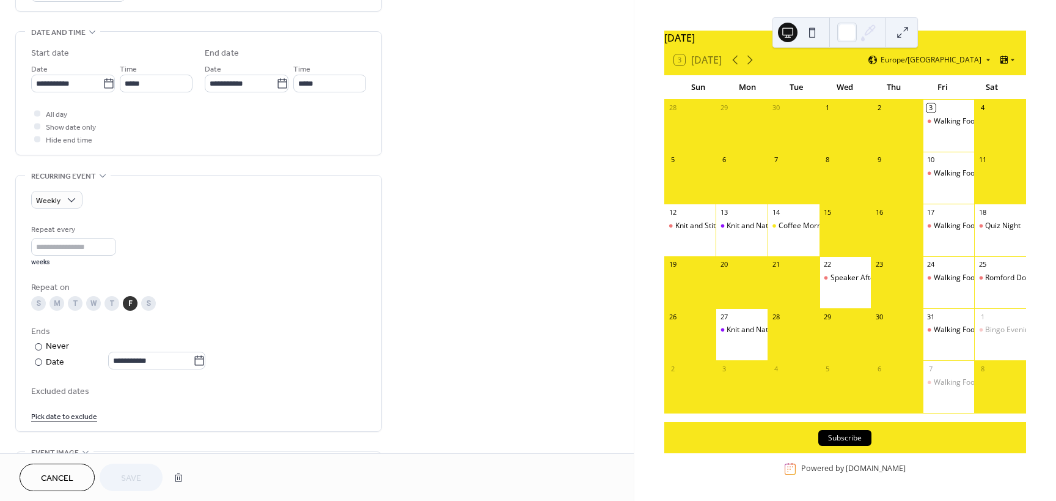
scroll to position [611, 0]
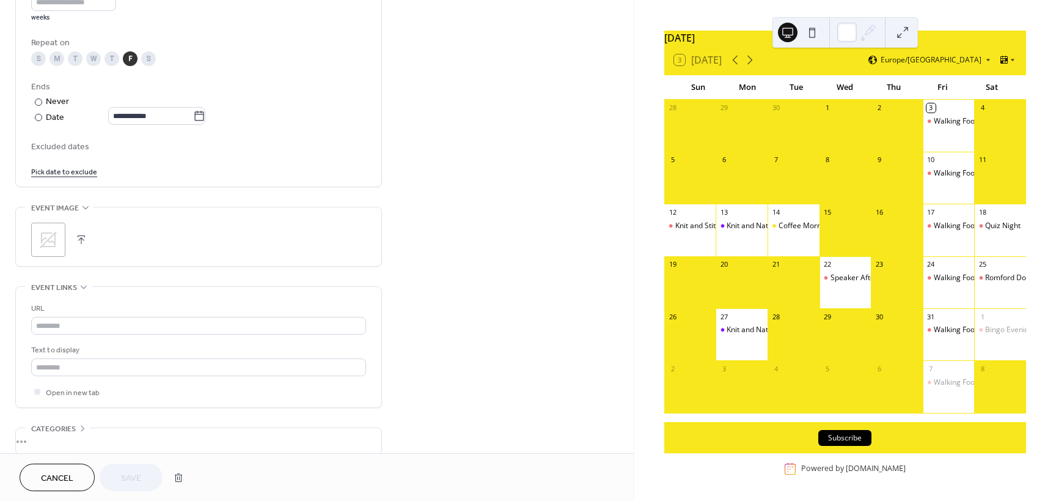
click at [52, 238] on icon at bounding box center [49, 240] width 20 height 20
click at [138, 477] on span "Save" at bounding box center [131, 478] width 20 height 13
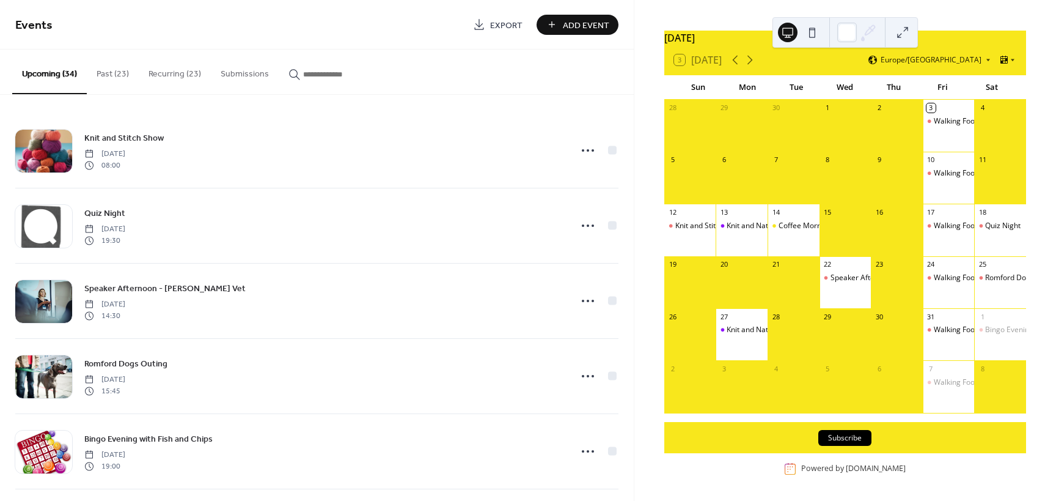
click at [168, 74] on button "Recurring (23)" at bounding box center [175, 71] width 72 height 43
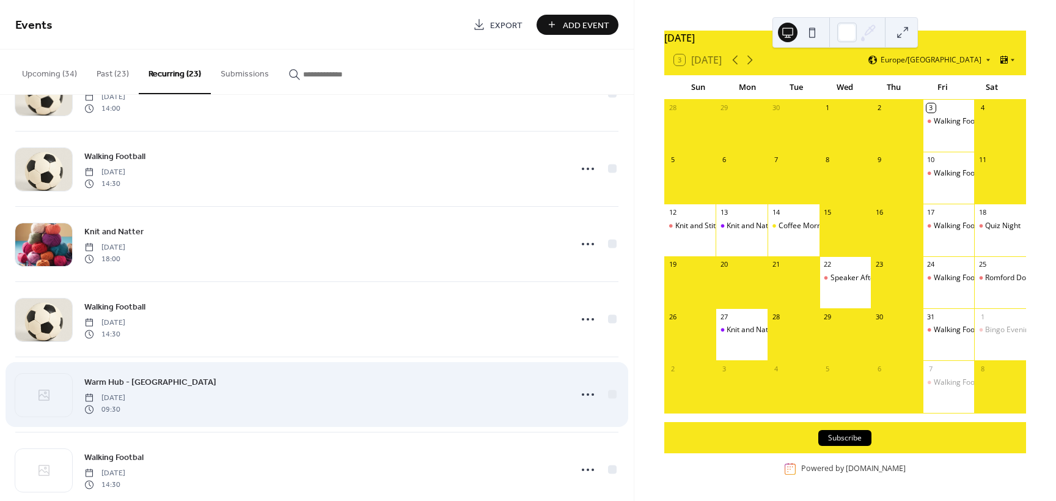
scroll to position [856, 0]
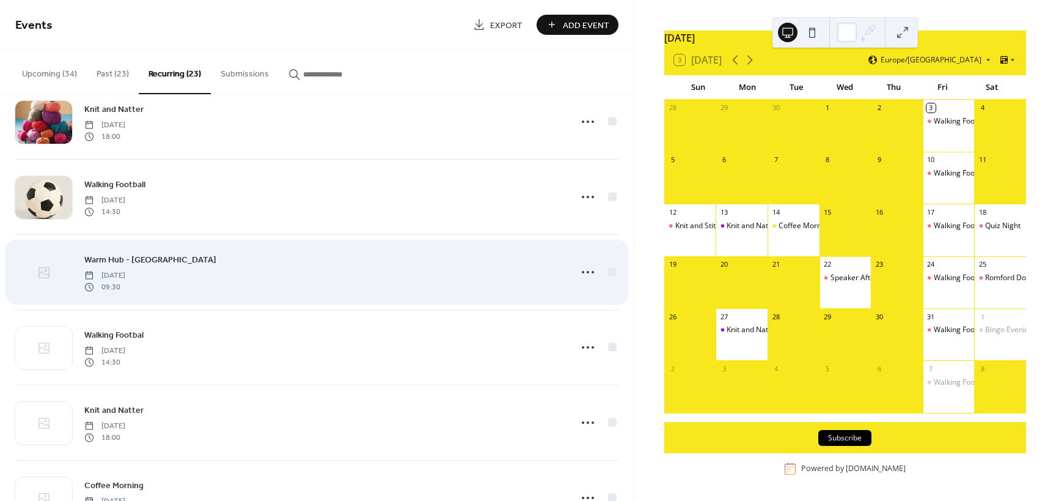
click at [42, 273] on icon at bounding box center [44, 272] width 15 height 15
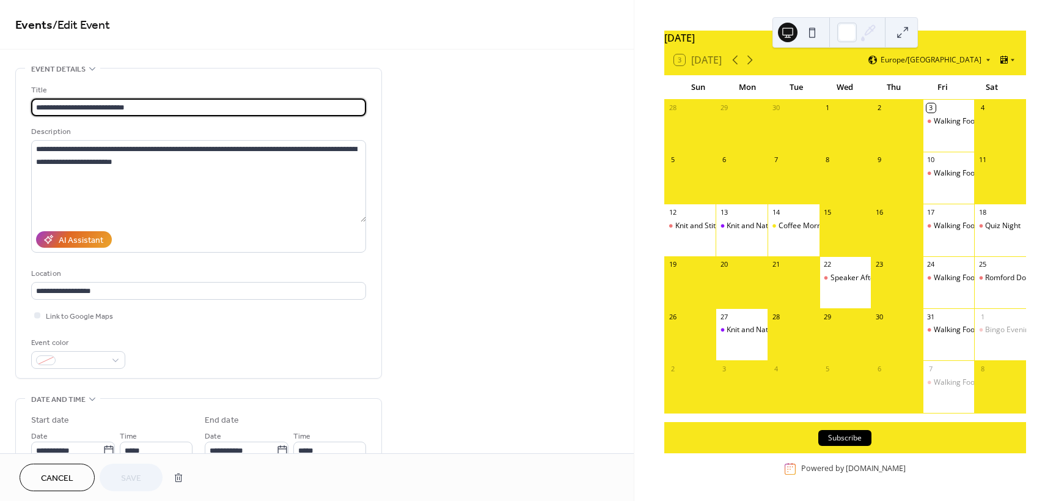
type input "**********"
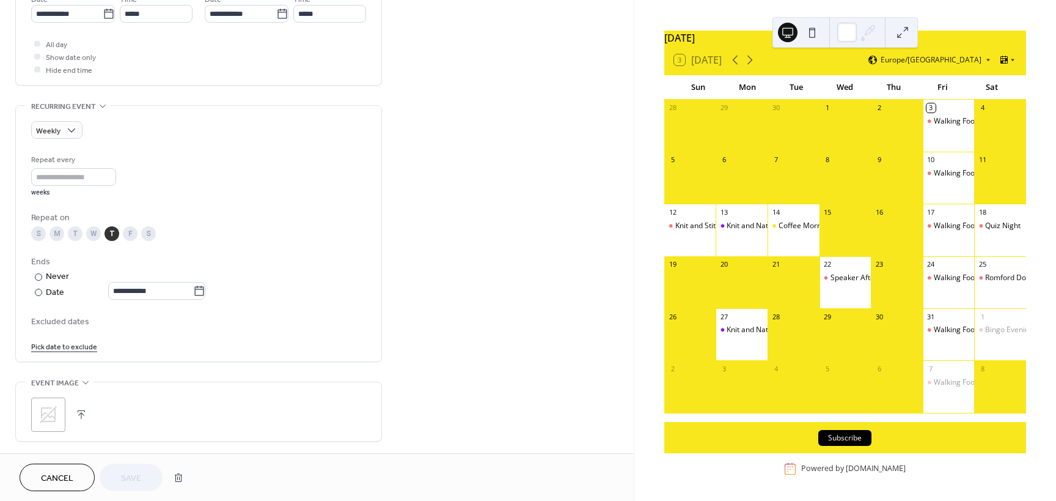
scroll to position [550, 0]
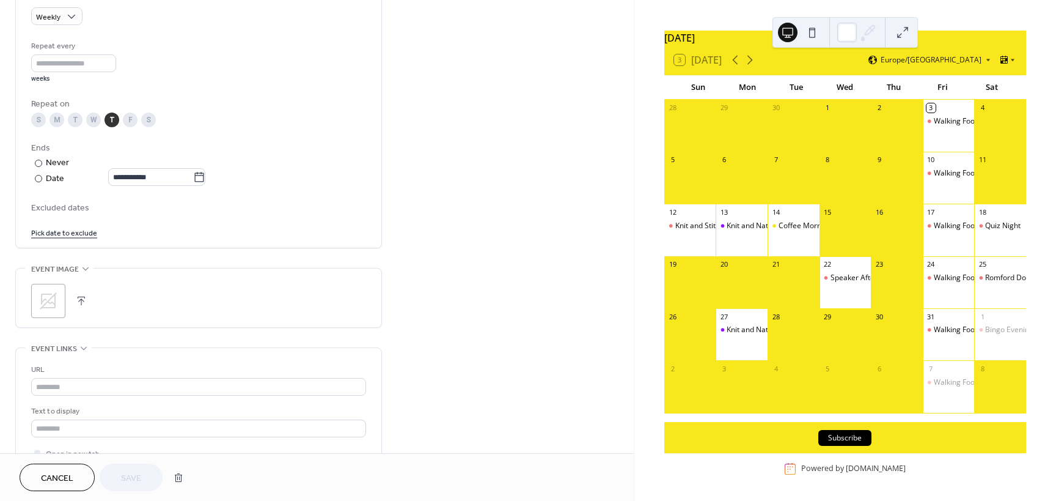
click at [48, 301] on icon at bounding box center [48, 300] width 17 height 17
click at [127, 476] on span "Save" at bounding box center [131, 478] width 20 height 13
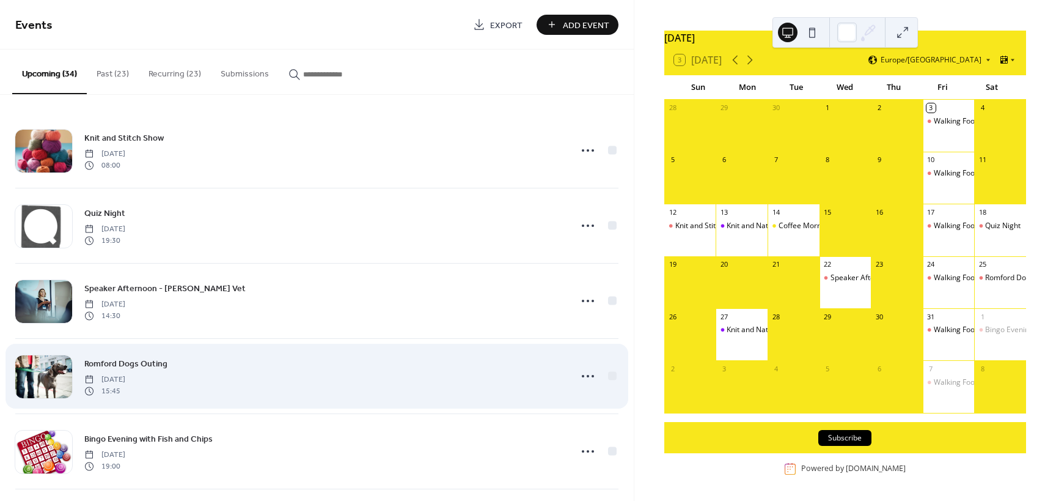
scroll to position [122, 0]
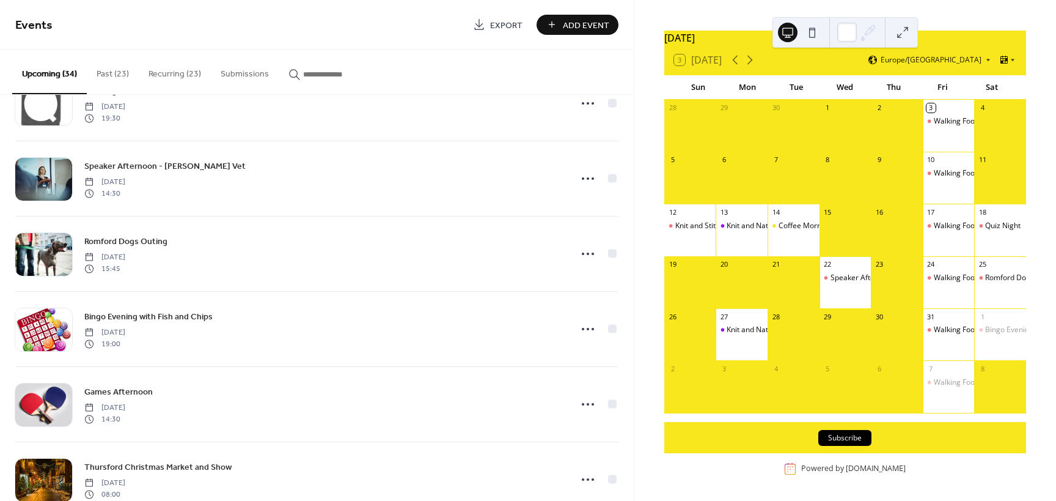
click at [185, 74] on button "Recurring (23)" at bounding box center [175, 71] width 72 height 43
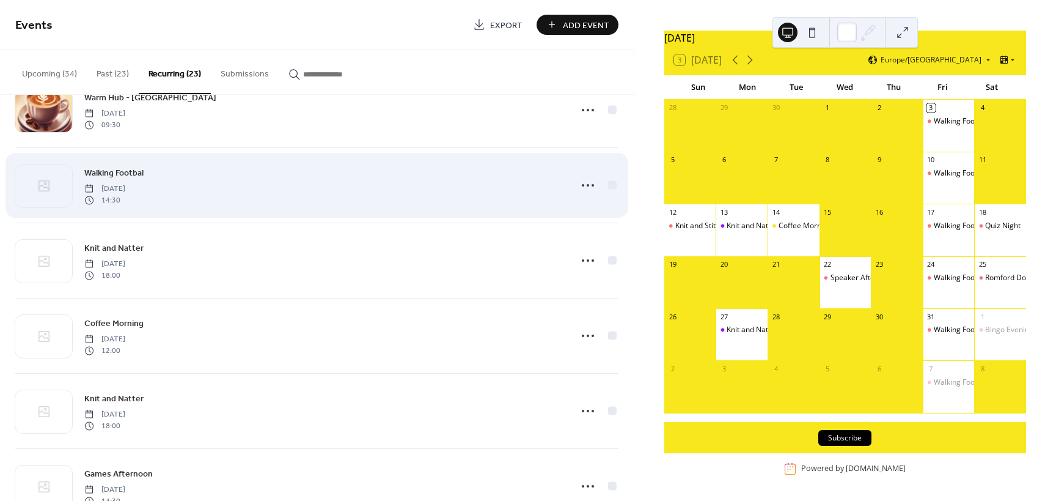
scroll to position [978, 0]
